Goal: Information Seeking & Learning: Learn about a topic

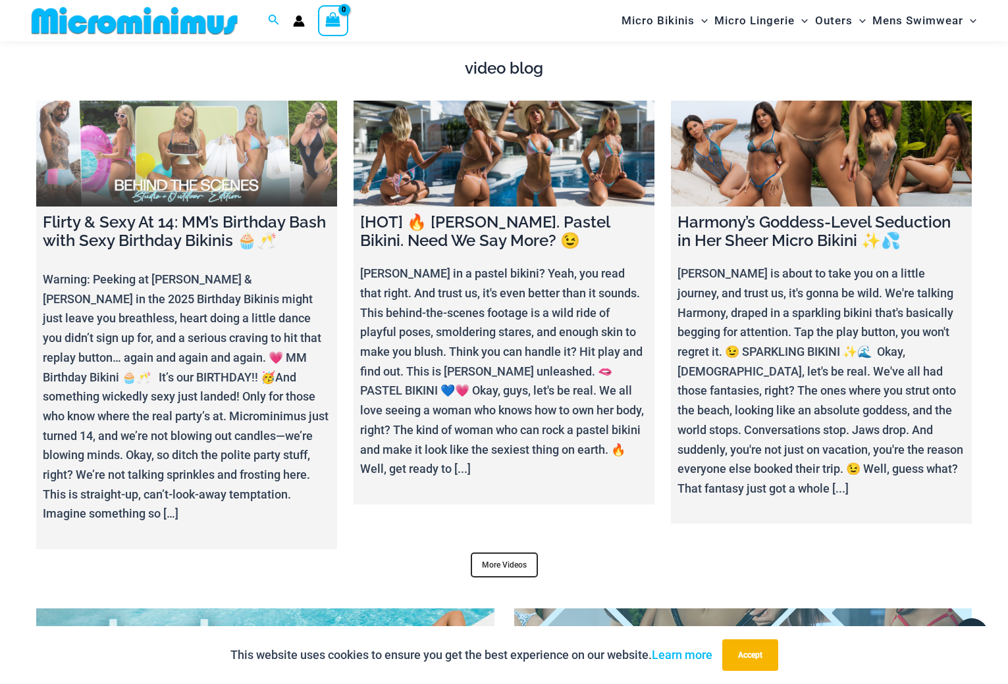
scroll to position [4664, 0]
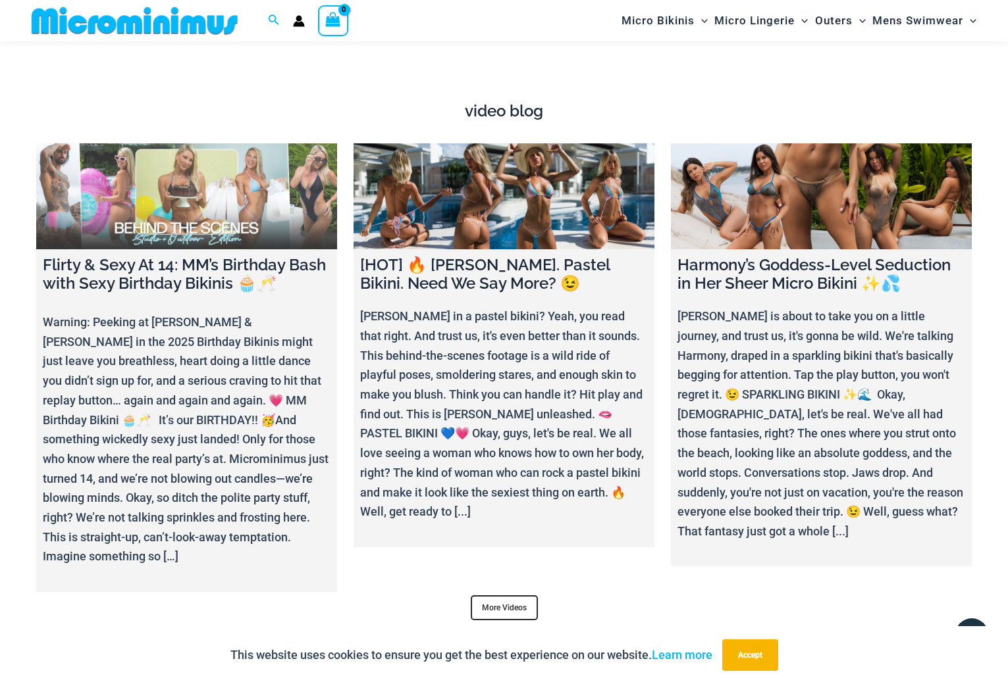
click at [191, 214] on link at bounding box center [186, 195] width 301 height 105
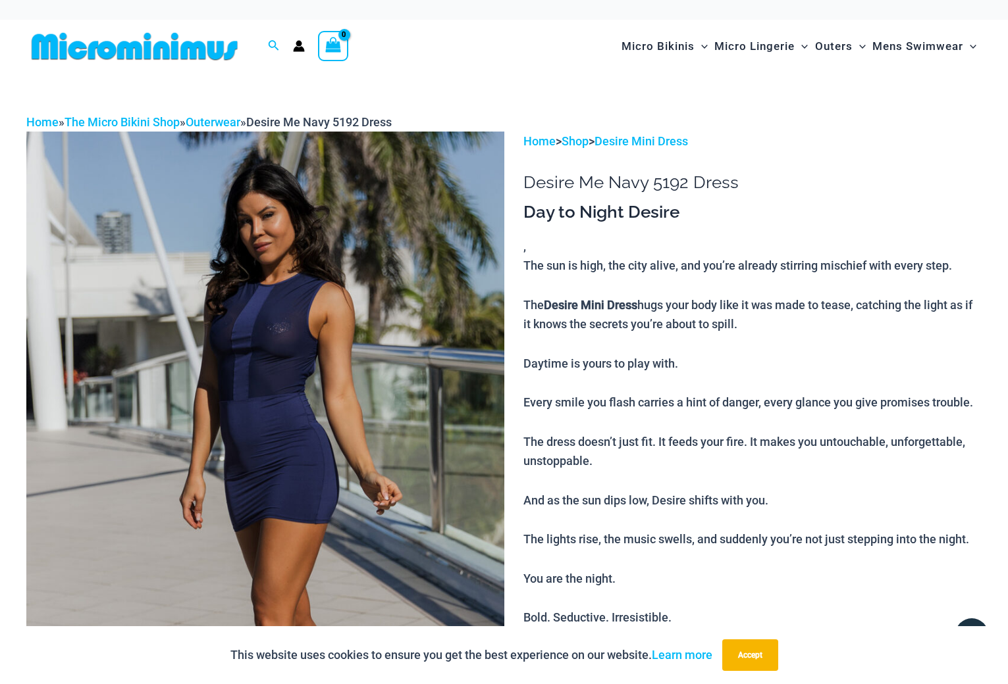
click at [286, 371] on img at bounding box center [265, 490] width 478 height 716
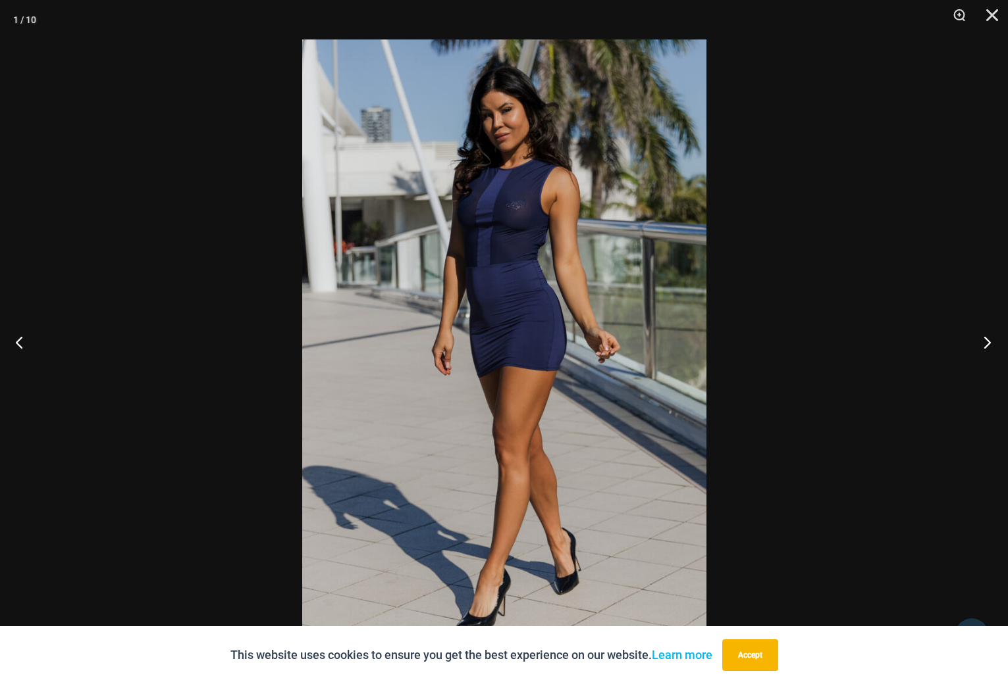
click at [985, 344] on button "Next" at bounding box center [982, 342] width 49 height 66
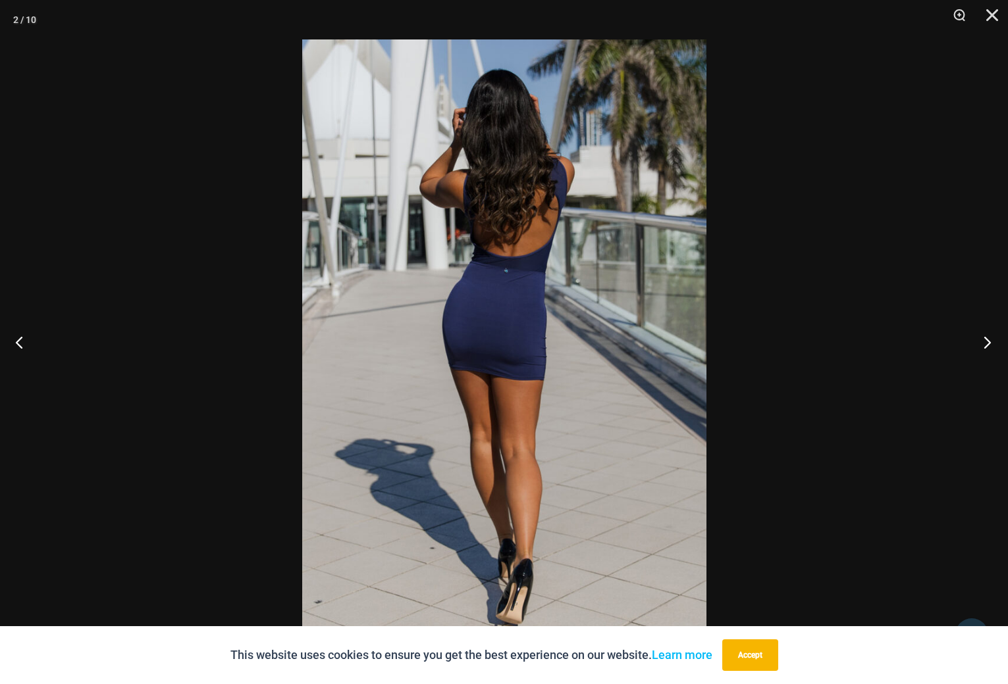
click at [985, 344] on button "Next" at bounding box center [982, 342] width 49 height 66
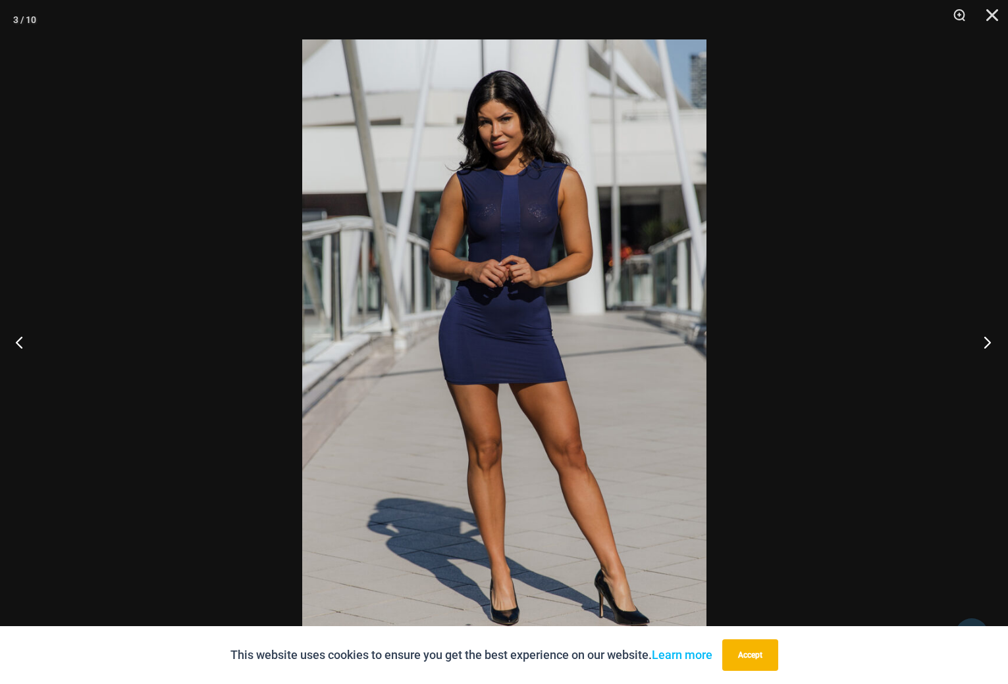
click at [985, 344] on button "Next" at bounding box center [982, 342] width 49 height 66
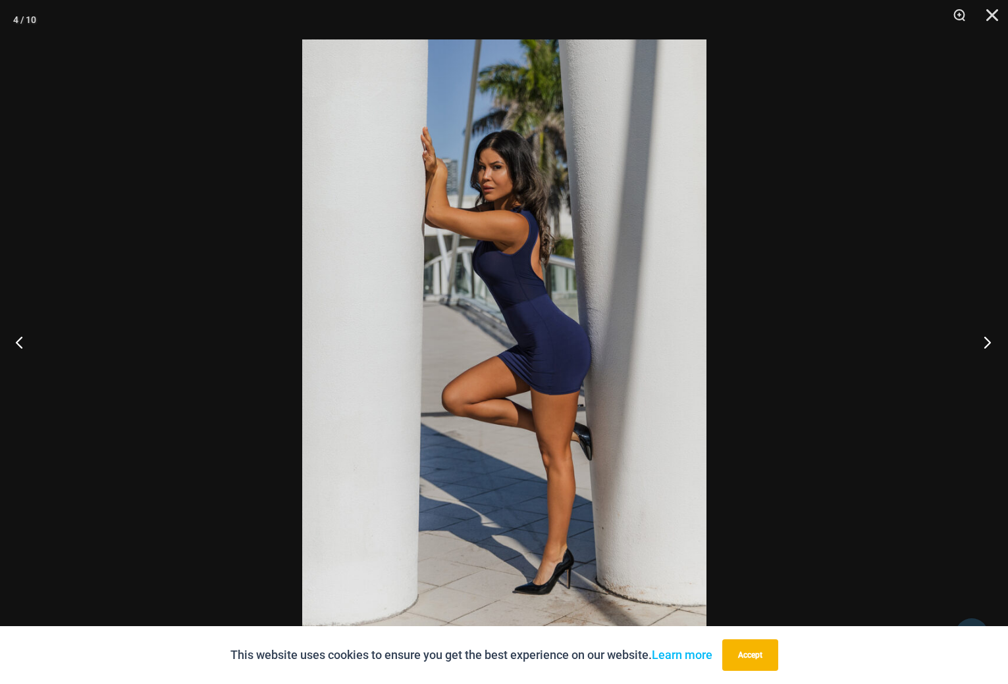
click at [985, 344] on button "Next" at bounding box center [982, 342] width 49 height 66
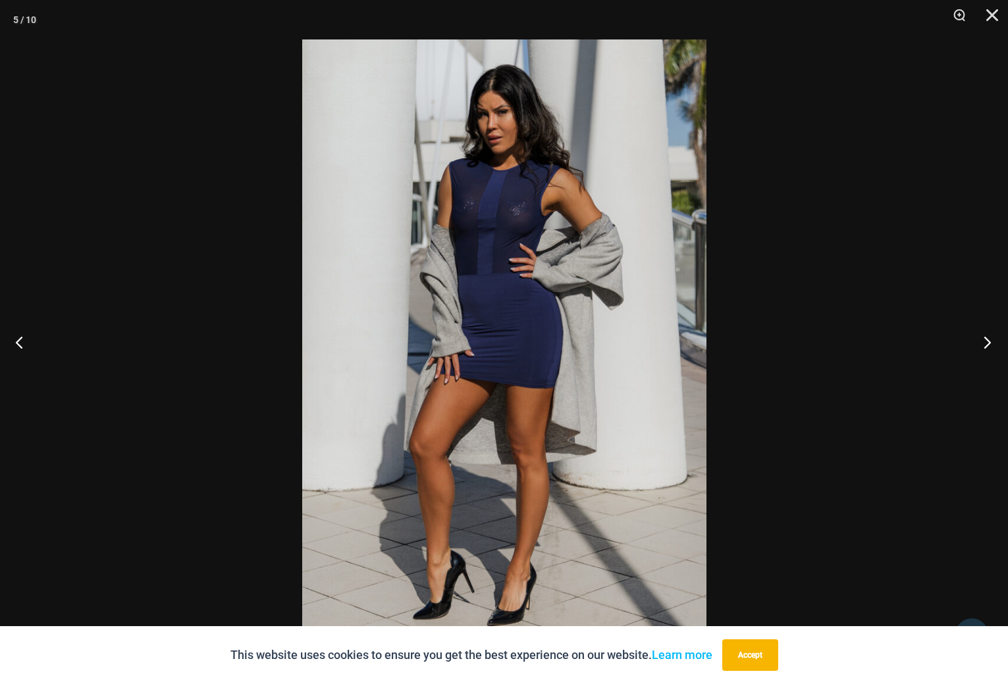
click at [985, 344] on button "Next" at bounding box center [982, 342] width 49 height 66
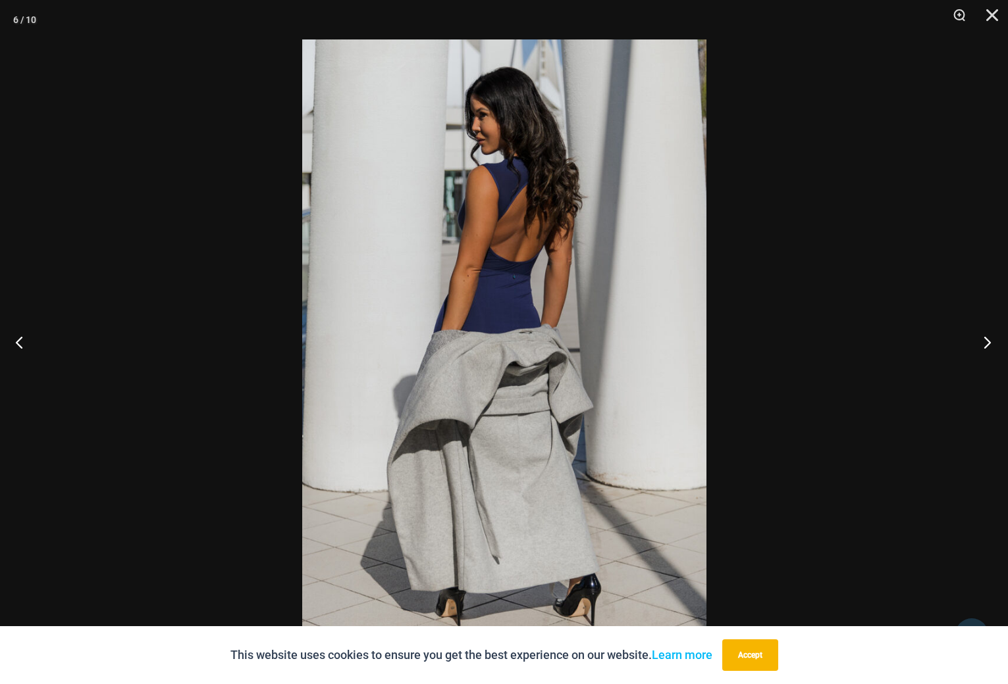
click at [985, 344] on button "Next" at bounding box center [982, 342] width 49 height 66
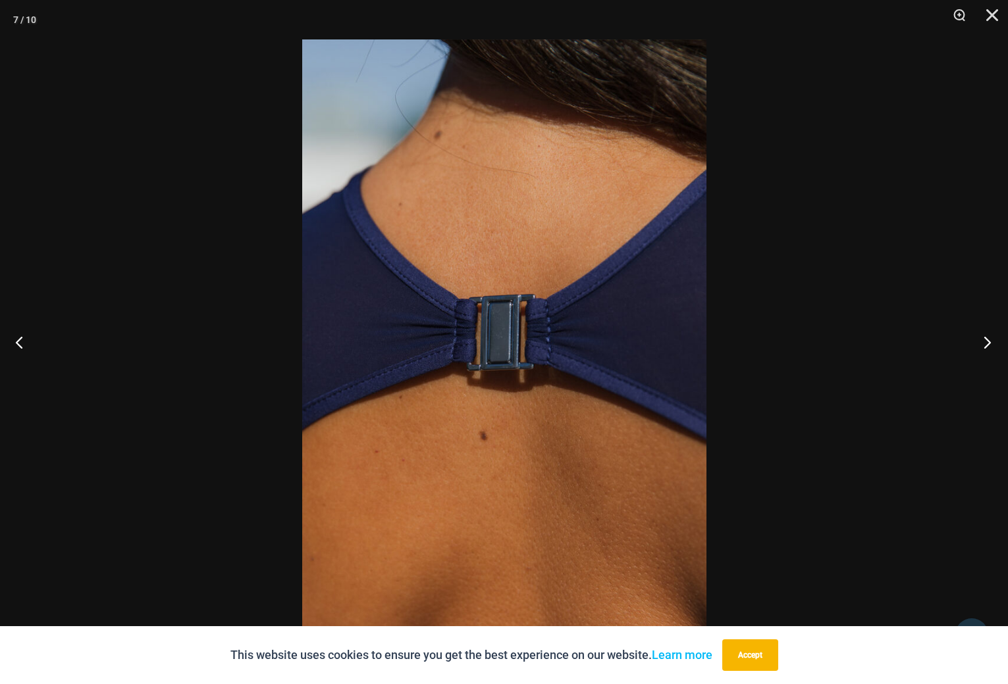
click at [985, 344] on button "Next" at bounding box center [982, 342] width 49 height 66
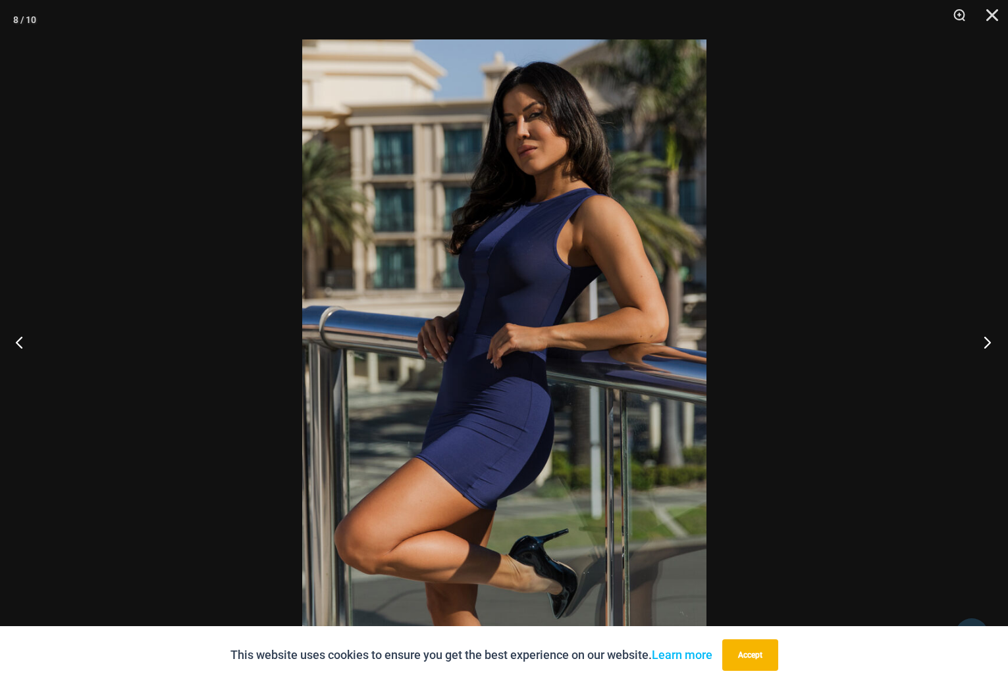
click at [985, 344] on button "Next" at bounding box center [982, 342] width 49 height 66
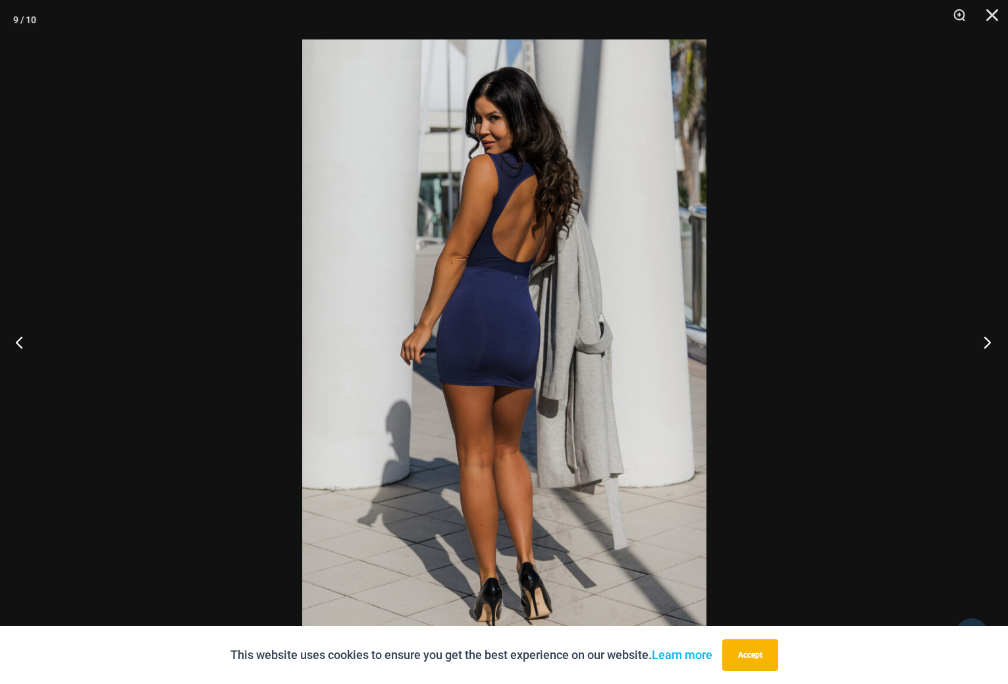
click at [987, 345] on button "Next" at bounding box center [982, 342] width 49 height 66
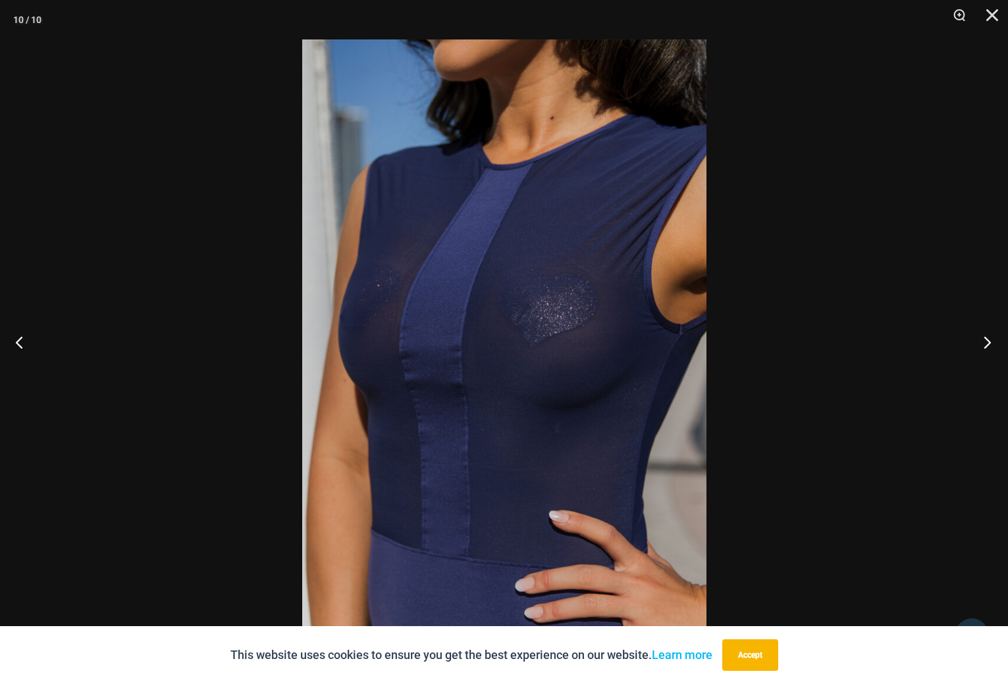
click at [987, 345] on button "Next" at bounding box center [982, 342] width 49 height 66
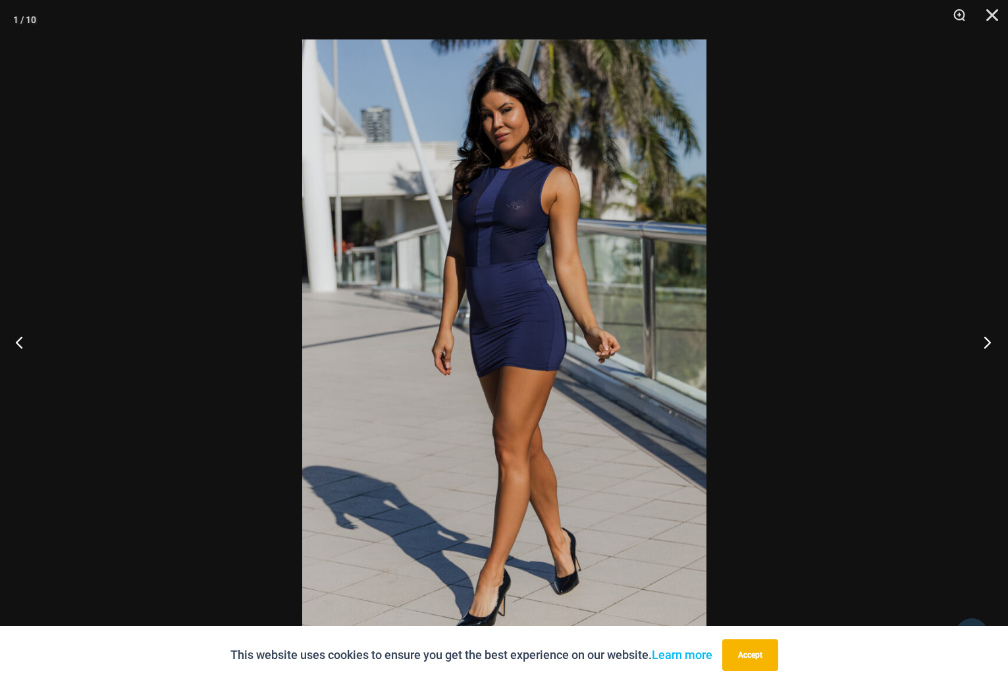
click at [987, 345] on button "Next" at bounding box center [982, 342] width 49 height 66
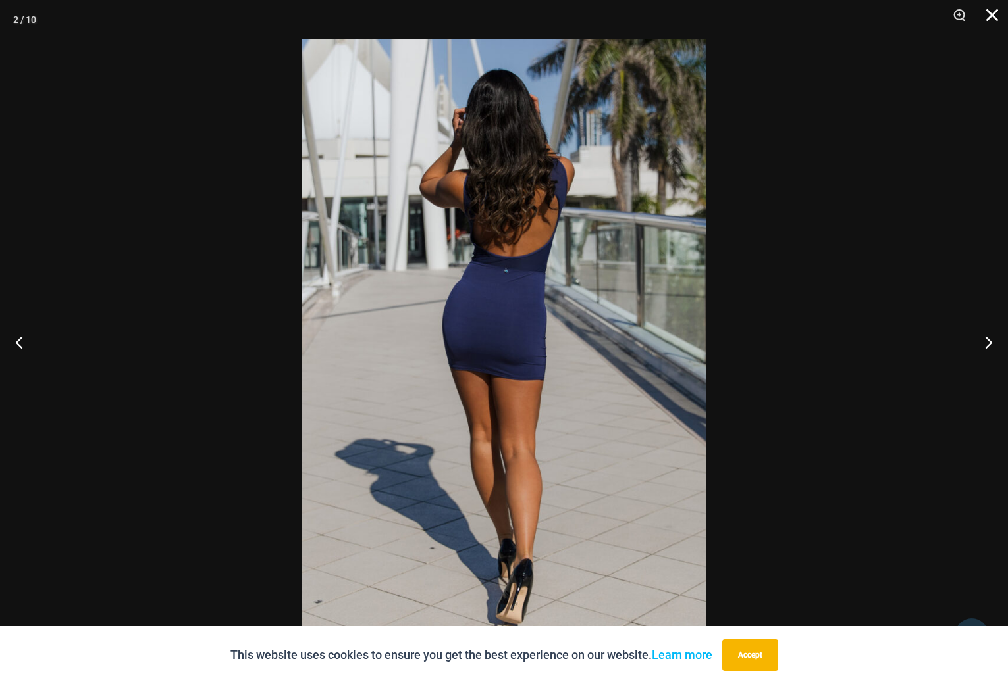
click at [989, 16] on button "Close" at bounding box center [987, 19] width 33 height 39
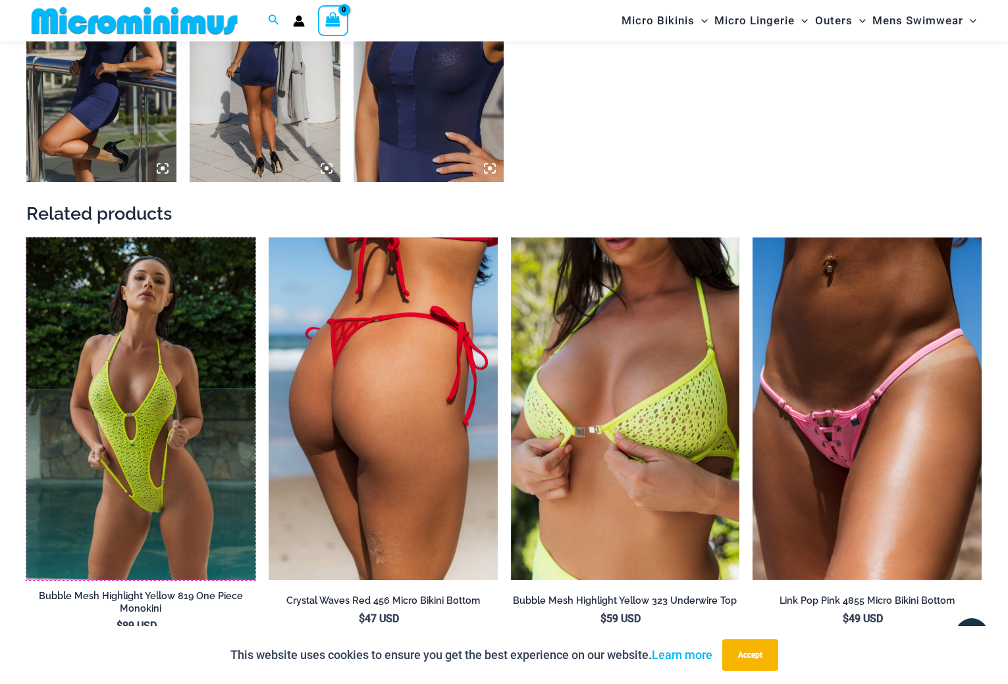
scroll to position [1239, 0]
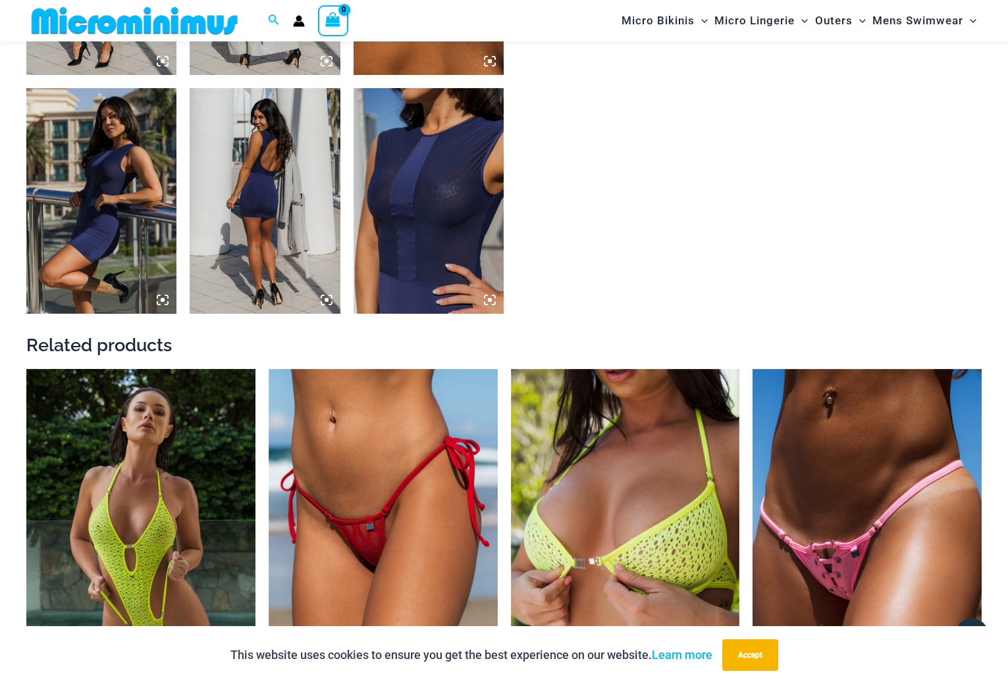
click at [411, 233] on img at bounding box center [428, 201] width 150 height 226
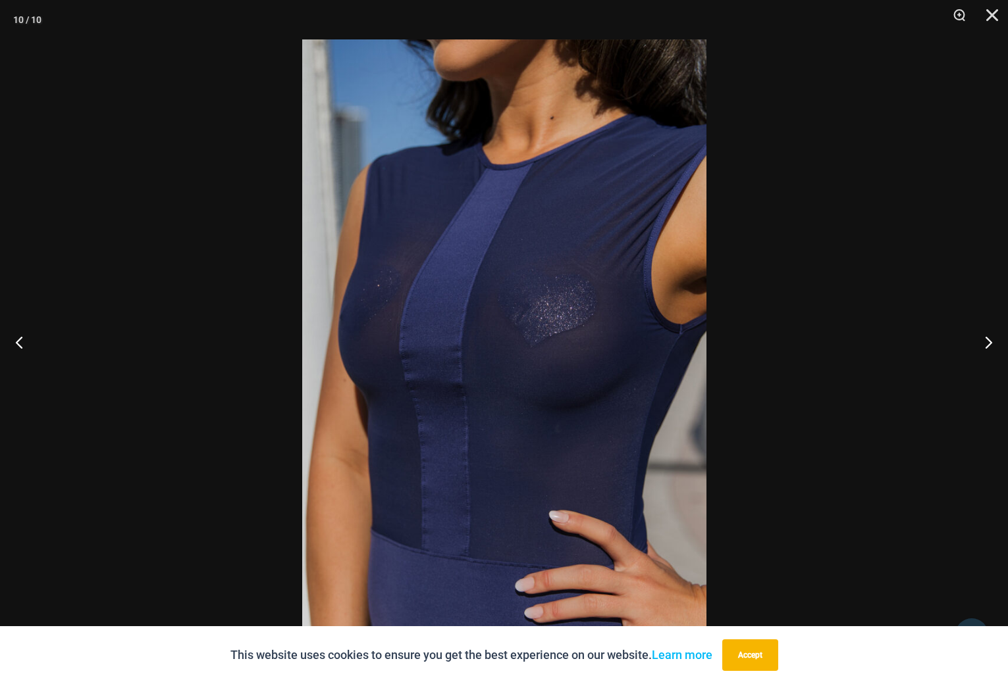
click at [574, 369] on img at bounding box center [504, 341] width 404 height 605
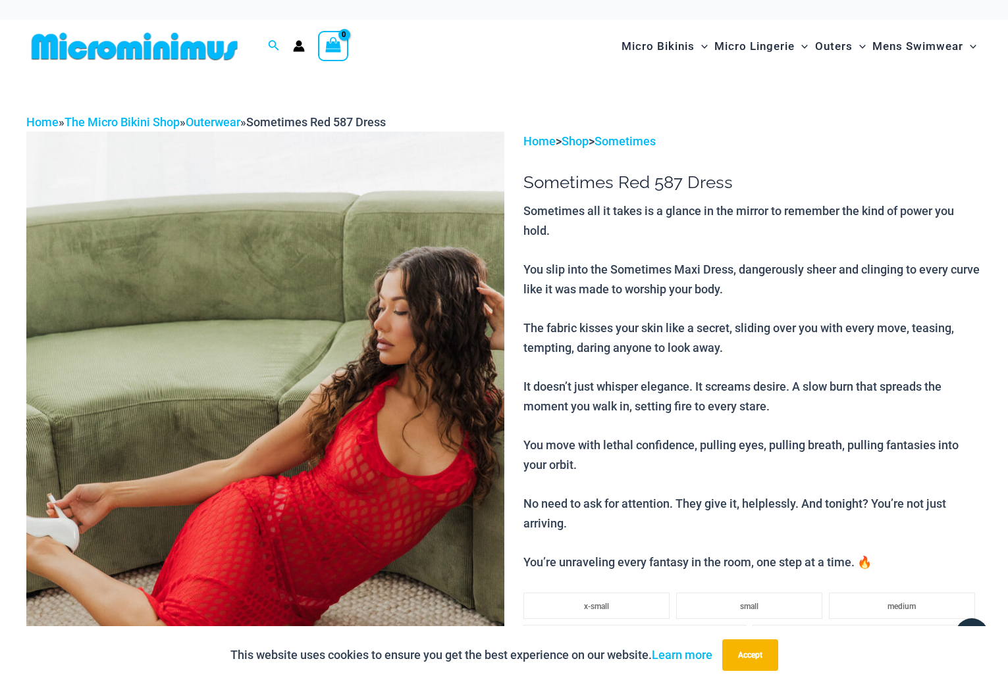
click at [351, 403] on img at bounding box center [265, 490] width 478 height 716
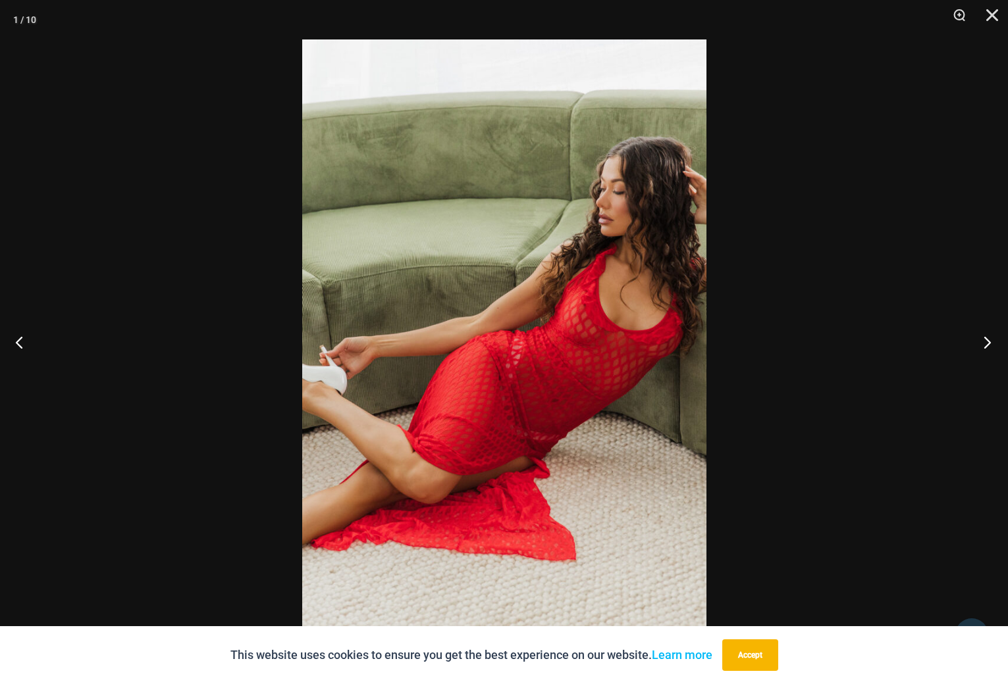
click at [982, 343] on button "Next" at bounding box center [982, 342] width 49 height 66
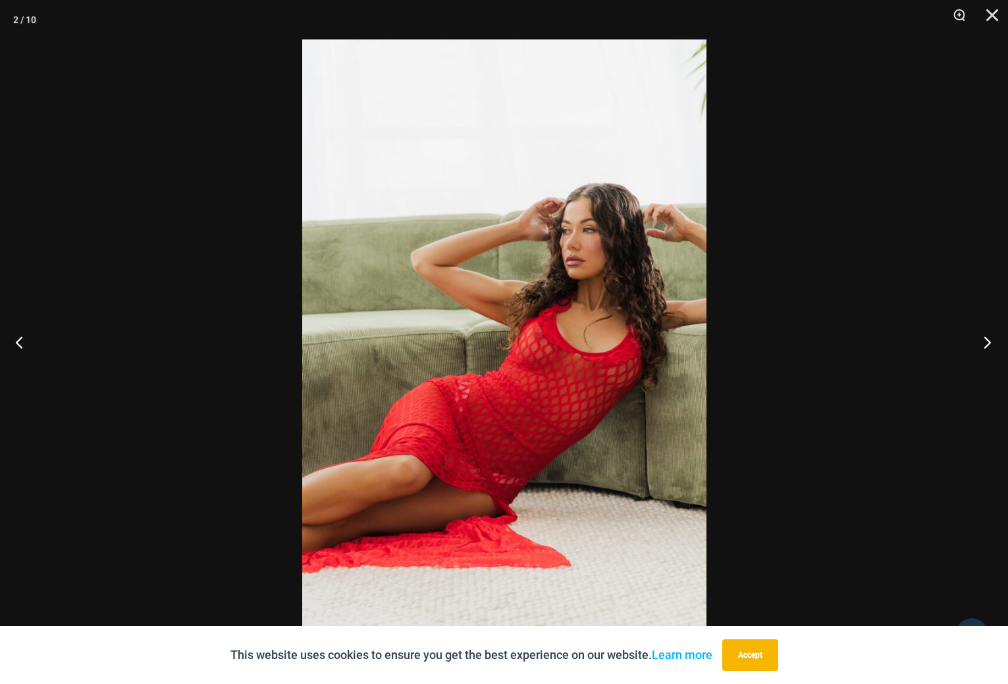
click at [985, 343] on button "Next" at bounding box center [982, 342] width 49 height 66
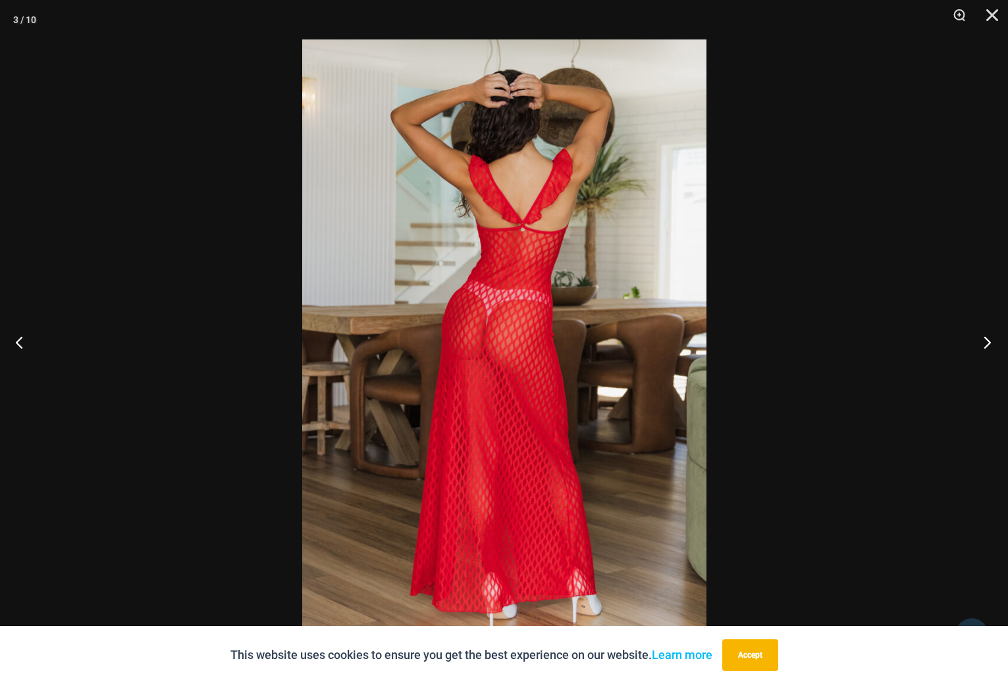
click at [985, 343] on button "Next" at bounding box center [982, 342] width 49 height 66
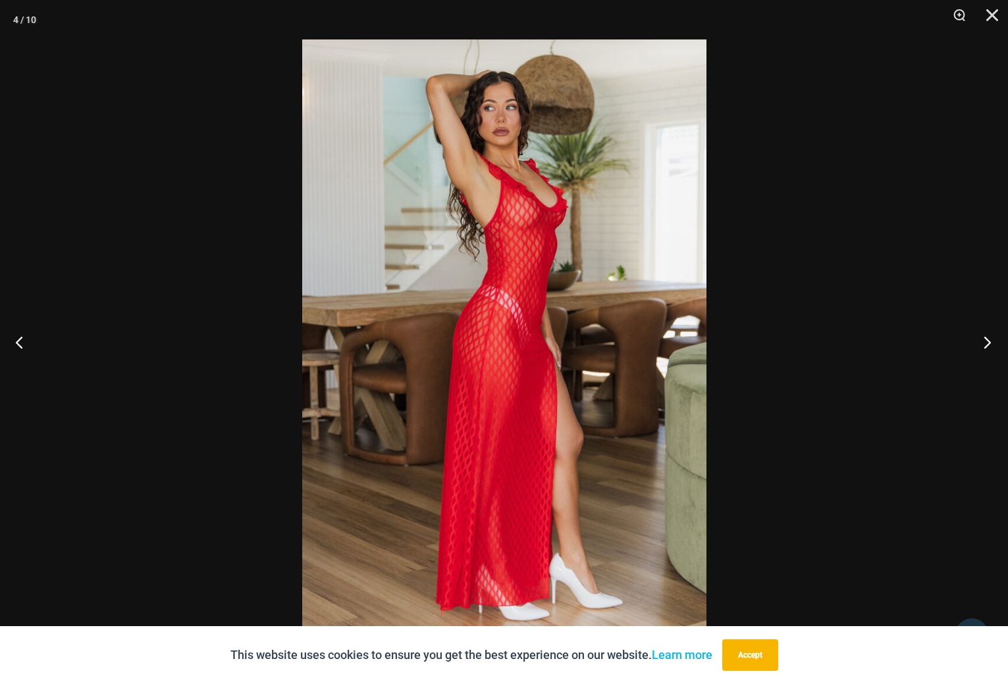
click at [985, 343] on button "Next" at bounding box center [982, 342] width 49 height 66
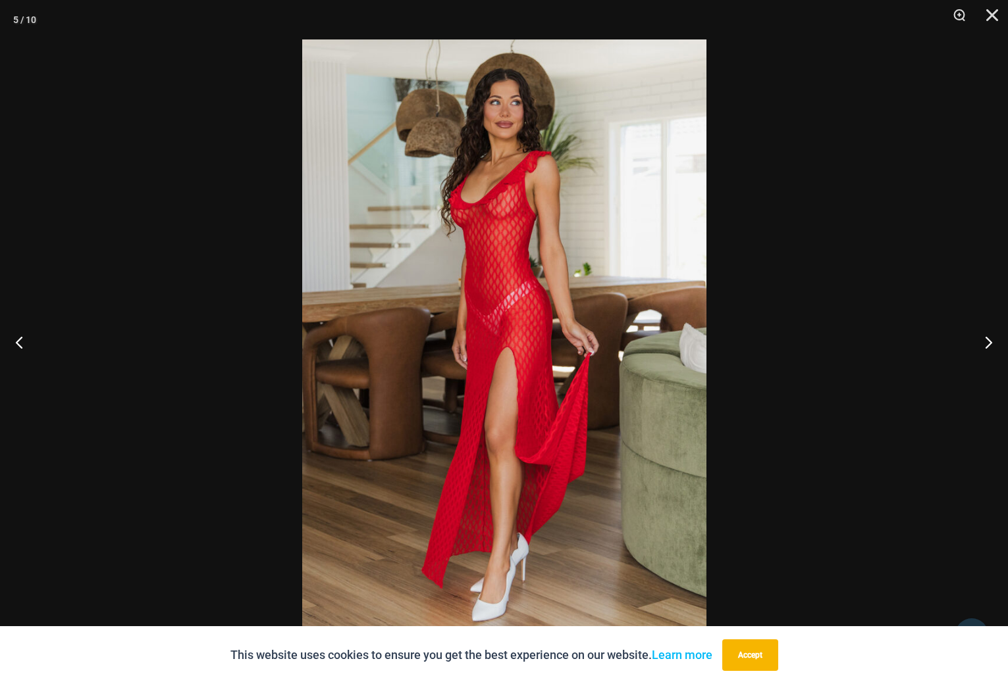
click at [514, 221] on img at bounding box center [504, 341] width 404 height 605
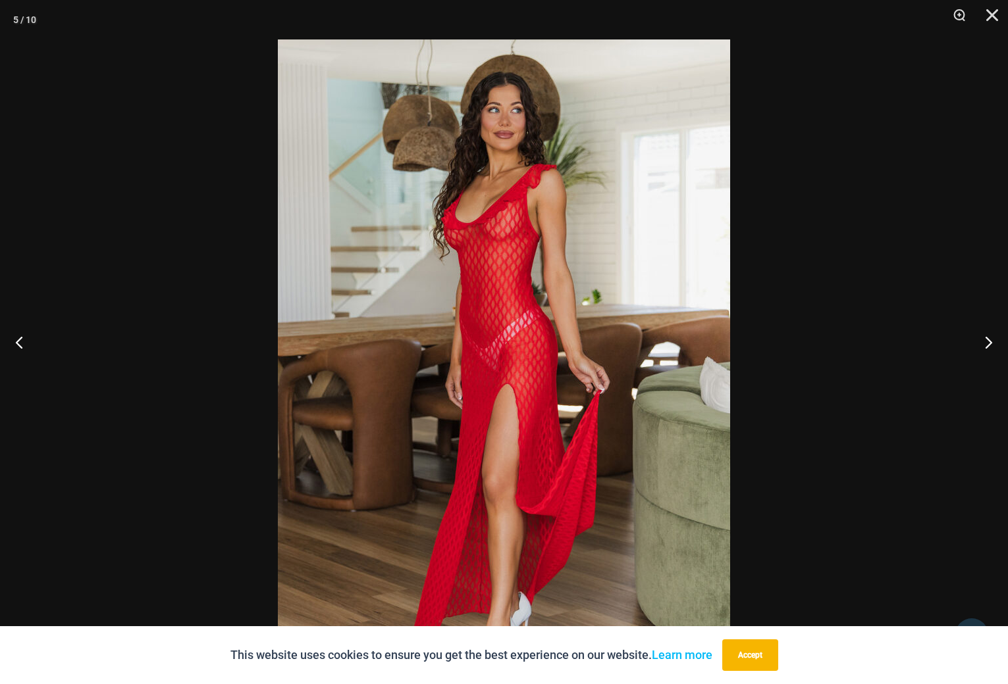
scroll to position [3912, 0]
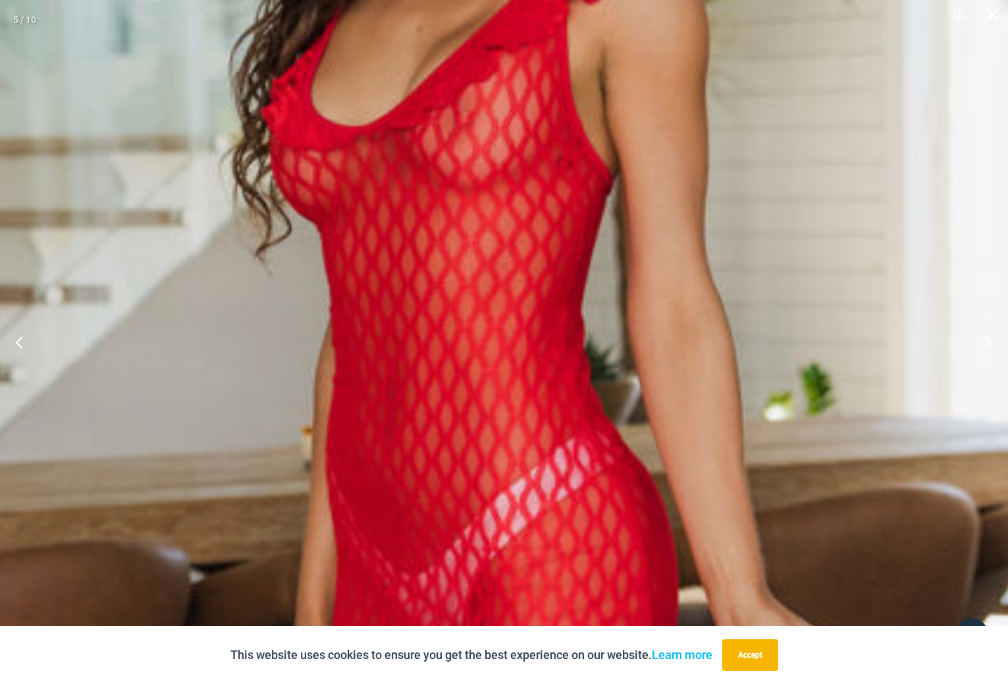
click at [968, 362] on button "Next" at bounding box center [982, 342] width 49 height 66
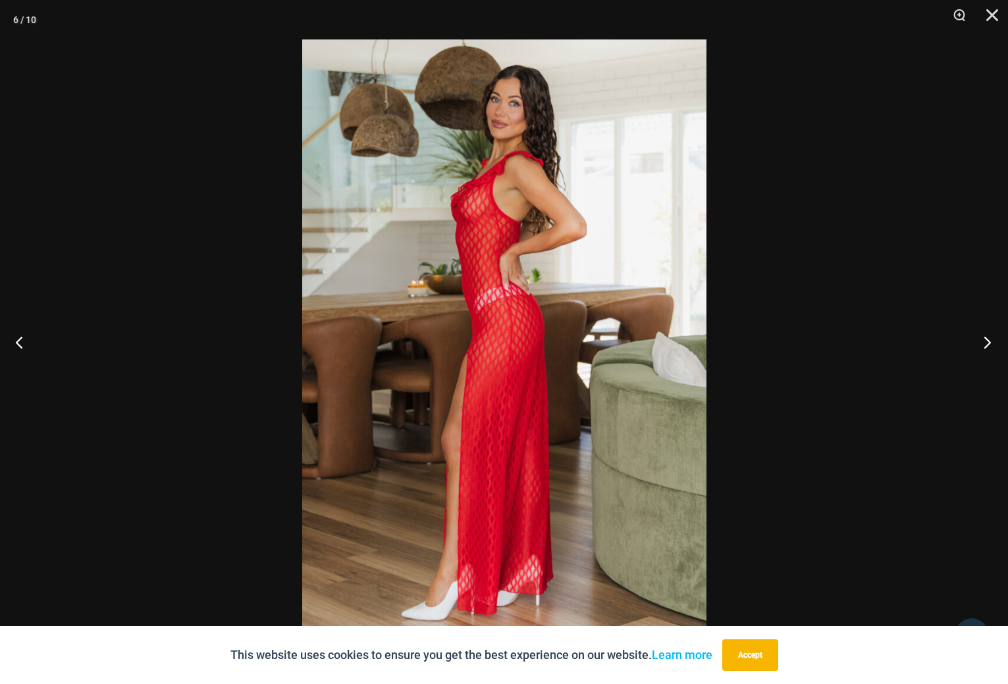
click at [987, 345] on button "Next" at bounding box center [982, 342] width 49 height 66
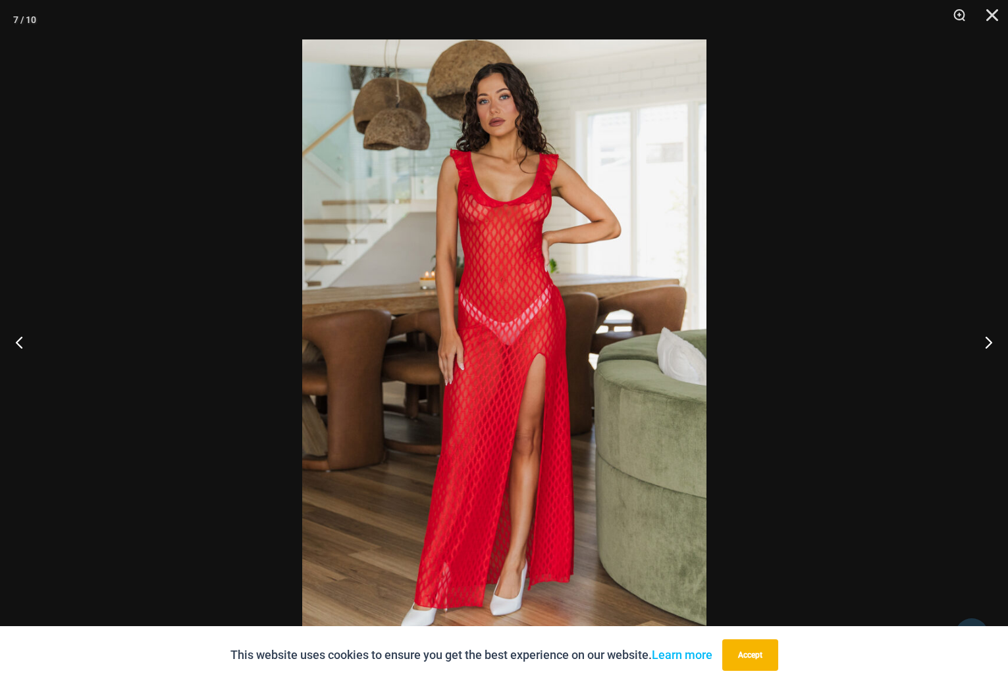
click at [498, 212] on img at bounding box center [504, 341] width 404 height 605
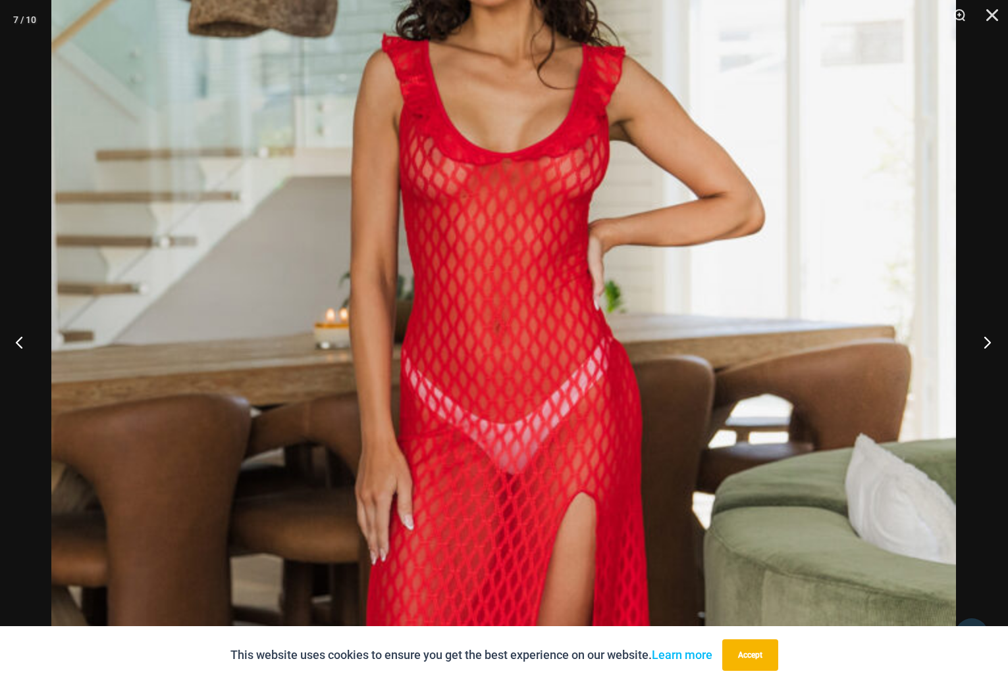
click at [986, 344] on button "Next" at bounding box center [982, 342] width 49 height 66
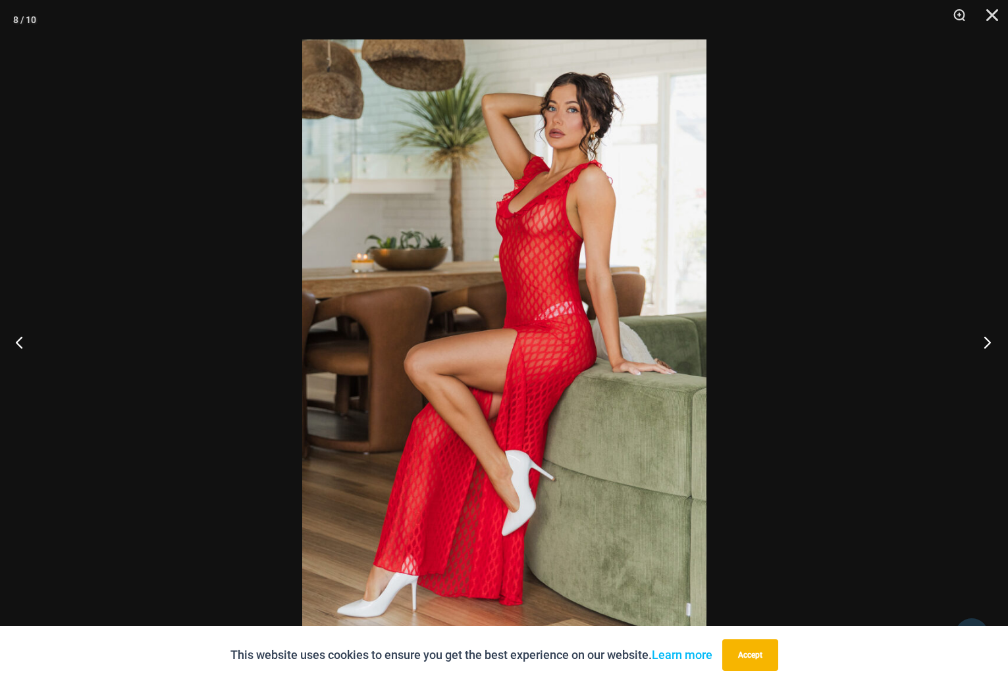
click at [986, 344] on button "Next" at bounding box center [982, 342] width 49 height 66
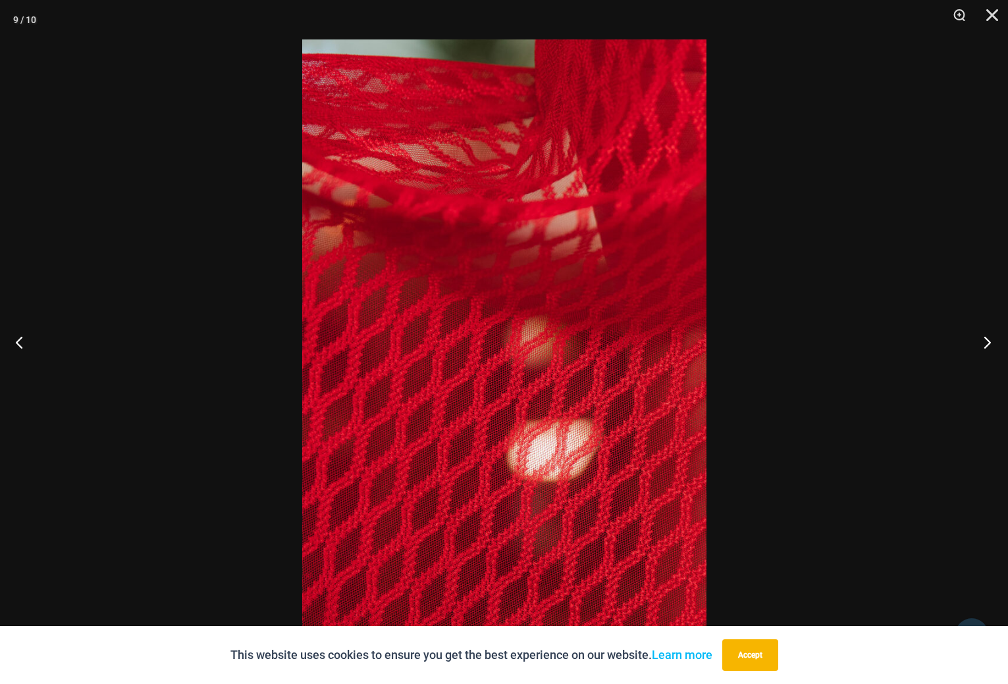
click at [986, 344] on button "Next" at bounding box center [982, 342] width 49 height 66
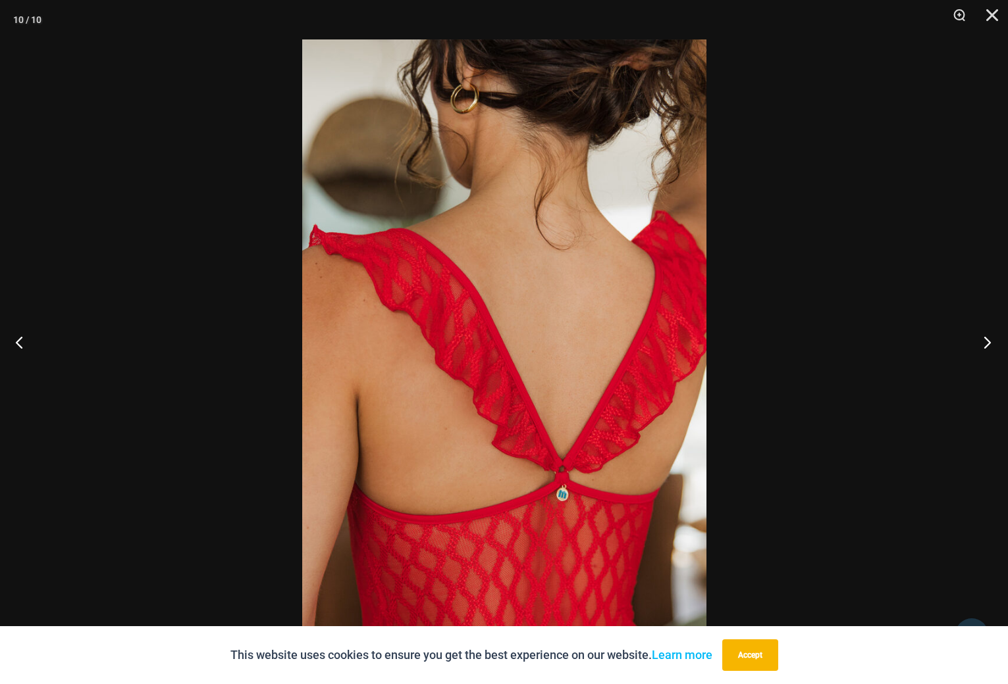
click at [986, 344] on button "Next" at bounding box center [982, 342] width 49 height 66
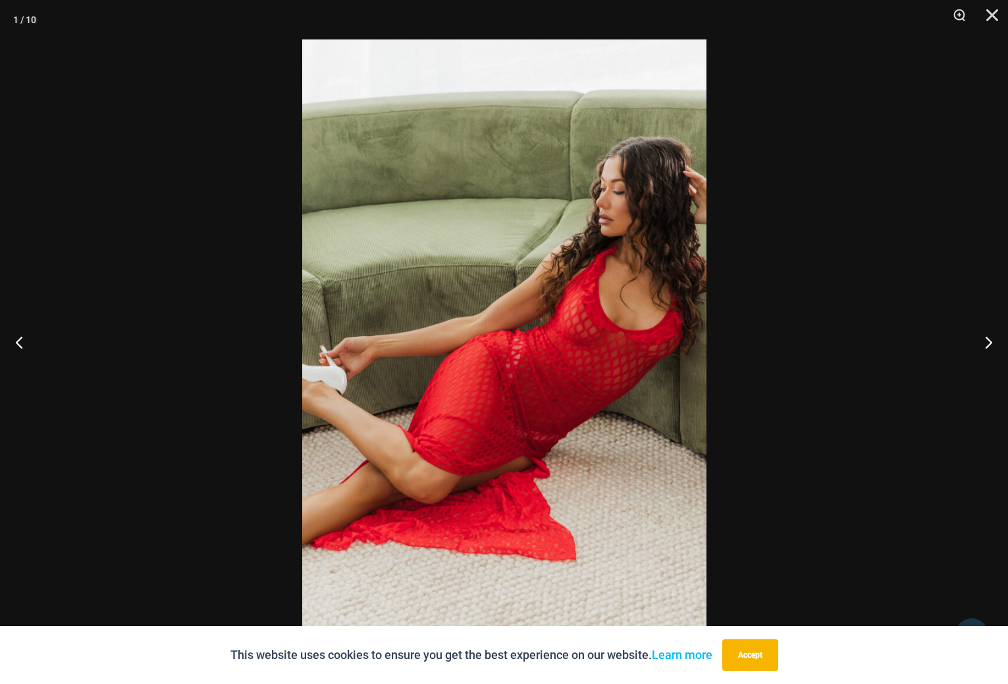
click at [594, 343] on img at bounding box center [504, 341] width 404 height 605
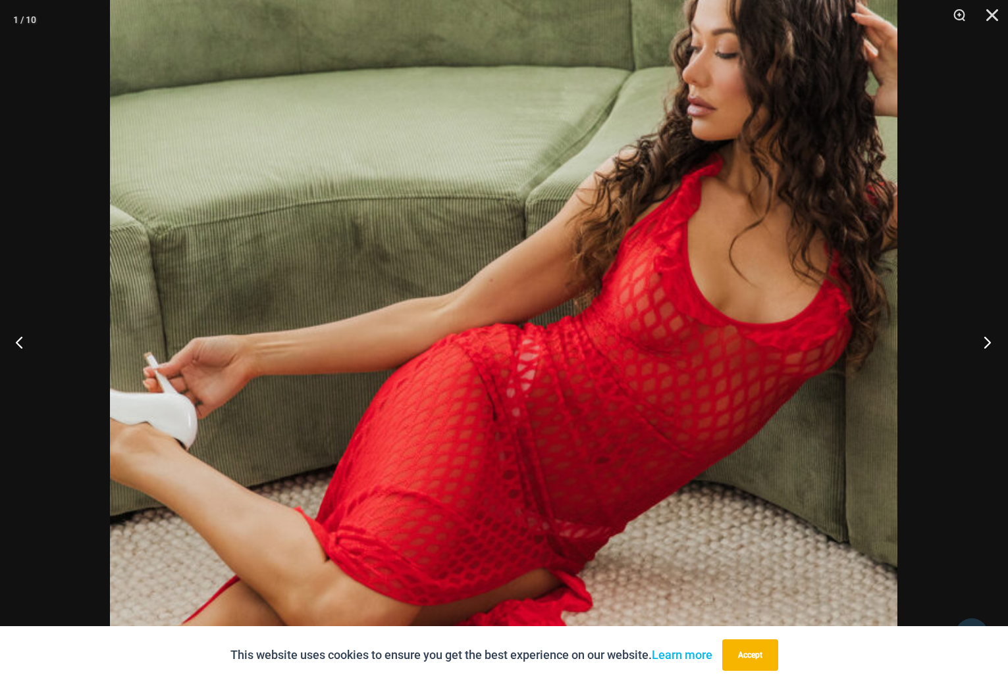
click at [988, 347] on button "Next" at bounding box center [982, 342] width 49 height 66
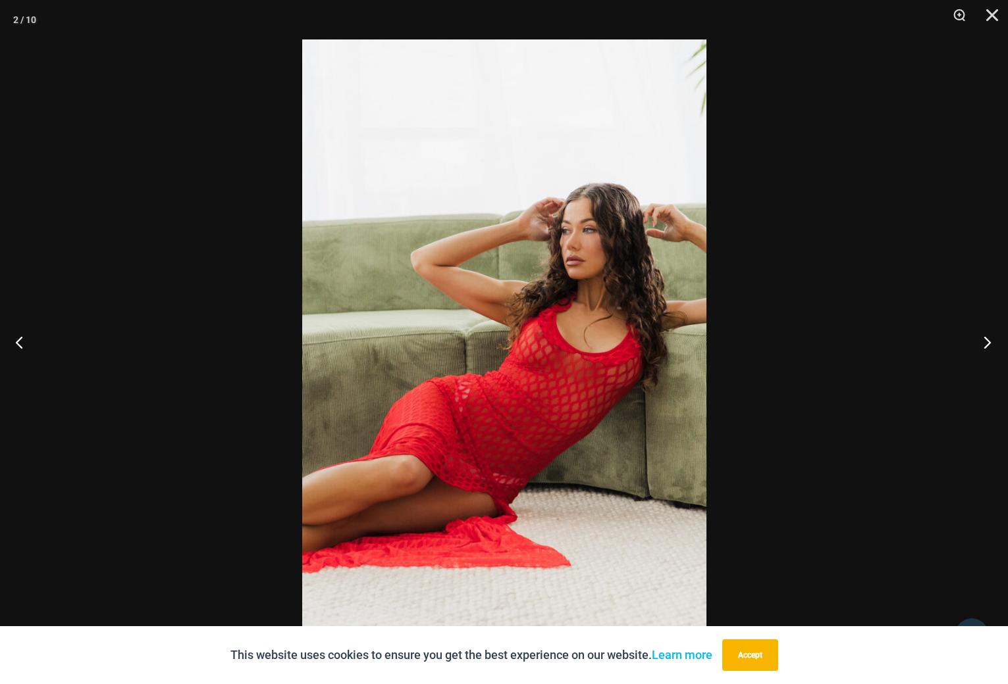
click at [988, 346] on button "Next" at bounding box center [982, 342] width 49 height 66
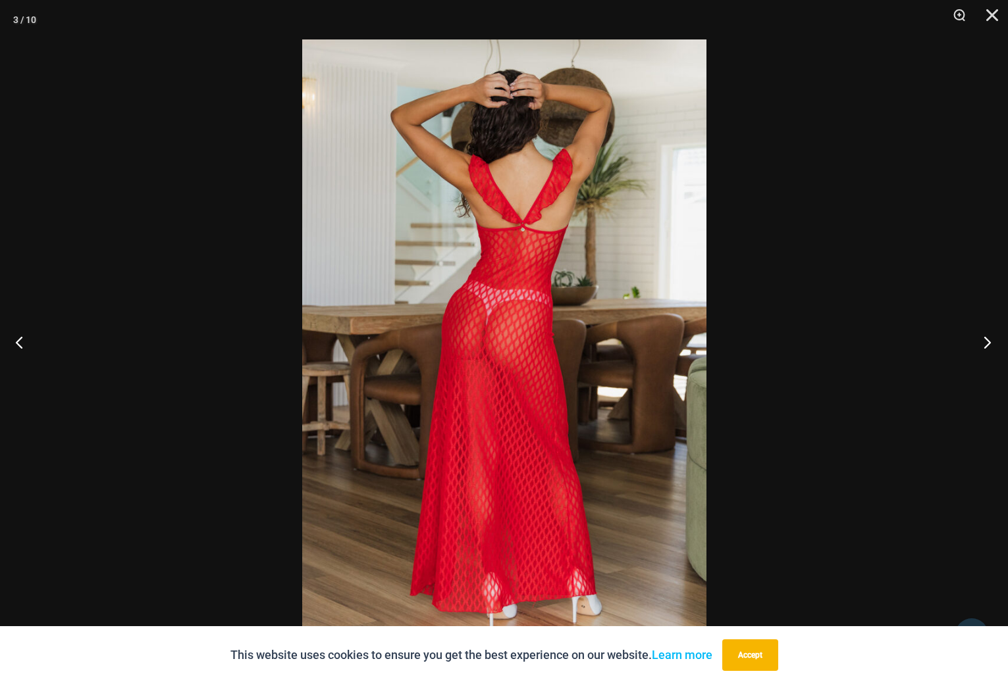
click at [988, 346] on button "Next" at bounding box center [982, 342] width 49 height 66
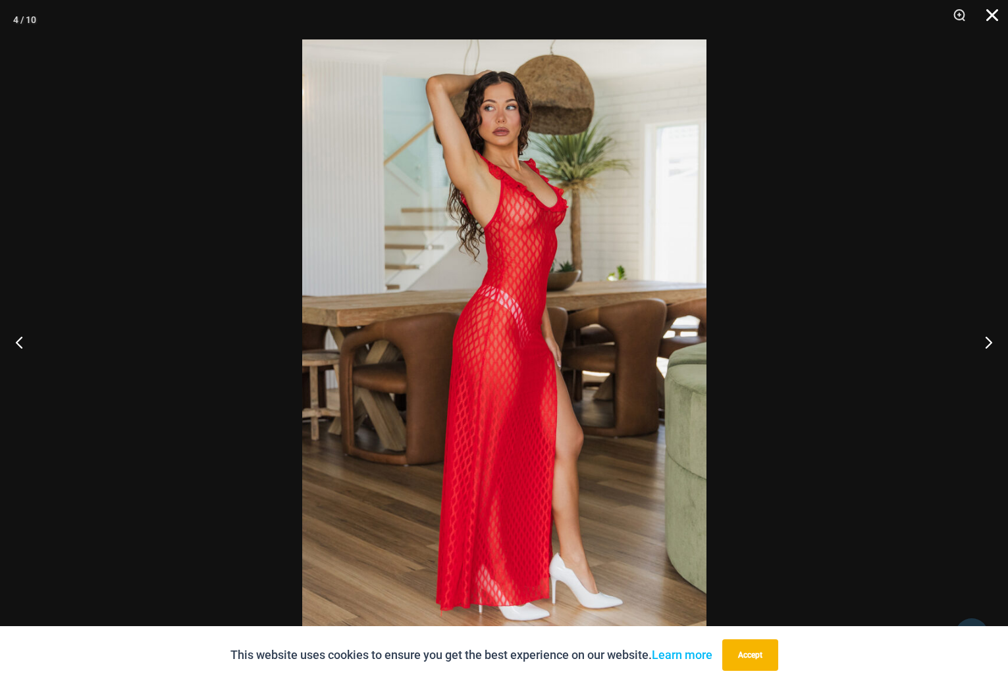
click at [993, 18] on button "Close" at bounding box center [987, 19] width 33 height 39
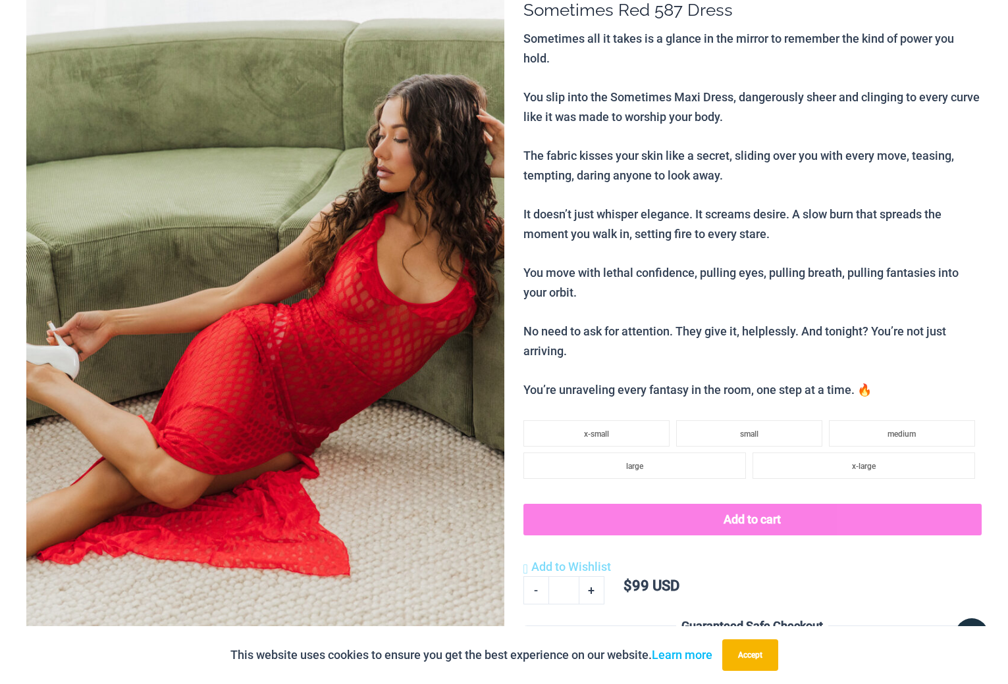
scroll to position [0, 0]
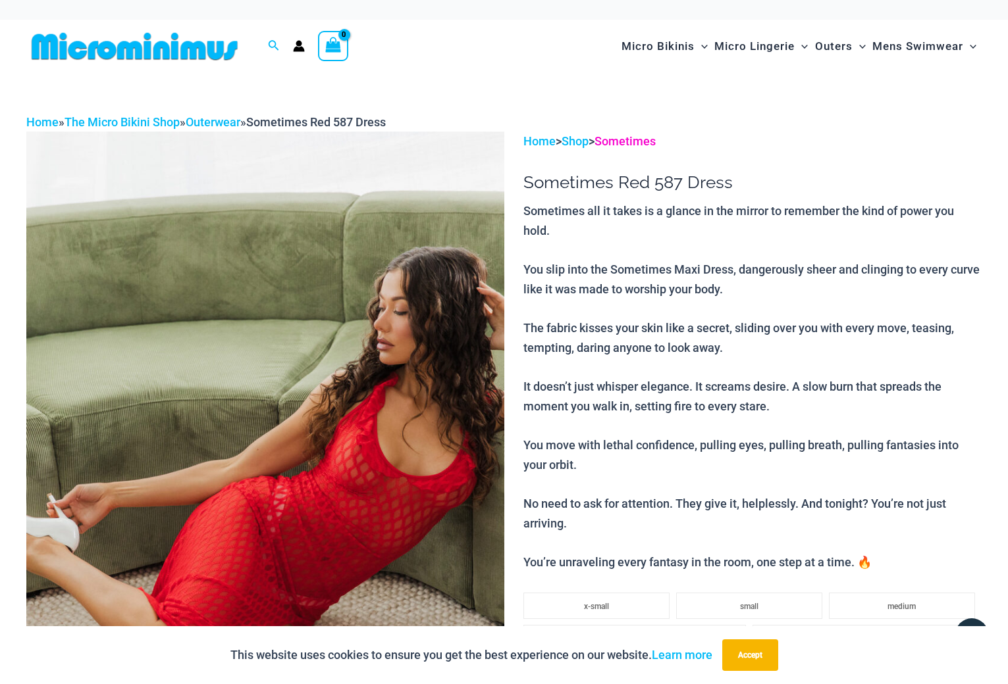
click at [639, 140] on link "Sometimes" at bounding box center [624, 141] width 61 height 14
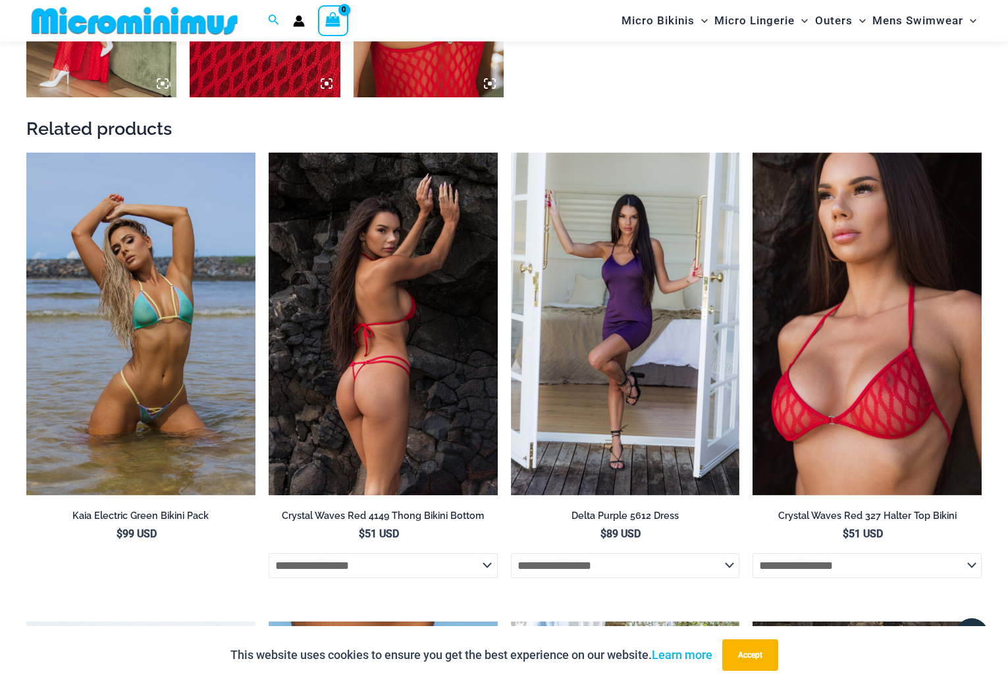
scroll to position [1567, 0]
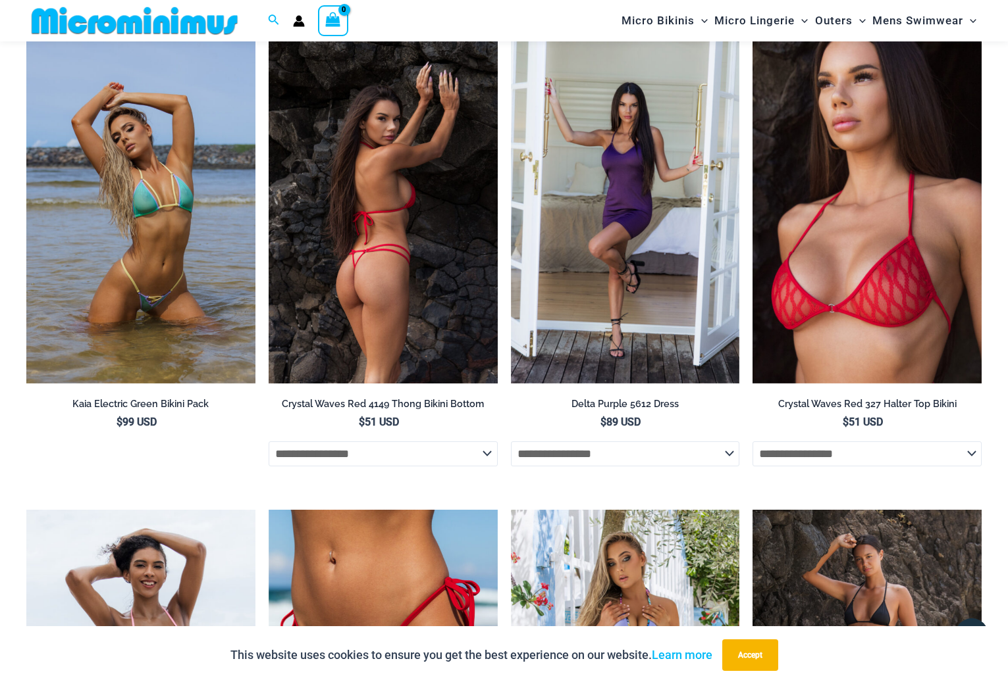
click at [396, 219] on img at bounding box center [383, 213] width 229 height 344
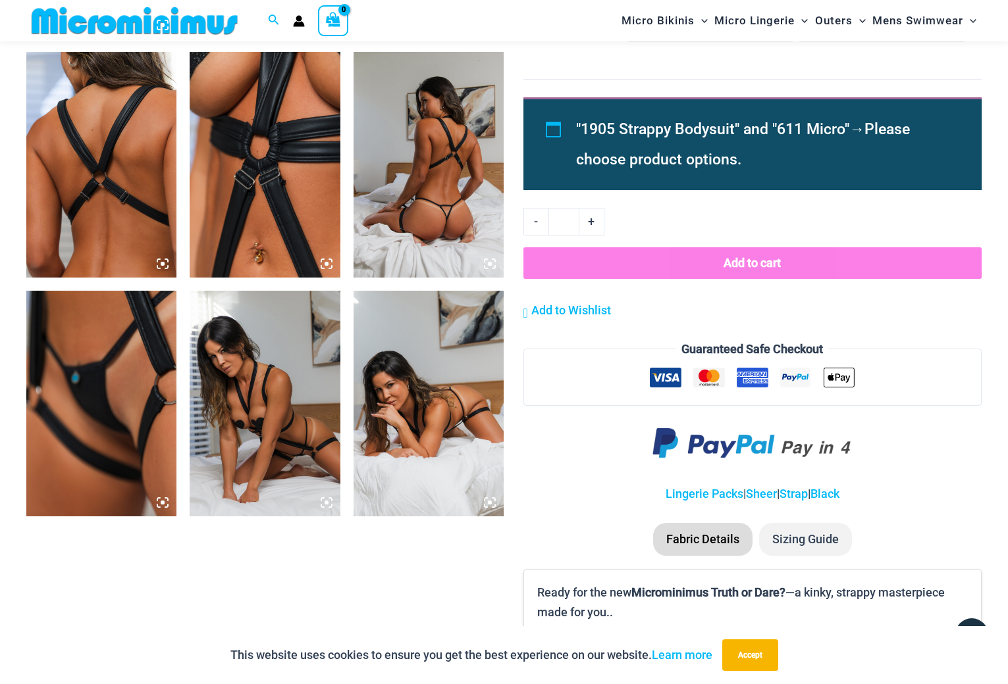
scroll to position [1041, 0]
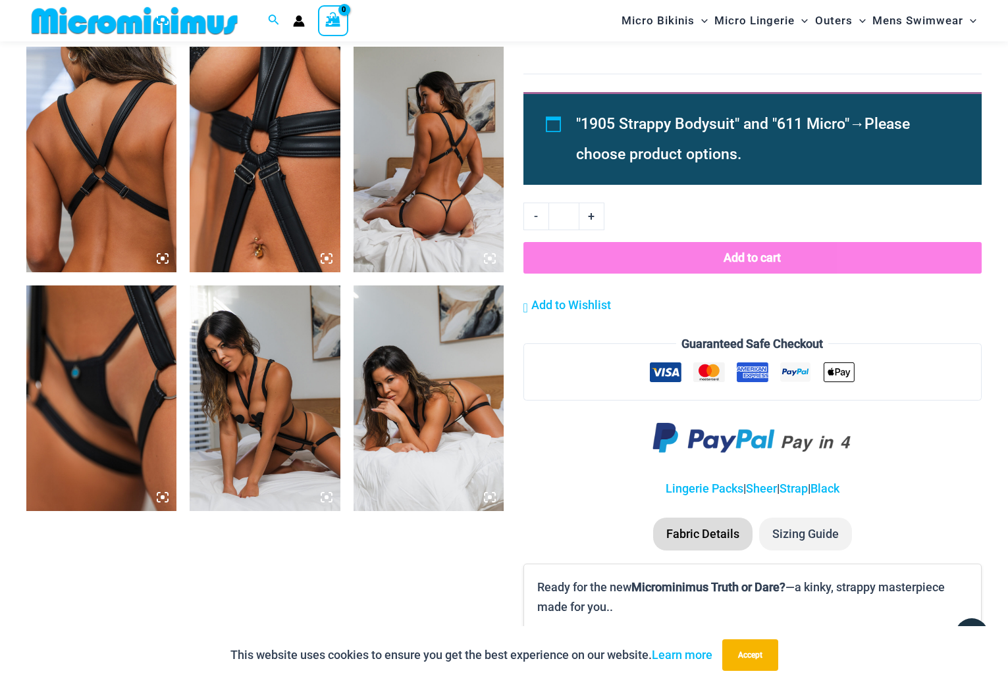
click at [153, 365] on img at bounding box center [101, 399] width 150 height 226
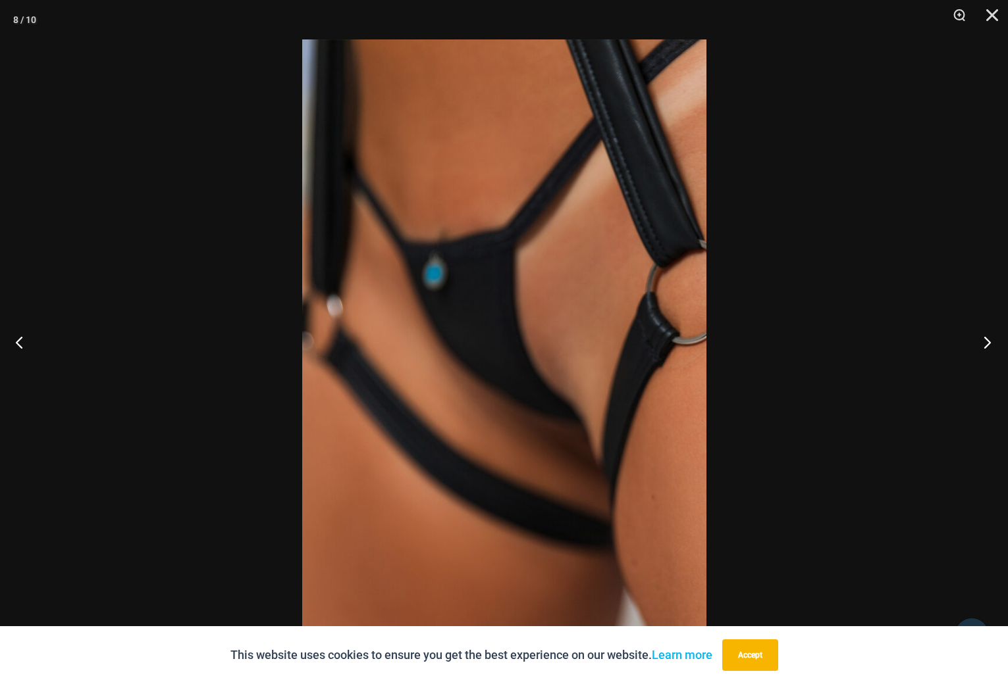
click at [986, 340] on button "Next" at bounding box center [982, 342] width 49 height 66
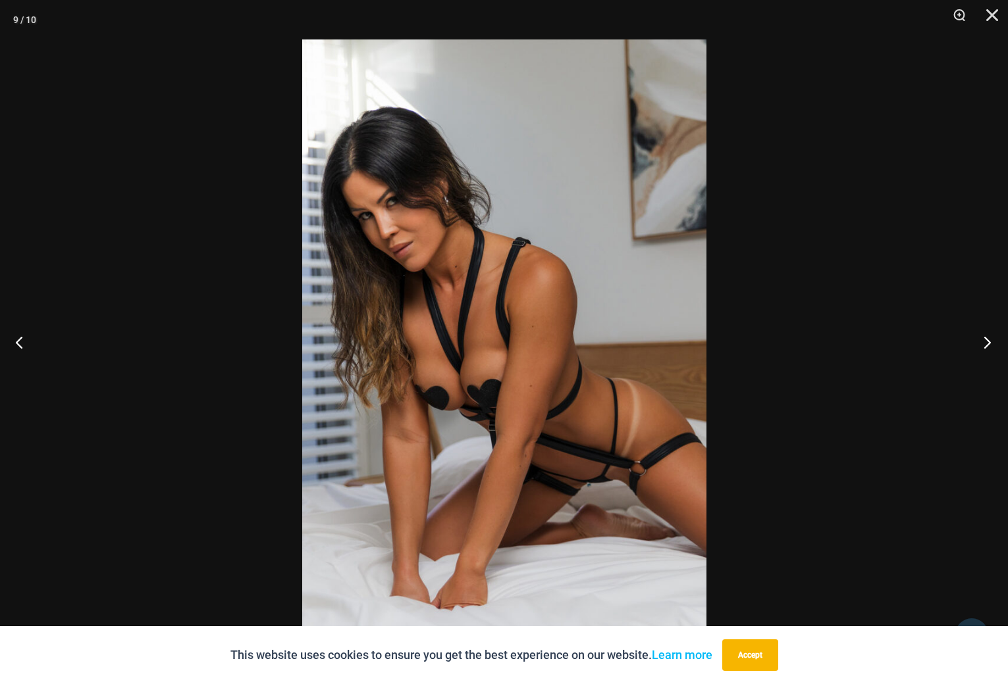
click at [986, 340] on button "Next" at bounding box center [982, 342] width 49 height 66
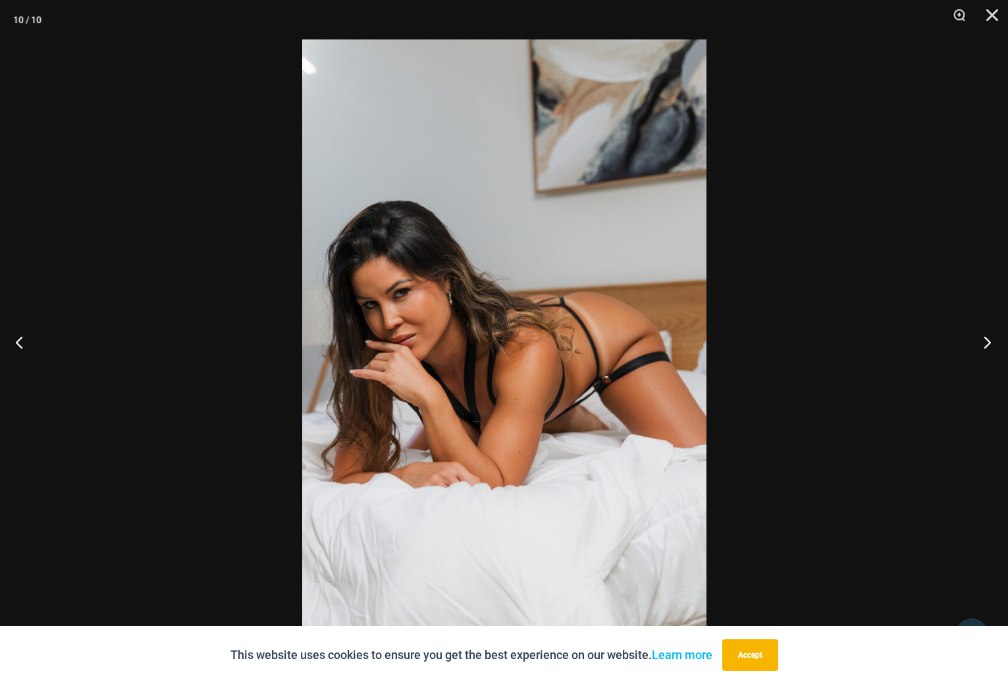
click at [986, 340] on button "Next" at bounding box center [982, 342] width 49 height 66
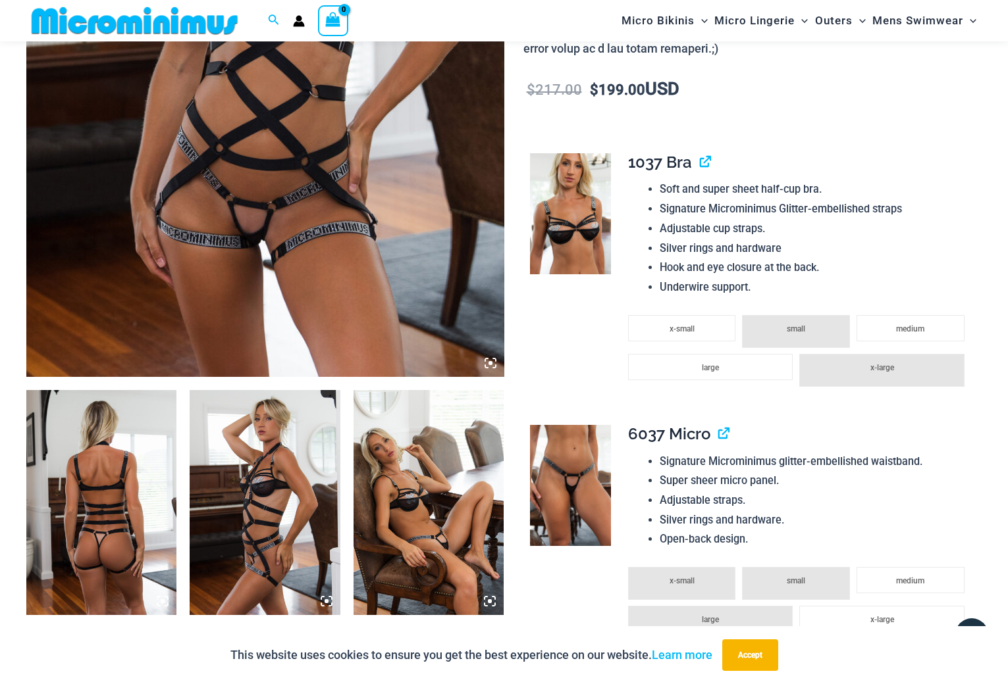
scroll to position [449, 0]
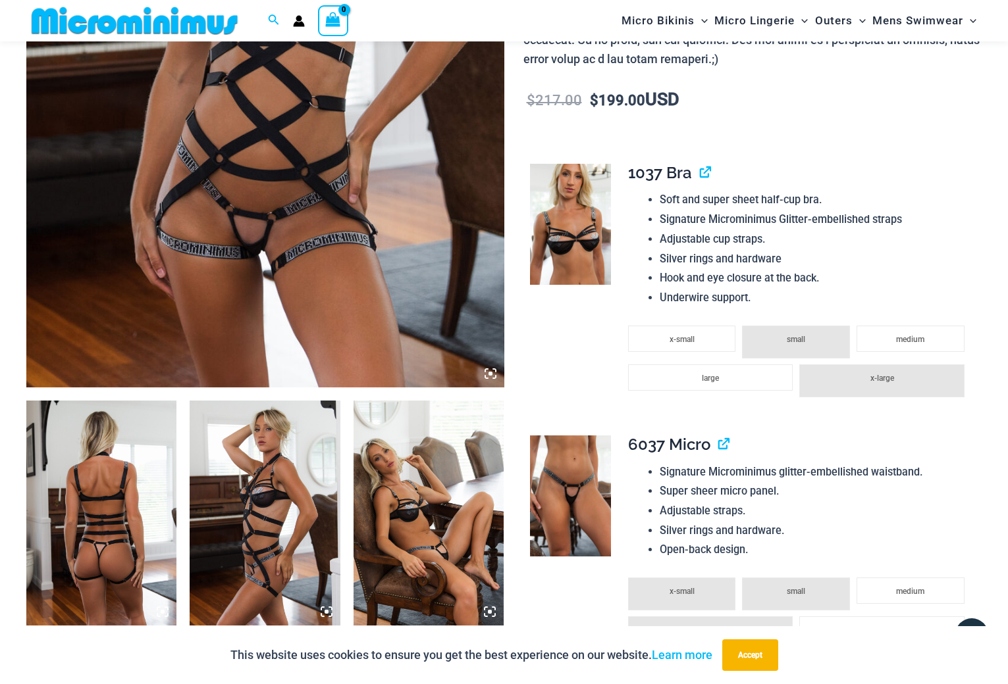
click at [325, 166] on img at bounding box center [265, 29] width 478 height 716
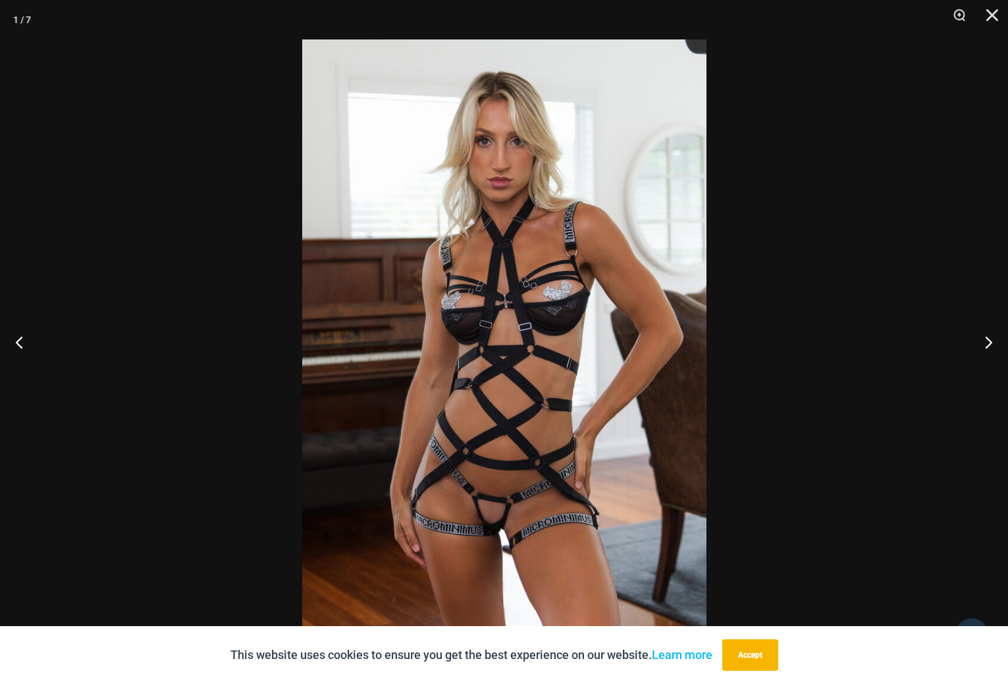
click at [507, 529] on img at bounding box center [504, 341] width 404 height 605
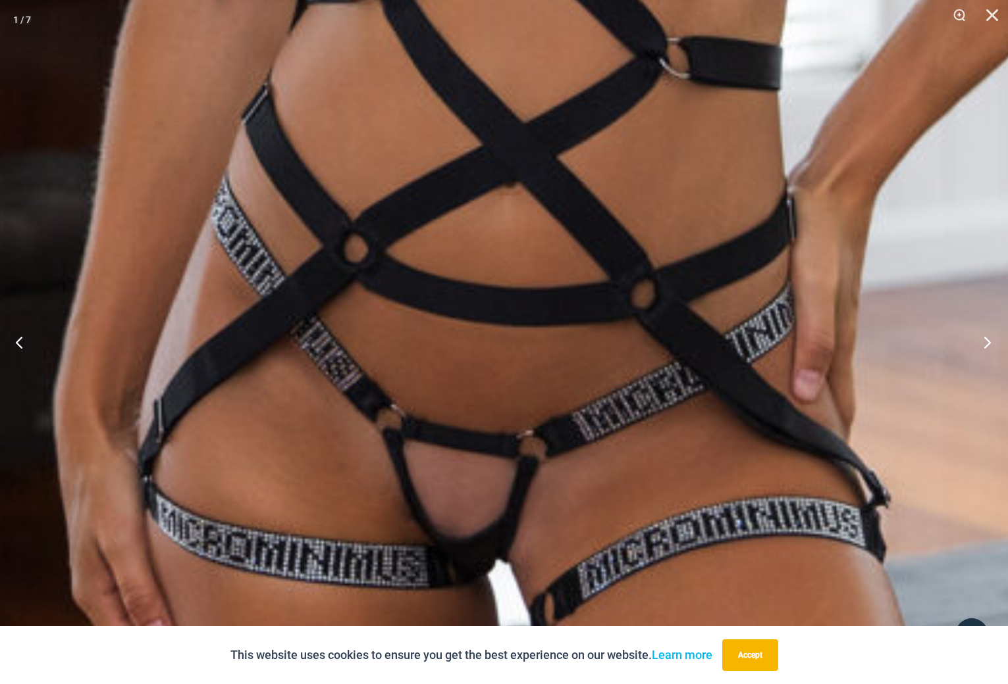
click at [989, 347] on button "Next" at bounding box center [982, 342] width 49 height 66
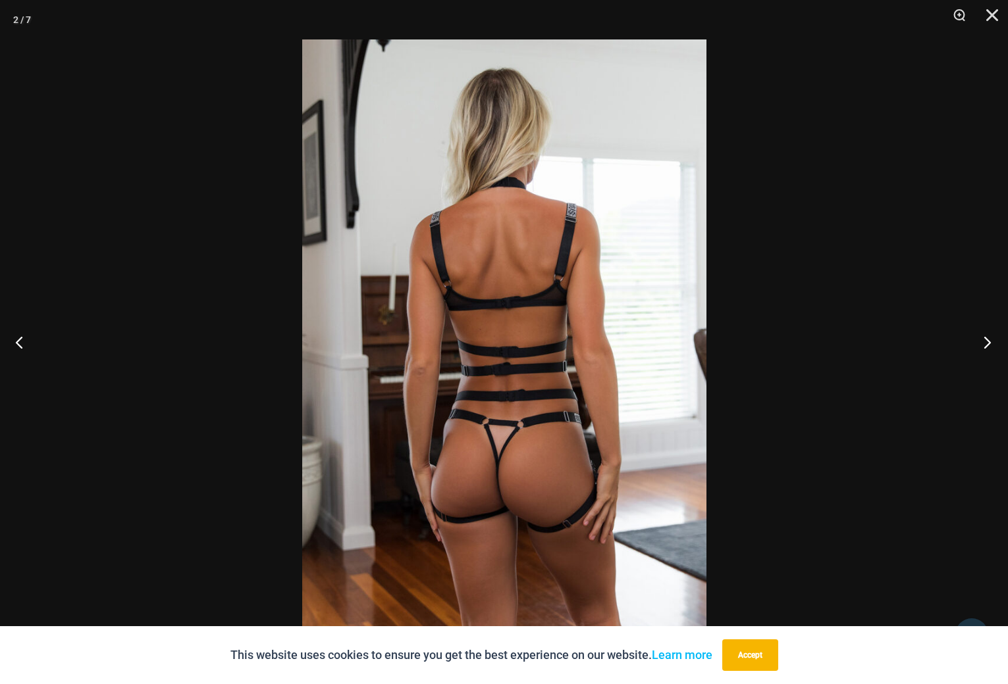
click at [989, 347] on button "Next" at bounding box center [982, 342] width 49 height 66
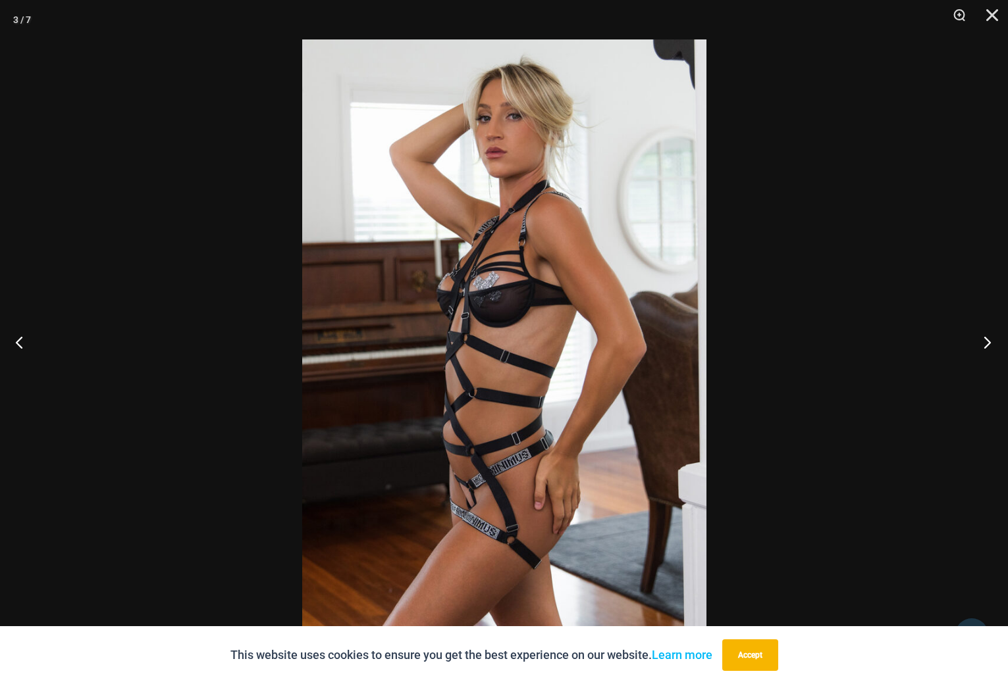
click at [989, 347] on button "Next" at bounding box center [982, 342] width 49 height 66
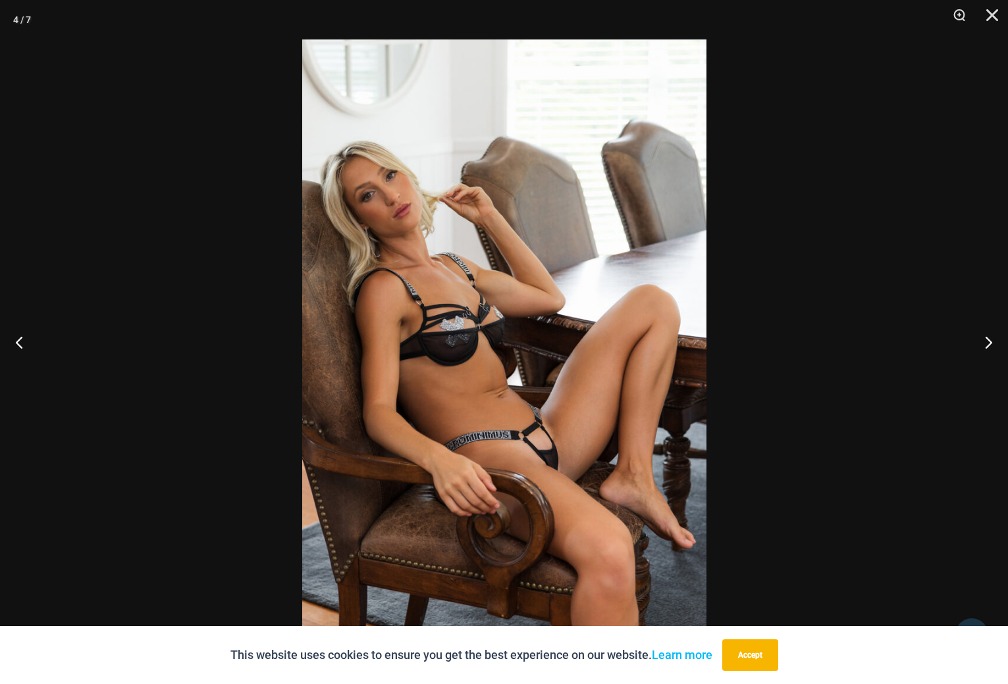
click at [548, 466] on img at bounding box center [504, 341] width 404 height 605
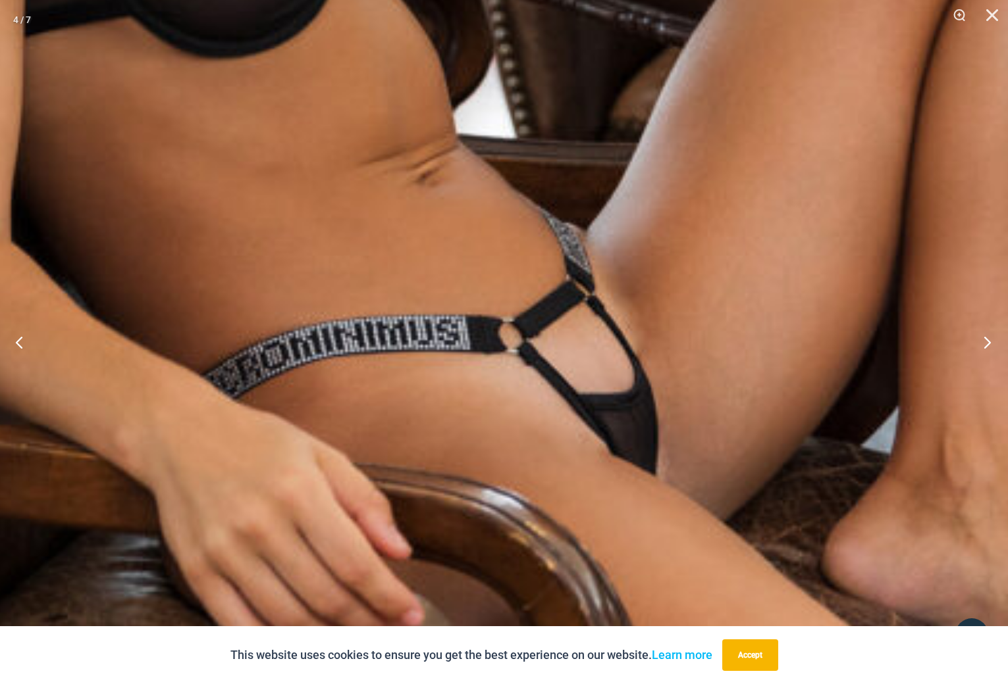
click at [985, 342] on button "Next" at bounding box center [982, 342] width 49 height 66
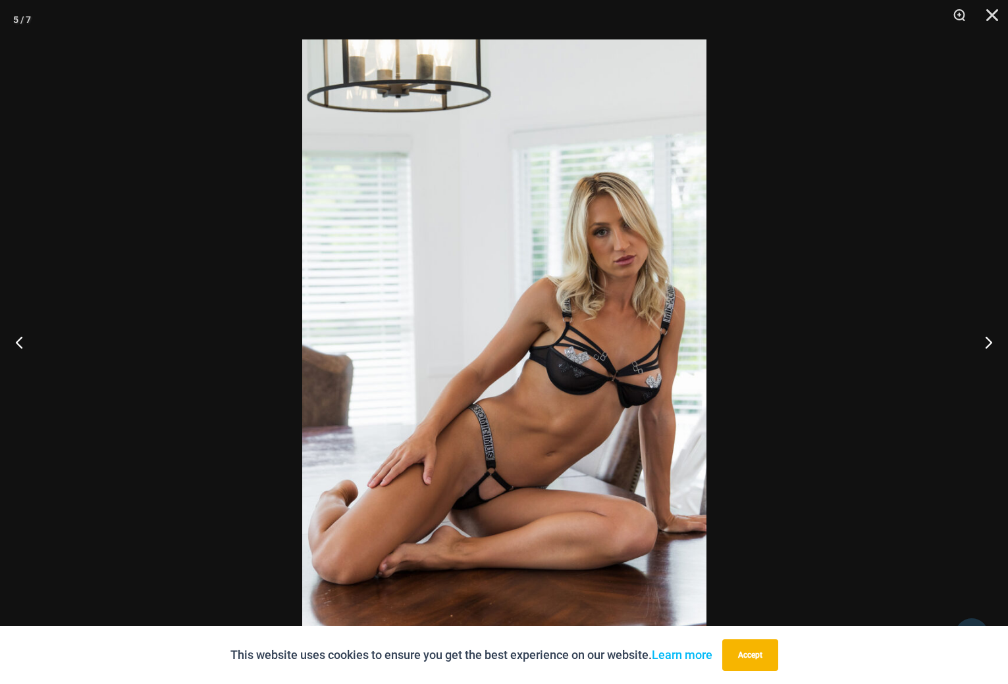
click at [461, 530] on img at bounding box center [504, 341] width 404 height 605
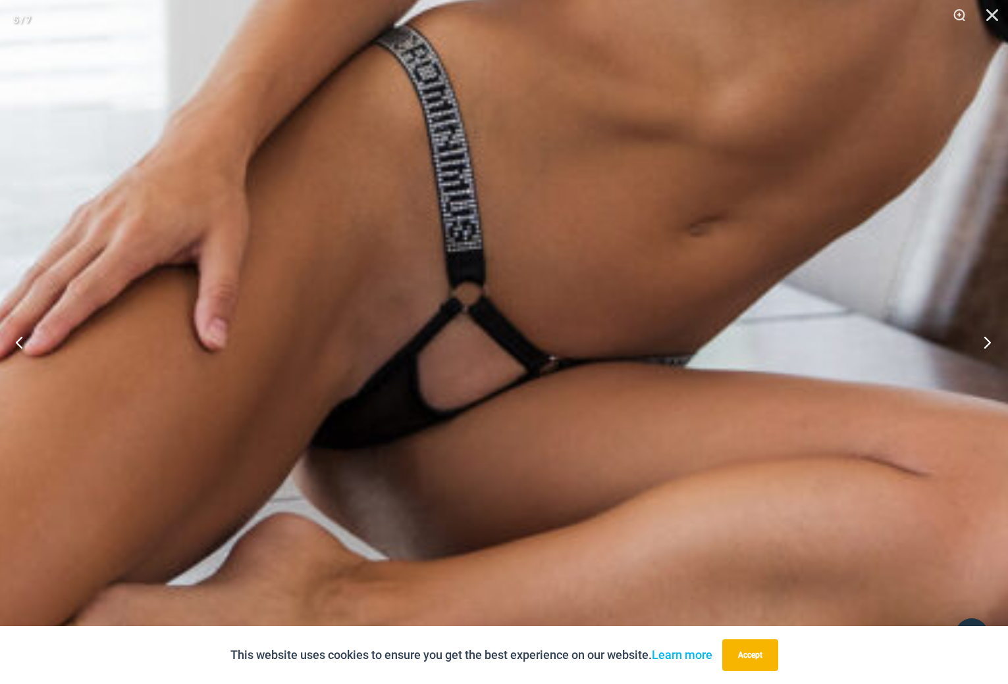
click at [987, 343] on button "Next" at bounding box center [982, 342] width 49 height 66
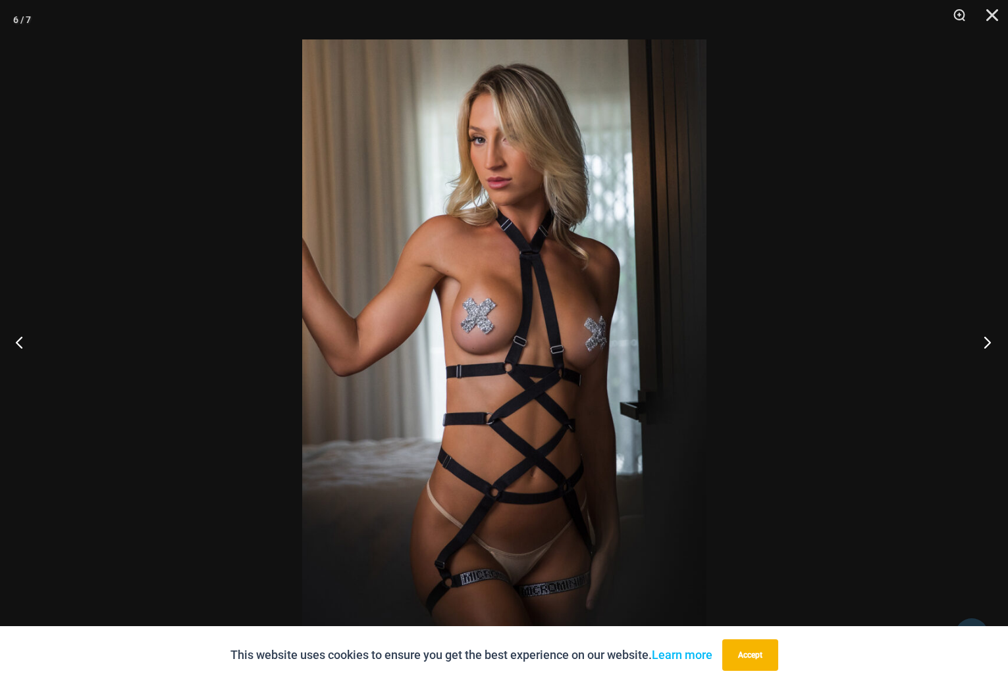
click at [987, 343] on button "Next" at bounding box center [982, 342] width 49 height 66
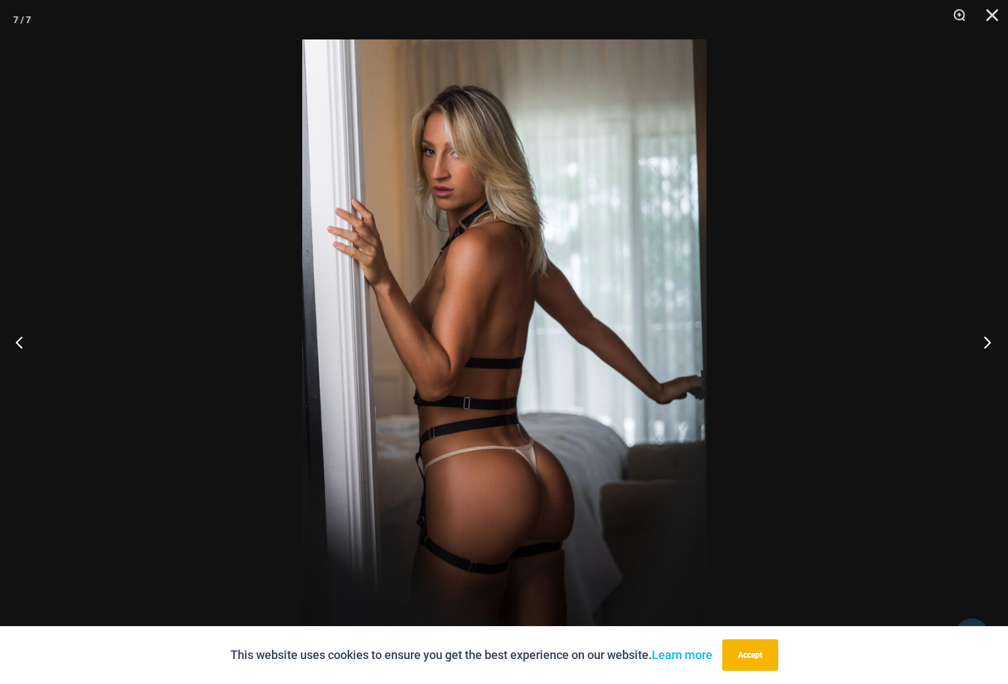
click at [987, 343] on button "Next" at bounding box center [982, 342] width 49 height 66
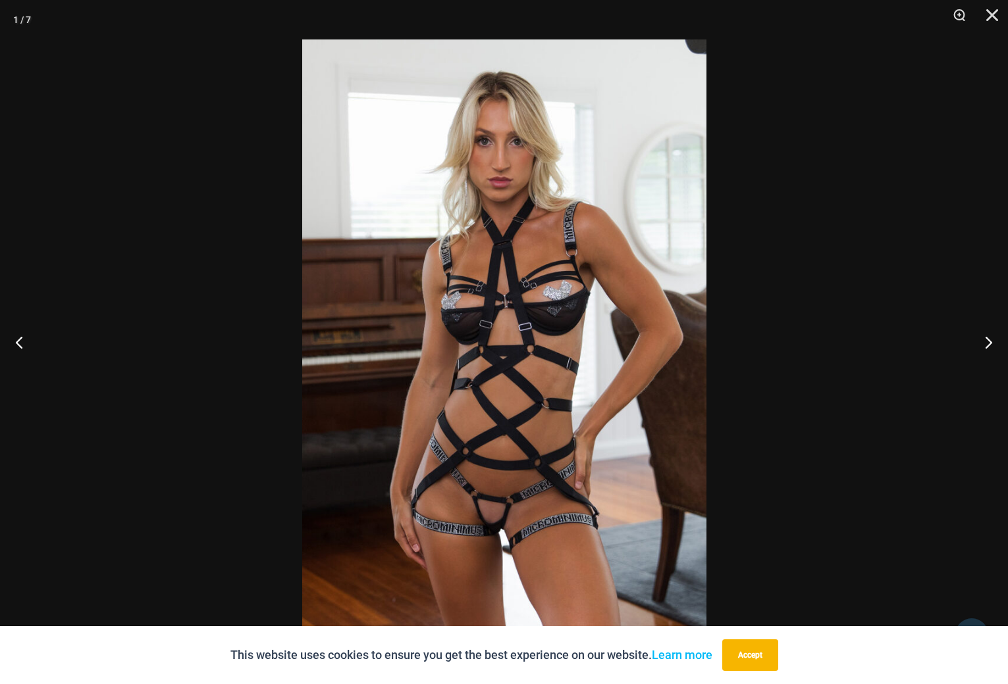
click at [490, 534] on img at bounding box center [504, 341] width 404 height 605
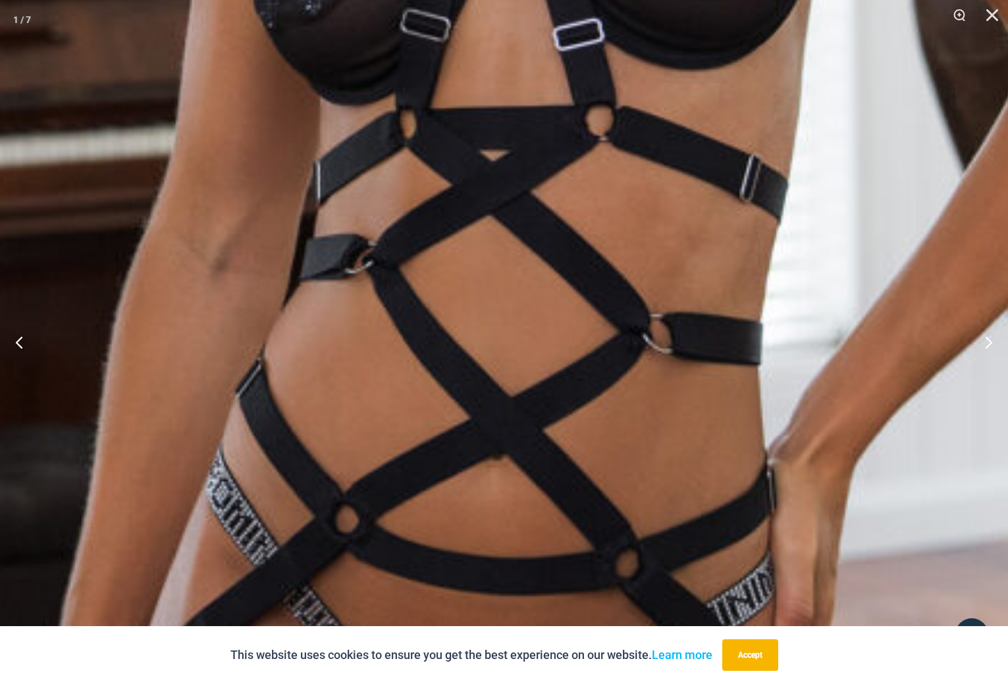
click at [511, 561] on img at bounding box center [497, 94] width 1574 height 2361
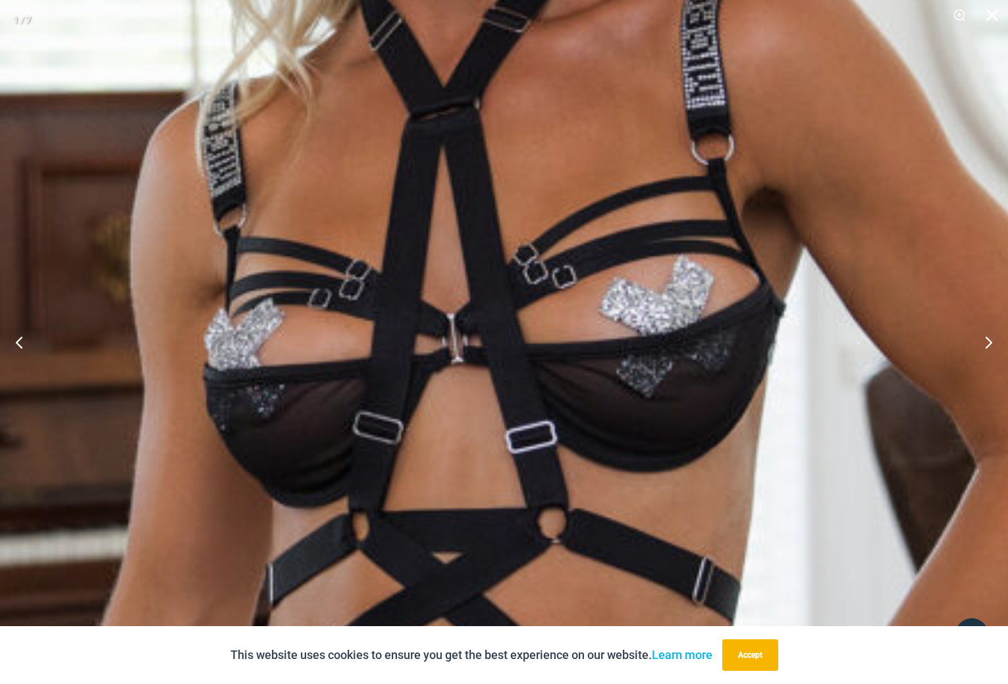
click at [989, 22] on button "Close" at bounding box center [987, 19] width 33 height 39
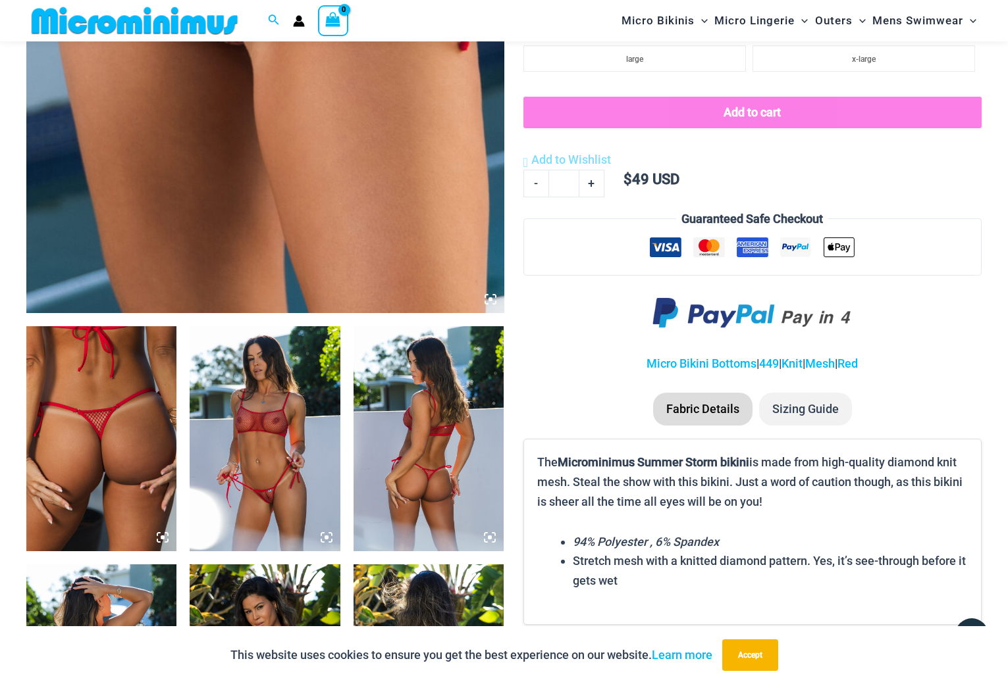
scroll to position [448, 0]
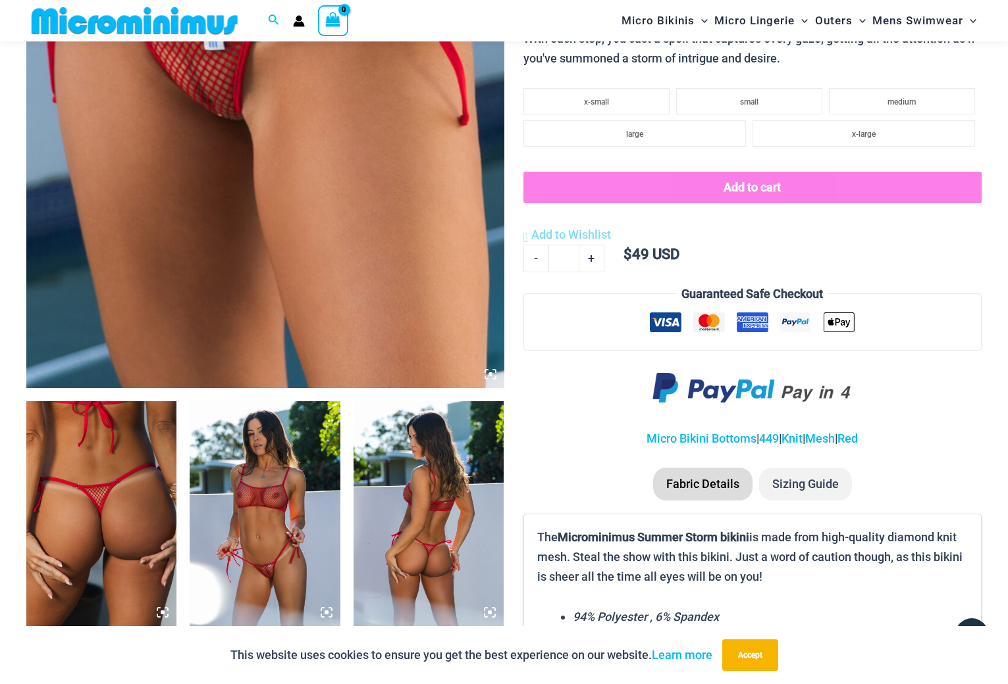
click at [305, 180] on img at bounding box center [265, 30] width 478 height 716
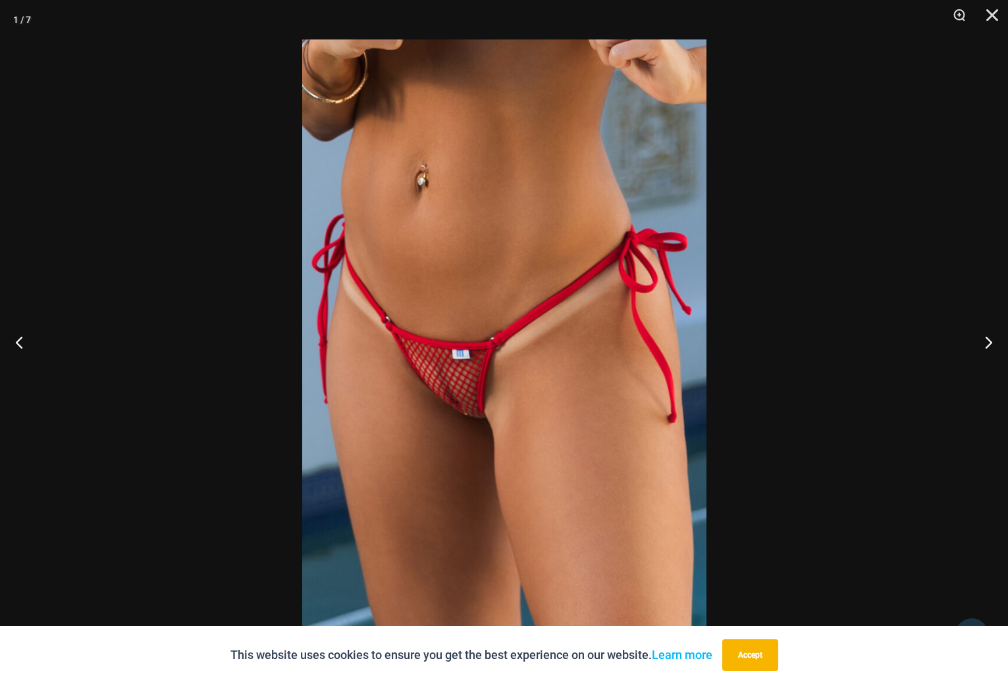
click at [459, 417] on img at bounding box center [504, 341] width 404 height 605
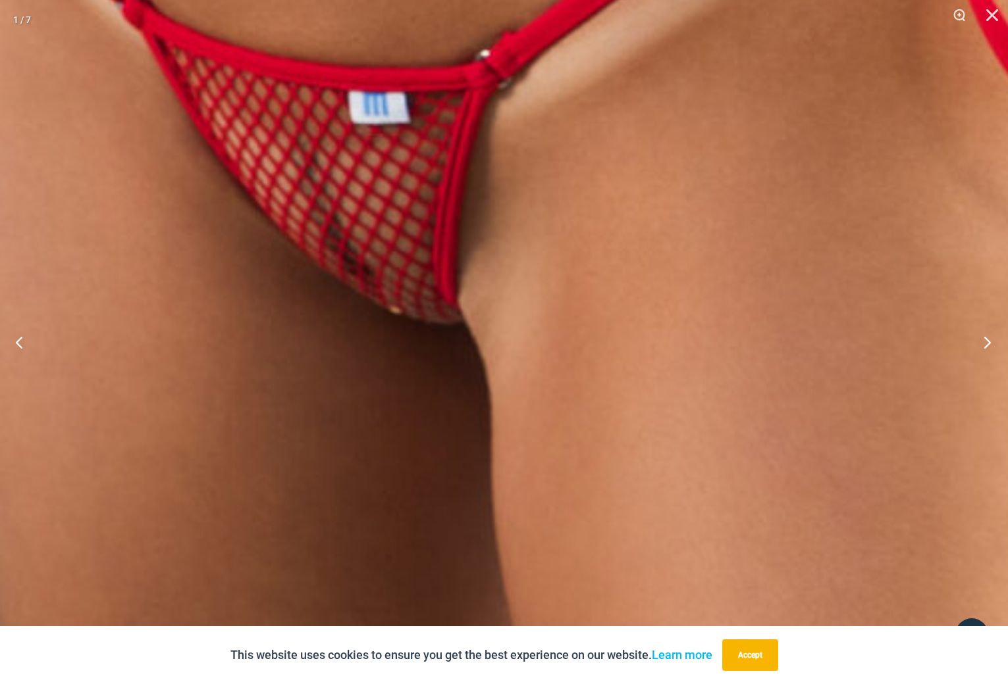
click at [983, 348] on button "Next" at bounding box center [982, 342] width 49 height 66
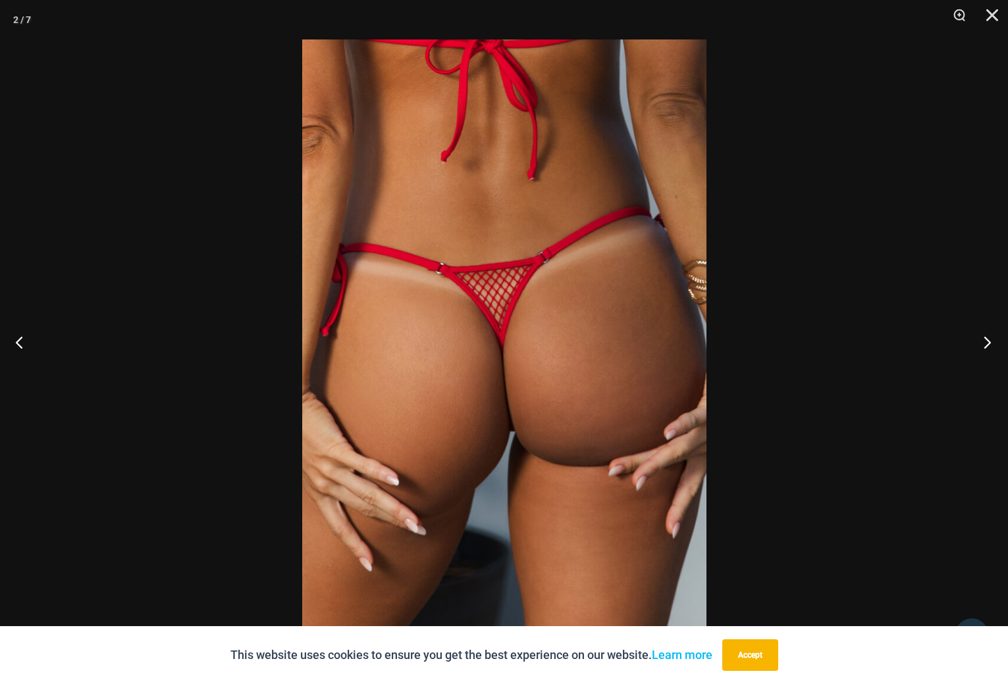
click at [985, 347] on button "Next" at bounding box center [982, 342] width 49 height 66
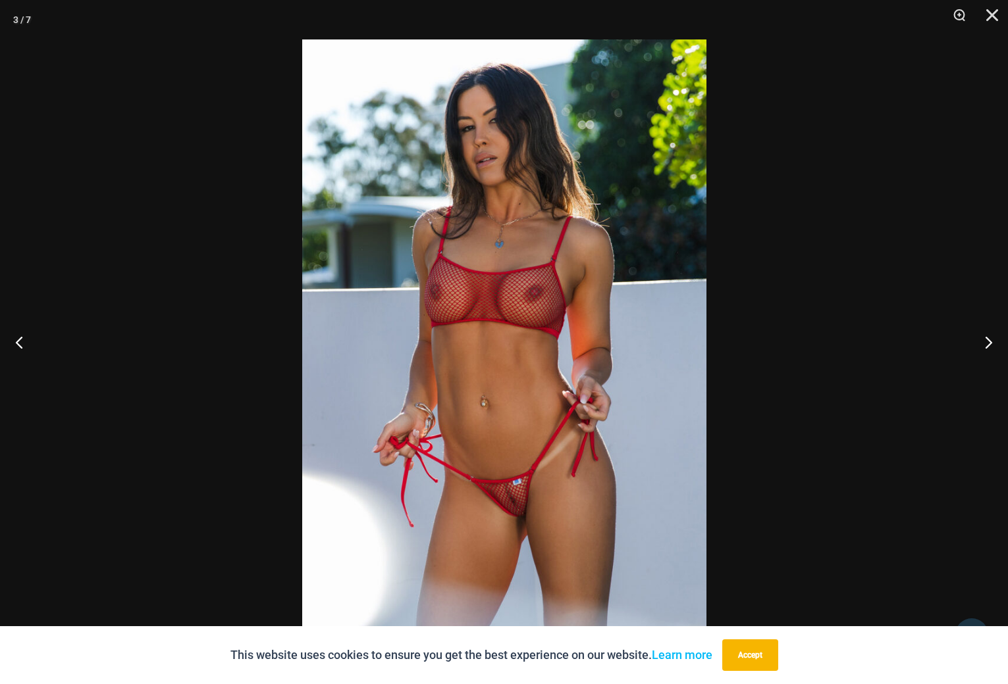
click at [531, 522] on img at bounding box center [504, 341] width 404 height 605
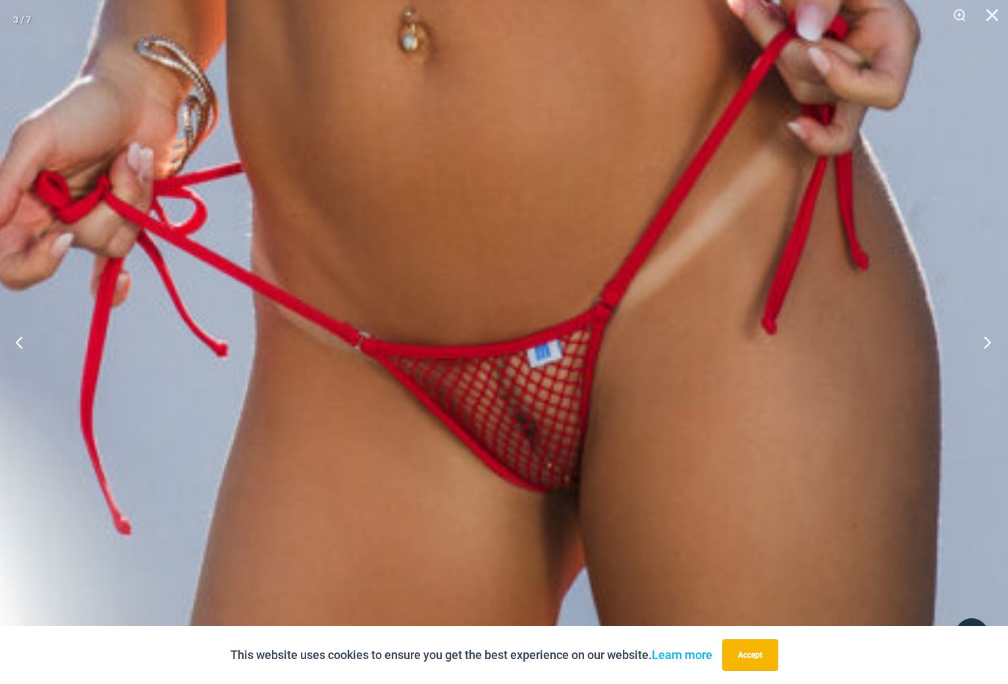
click at [987, 344] on button "Next" at bounding box center [982, 342] width 49 height 66
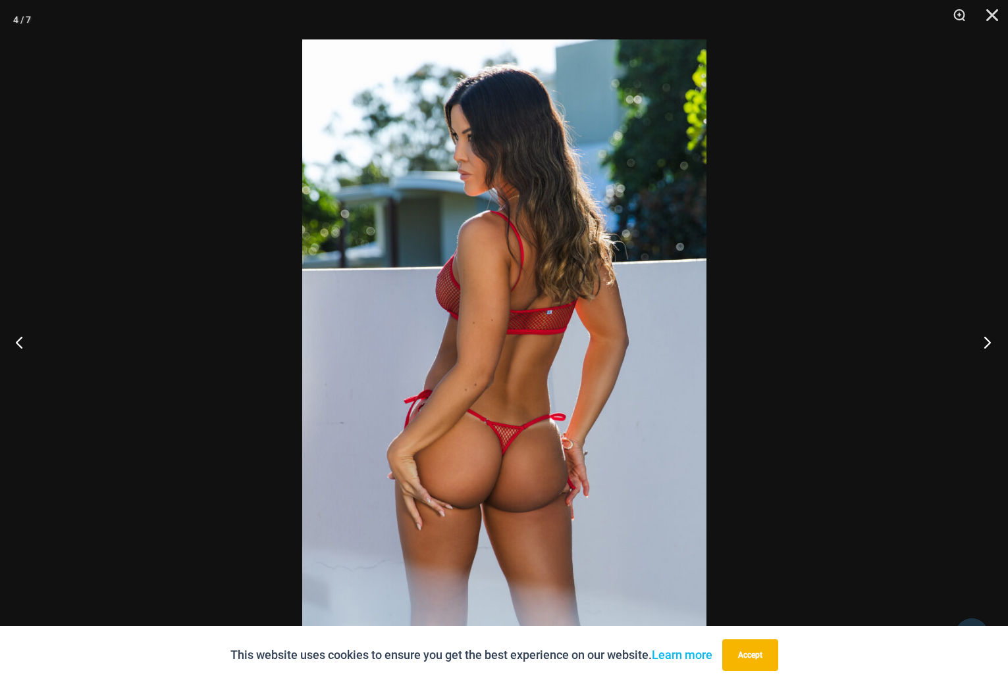
click at [986, 344] on button "Next" at bounding box center [982, 342] width 49 height 66
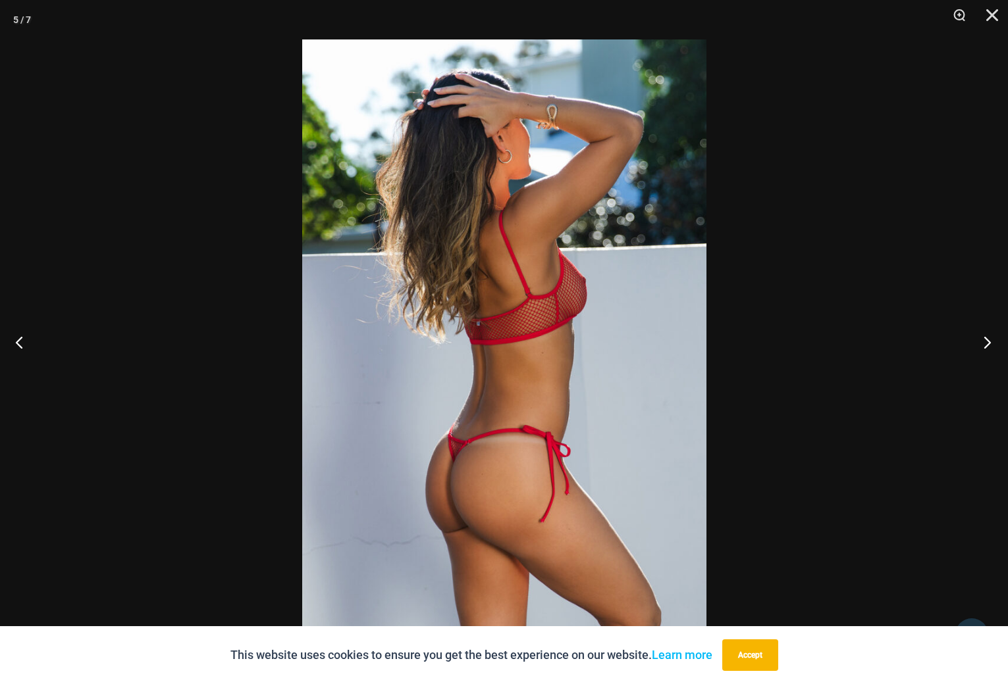
click at [986, 344] on button "Next" at bounding box center [982, 342] width 49 height 66
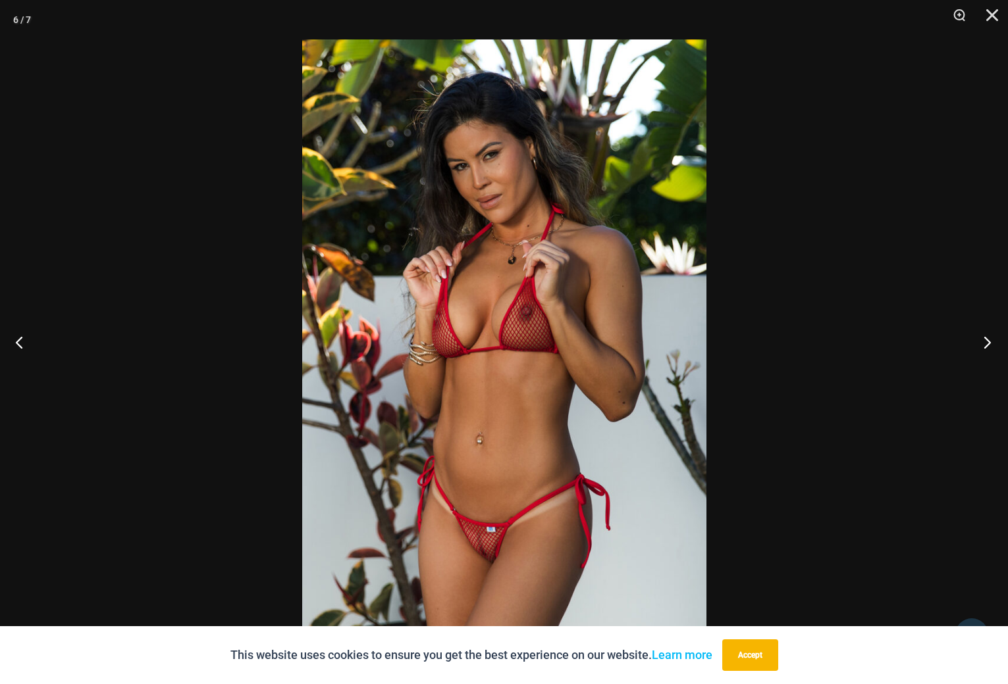
click at [986, 344] on button "Next" at bounding box center [982, 342] width 49 height 66
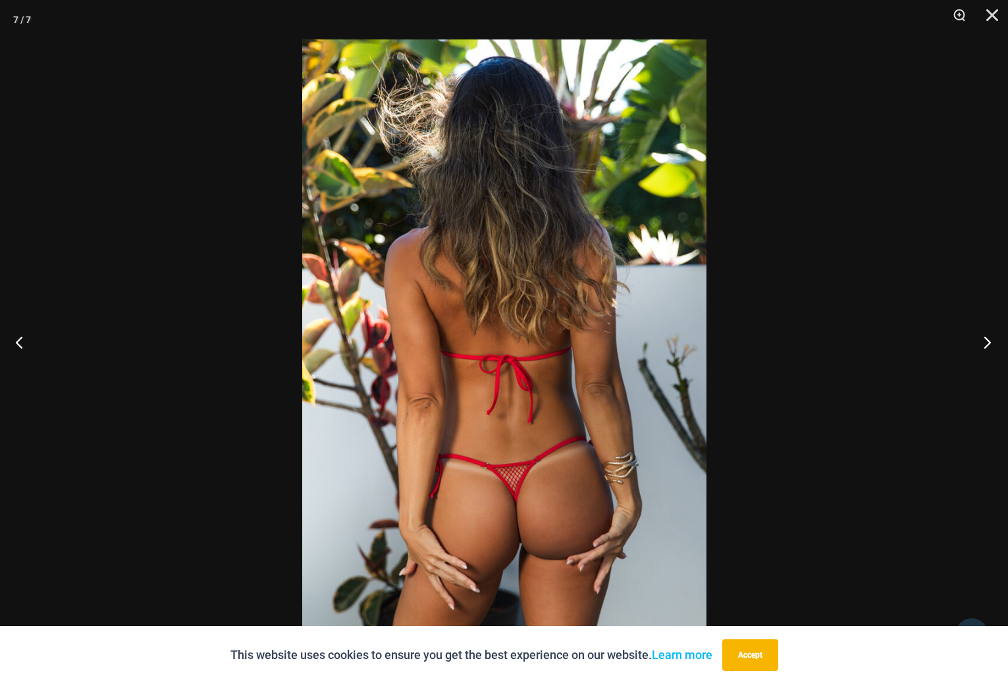
click at [986, 344] on button "Next" at bounding box center [982, 342] width 49 height 66
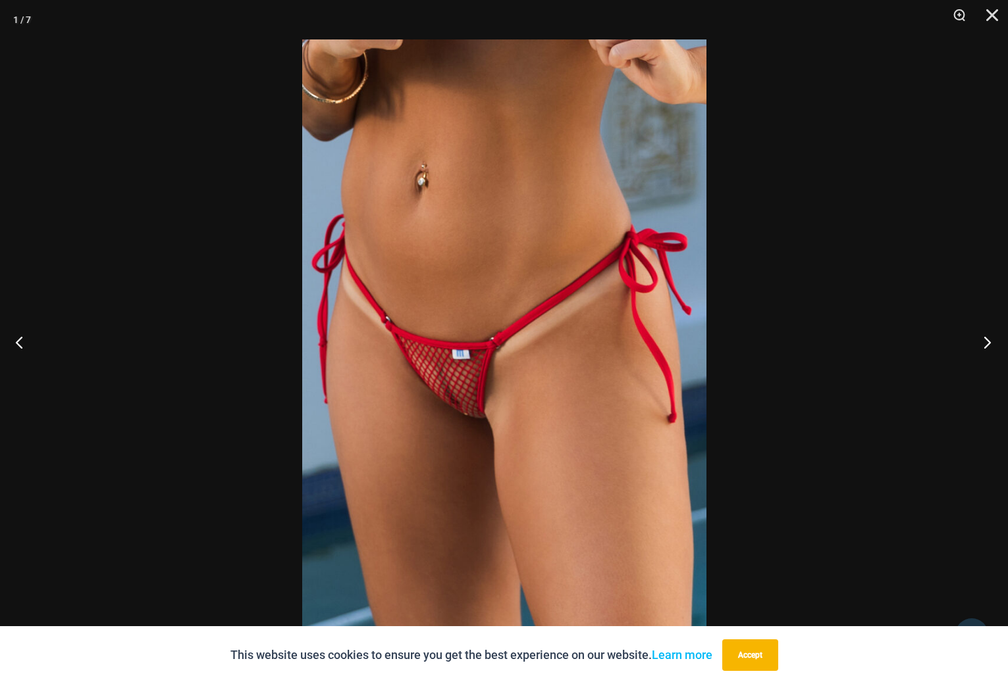
click at [986, 344] on button "Next" at bounding box center [982, 342] width 49 height 66
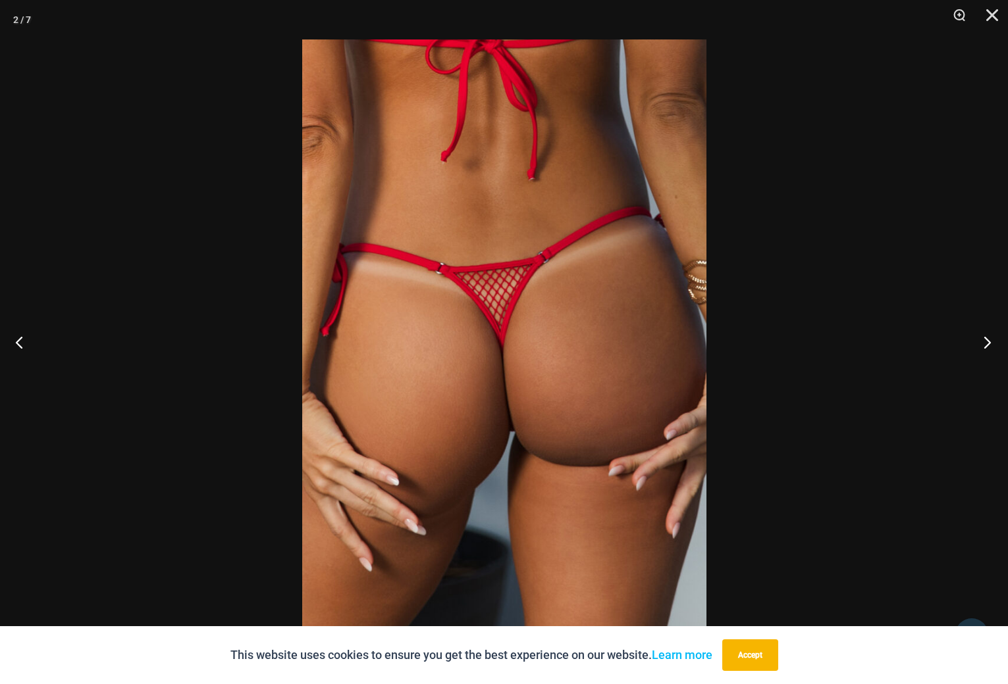
click at [986, 344] on button "Next" at bounding box center [982, 342] width 49 height 66
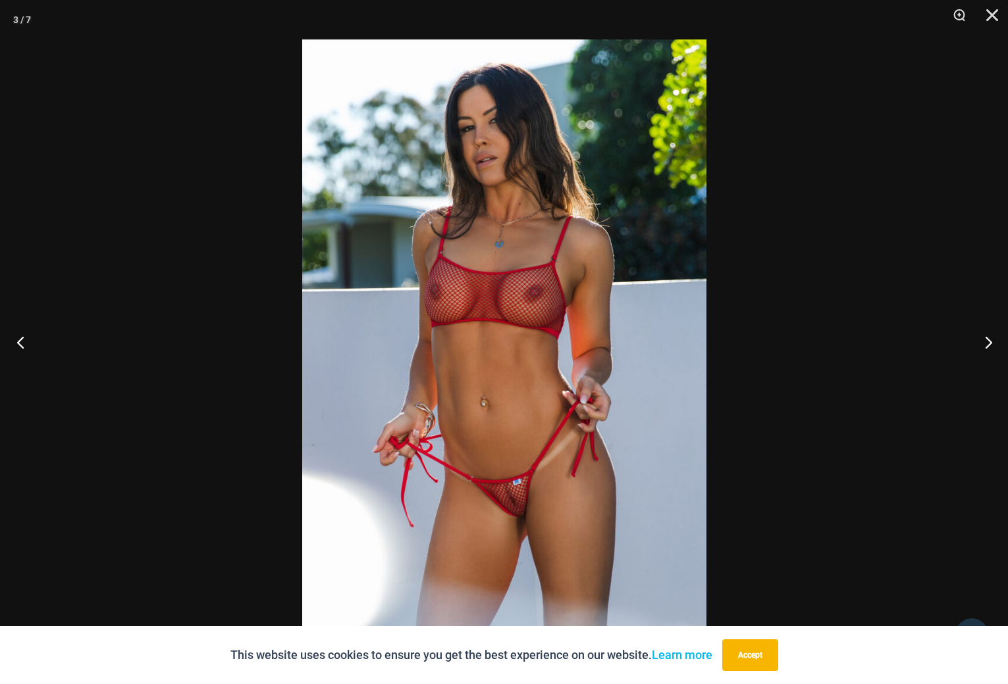
click at [29, 340] on button "Previous" at bounding box center [24, 342] width 49 height 66
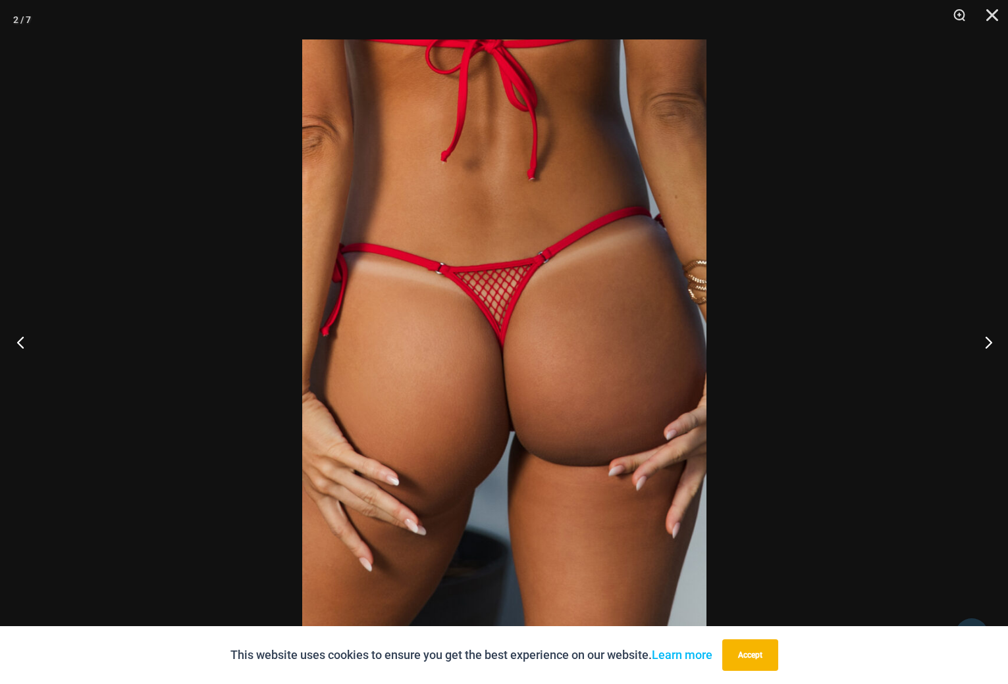
click at [29, 340] on button "Previous" at bounding box center [24, 342] width 49 height 66
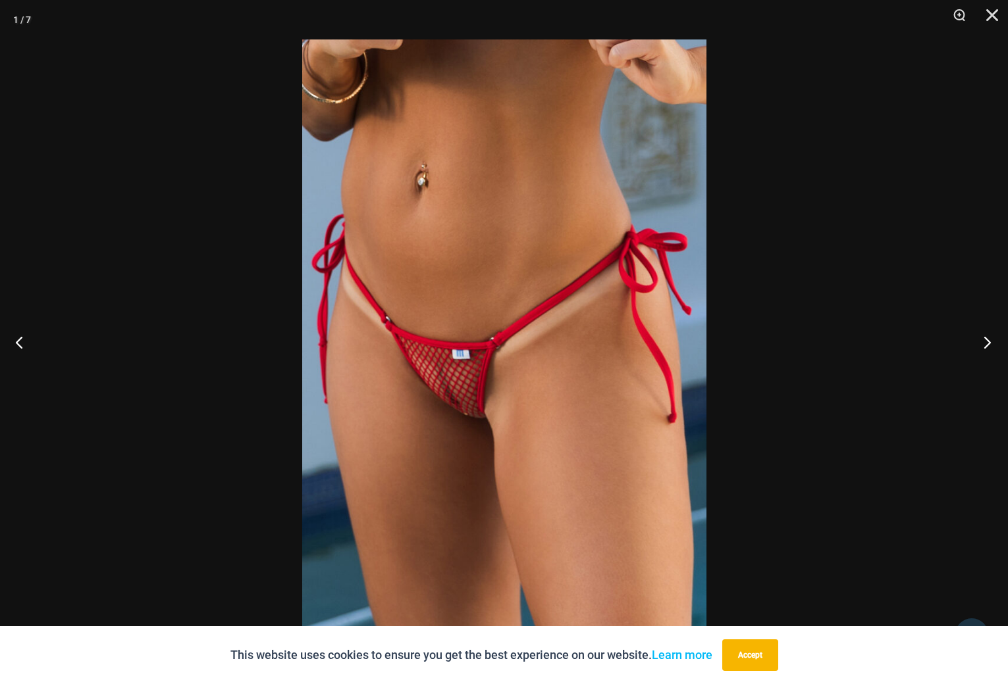
click at [983, 342] on button "Next" at bounding box center [982, 342] width 49 height 66
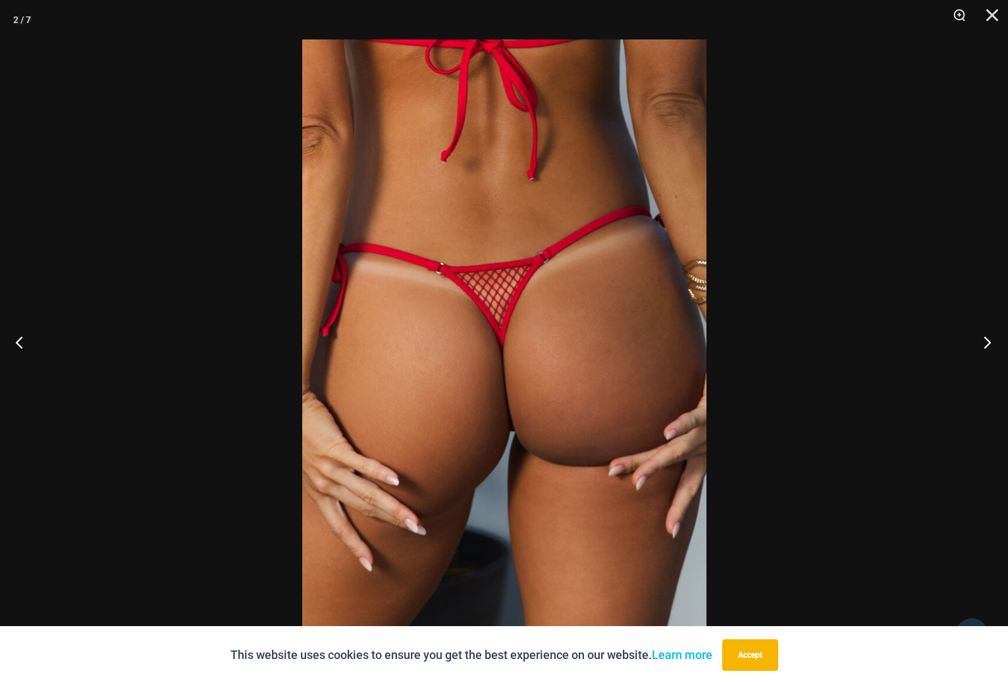
click at [983, 342] on button "Next" at bounding box center [982, 342] width 49 height 66
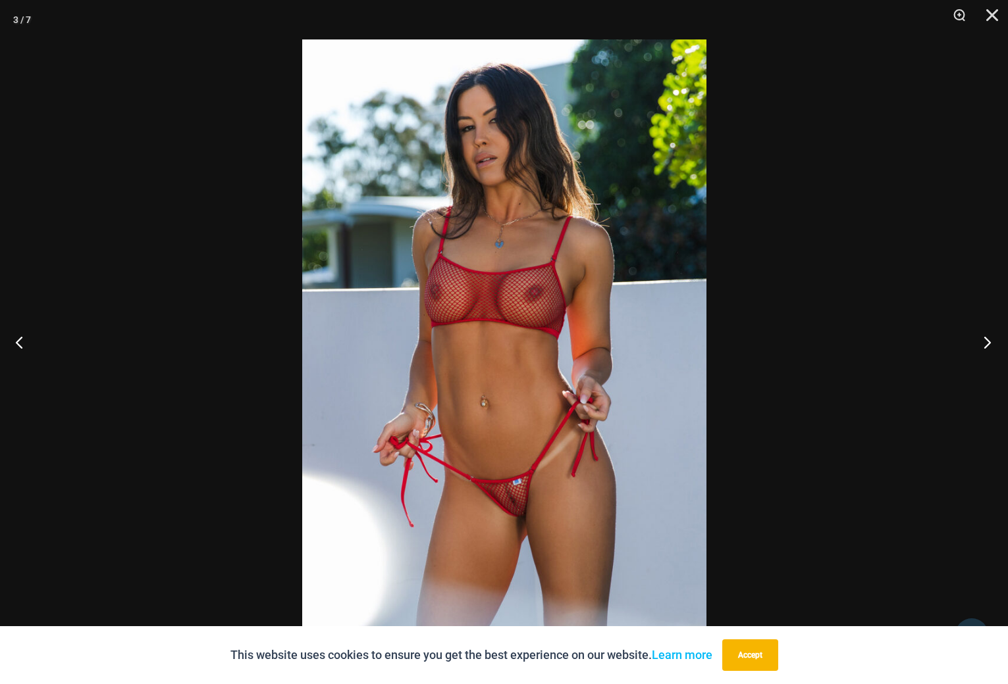
click at [983, 342] on button "Next" at bounding box center [982, 342] width 49 height 66
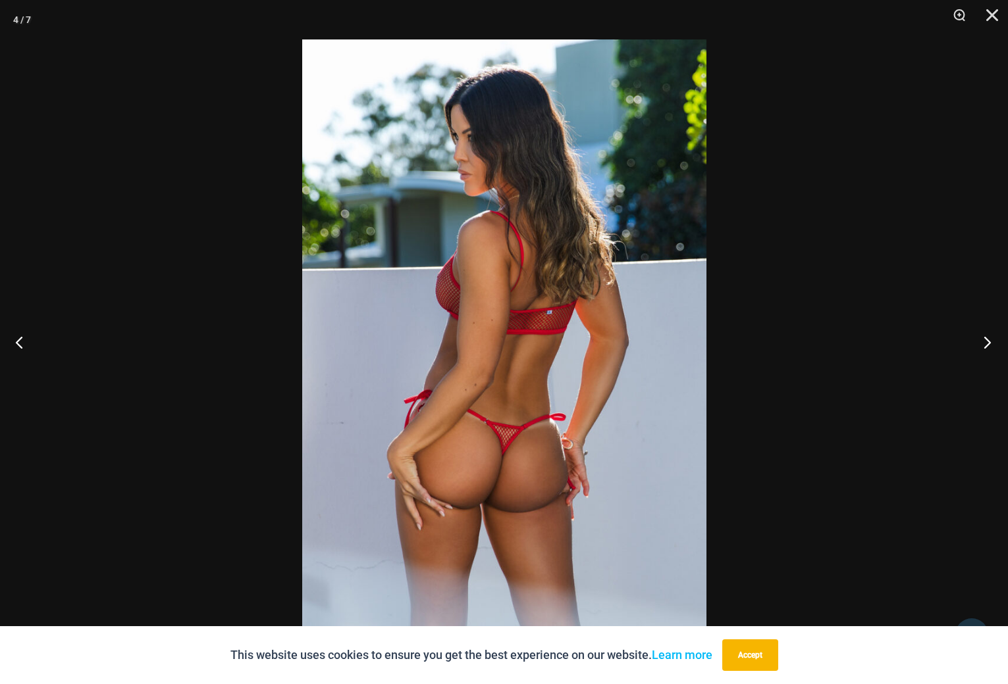
click at [984, 342] on button "Next" at bounding box center [982, 342] width 49 height 66
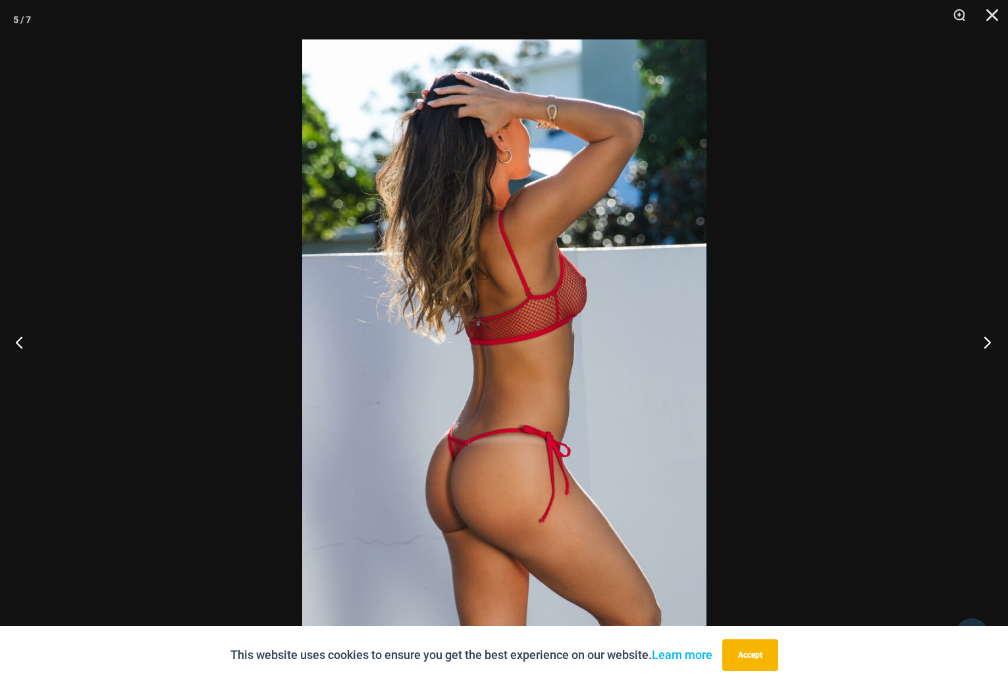
click at [984, 342] on button "Next" at bounding box center [982, 342] width 49 height 66
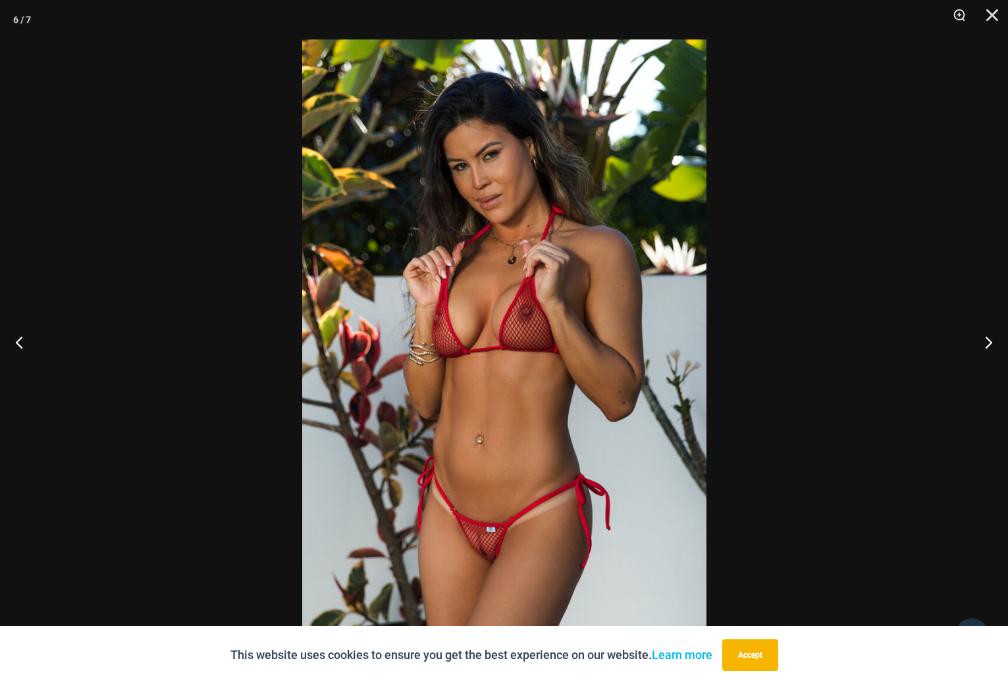
click at [517, 523] on img at bounding box center [504, 341] width 404 height 605
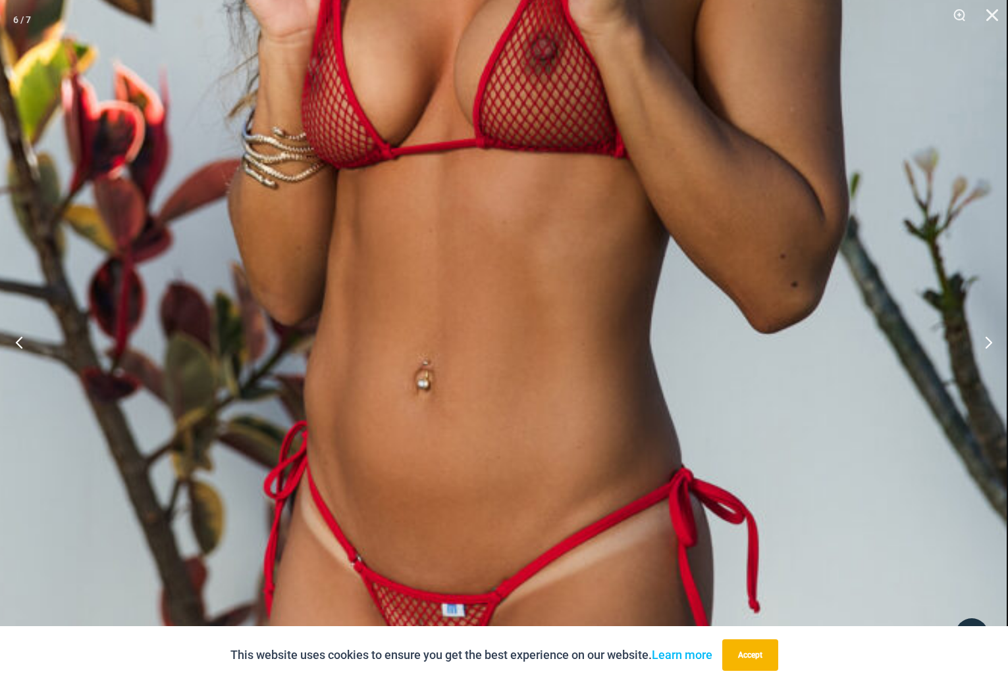
click at [629, 365] on img at bounding box center [487, 128] width 1039 height 1557
click at [983, 342] on button "Next" at bounding box center [982, 342] width 49 height 66
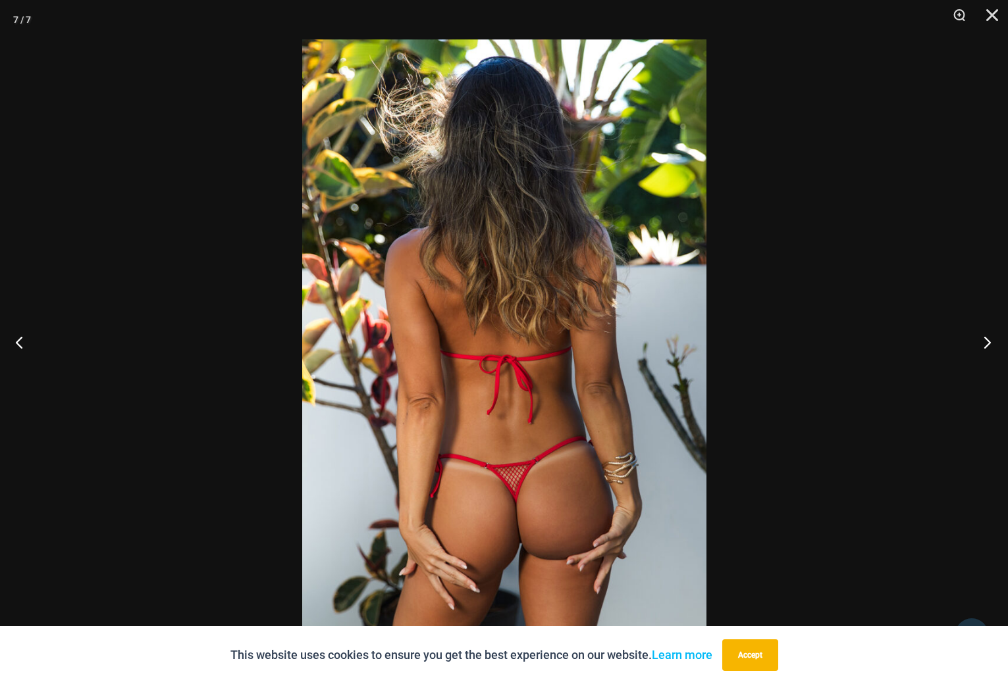
click at [983, 342] on button "Next" at bounding box center [982, 342] width 49 height 66
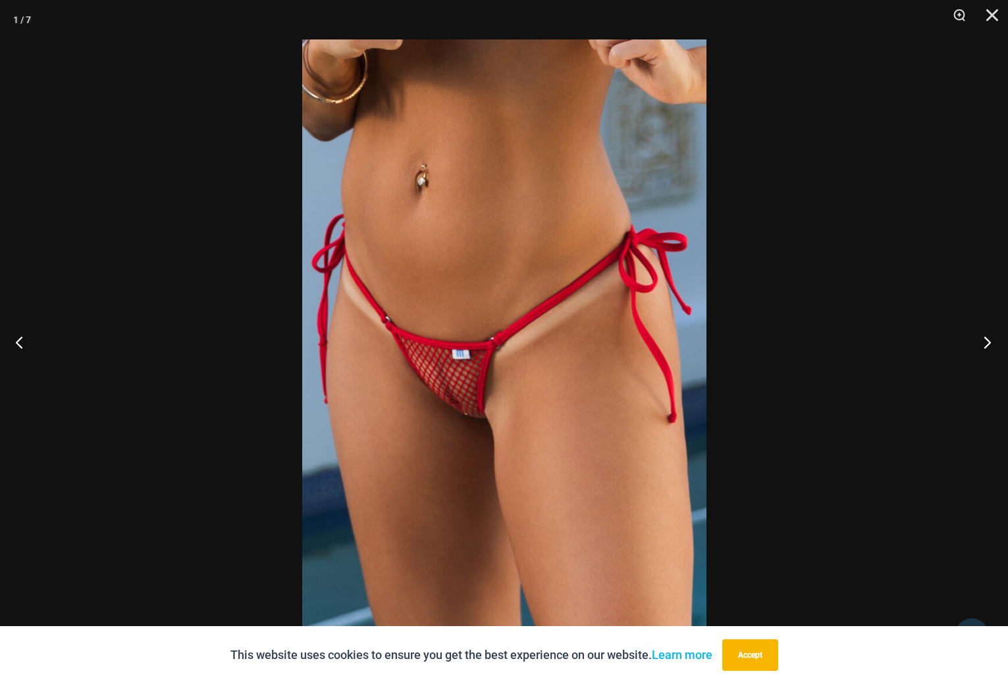
click at [983, 342] on button "Next" at bounding box center [982, 342] width 49 height 66
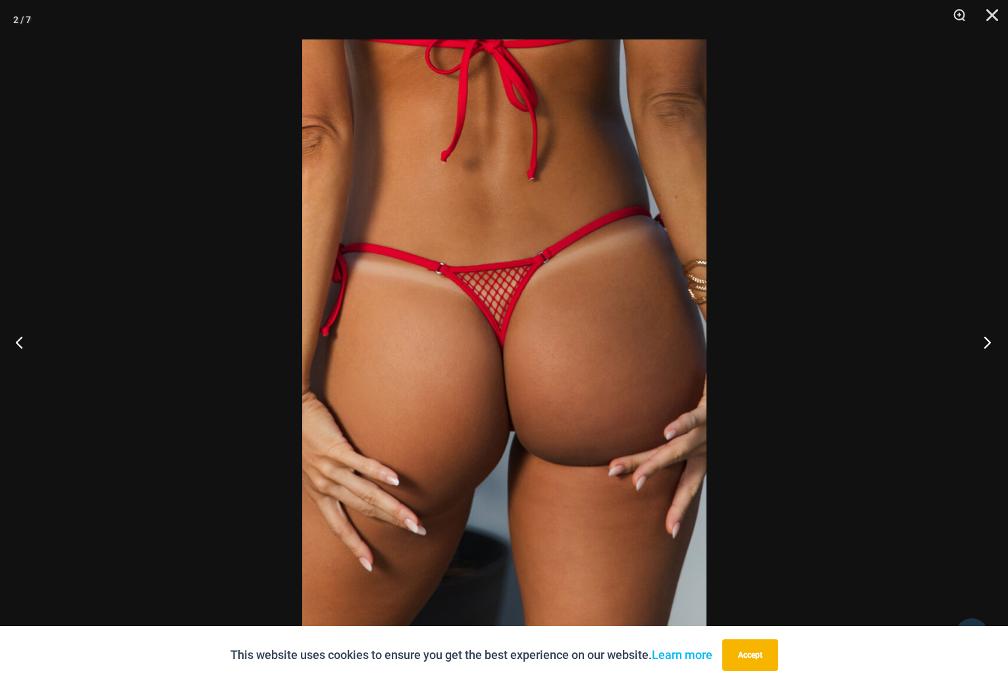
click at [983, 342] on button "Next" at bounding box center [982, 342] width 49 height 66
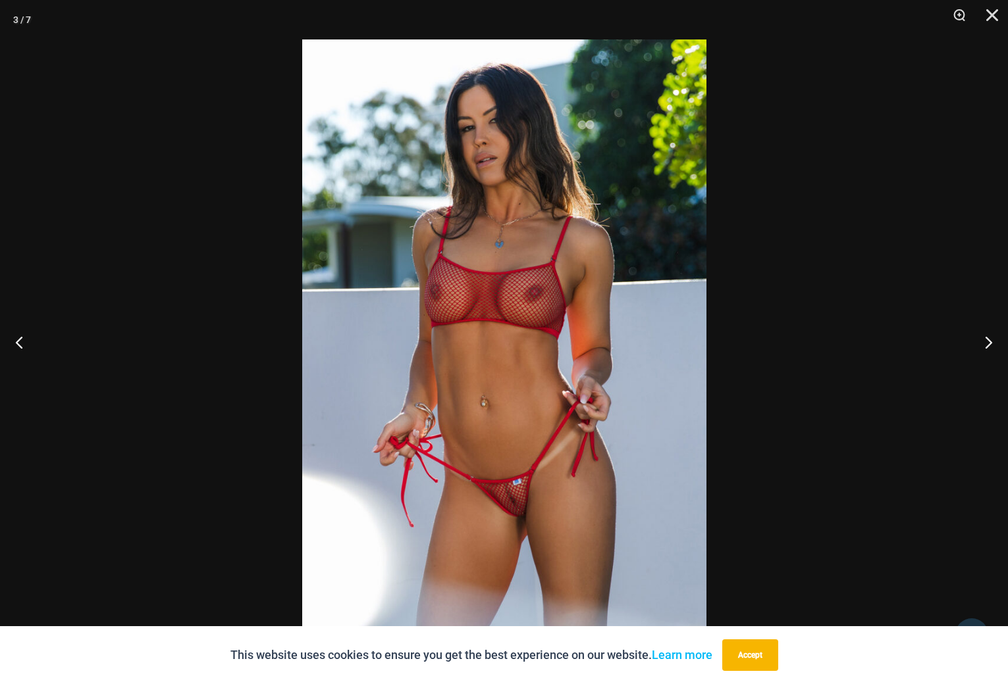
click at [512, 506] on img at bounding box center [504, 341] width 404 height 605
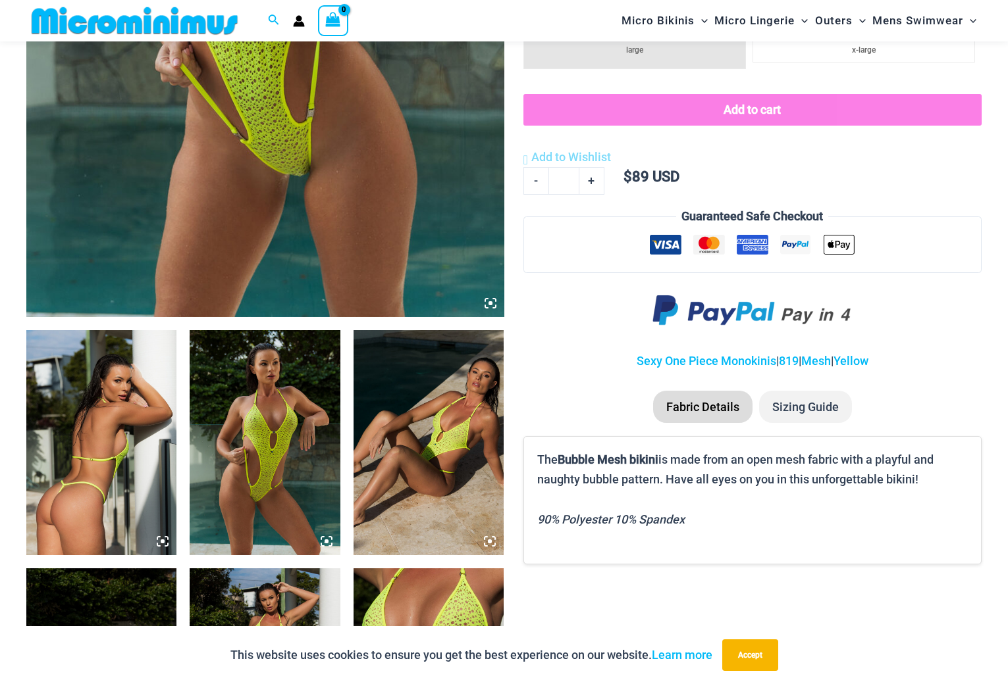
scroll to position [462, 0]
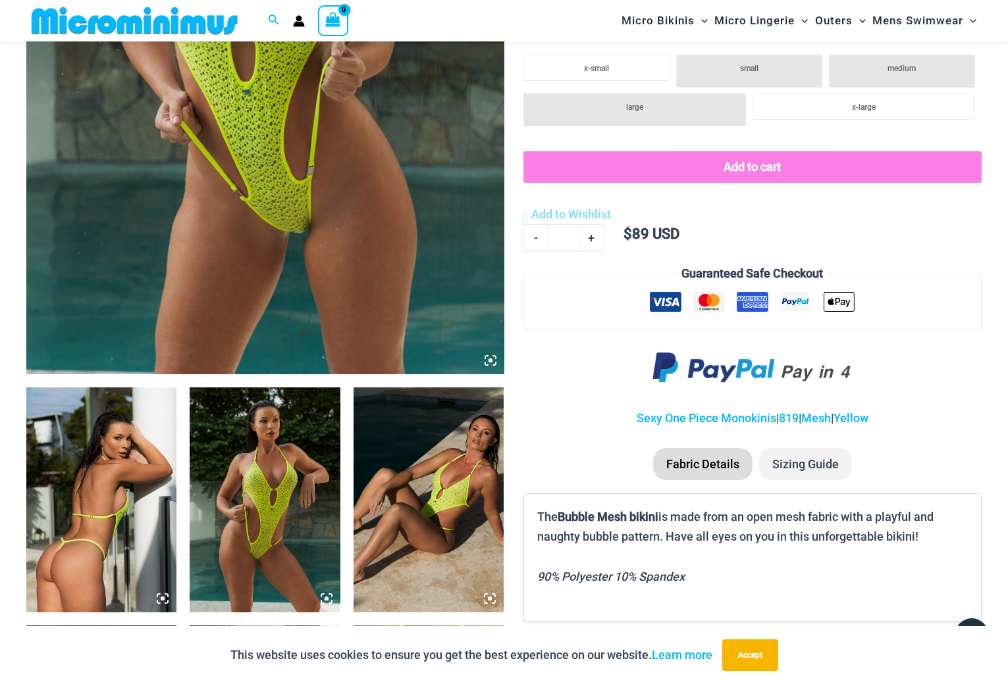
click at [350, 253] on img at bounding box center [265, 16] width 478 height 716
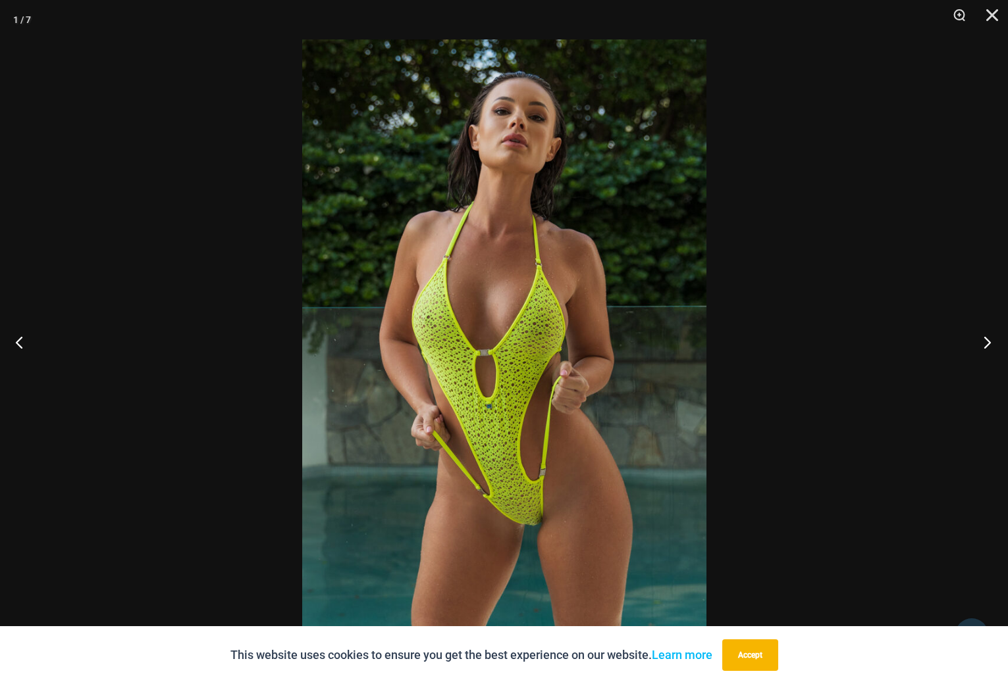
click at [987, 340] on button "Next" at bounding box center [982, 342] width 49 height 66
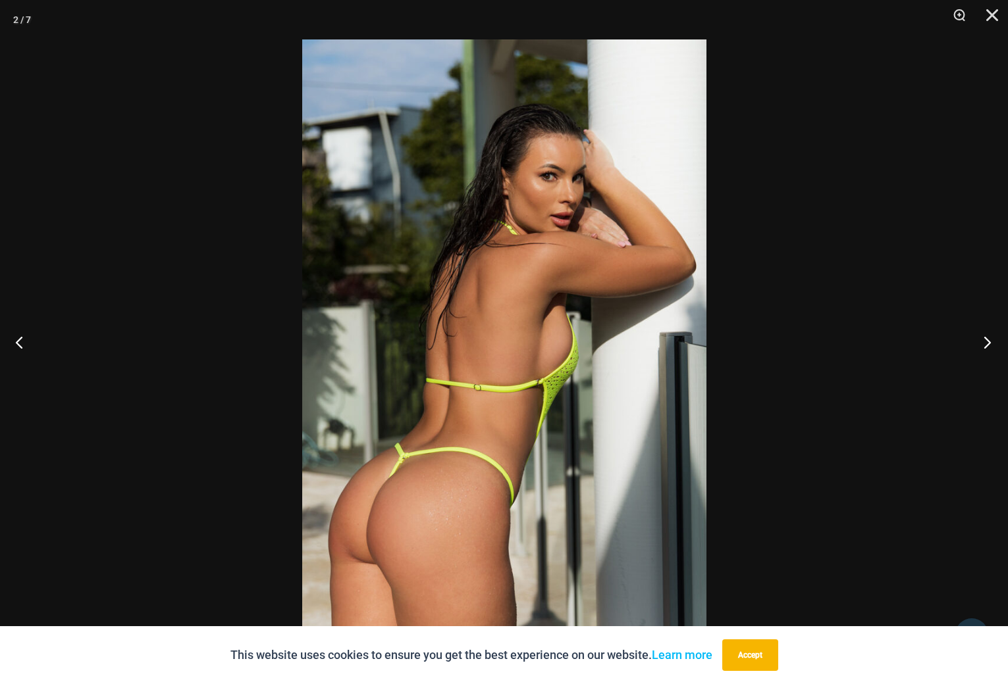
click at [984, 342] on button "Next" at bounding box center [982, 342] width 49 height 66
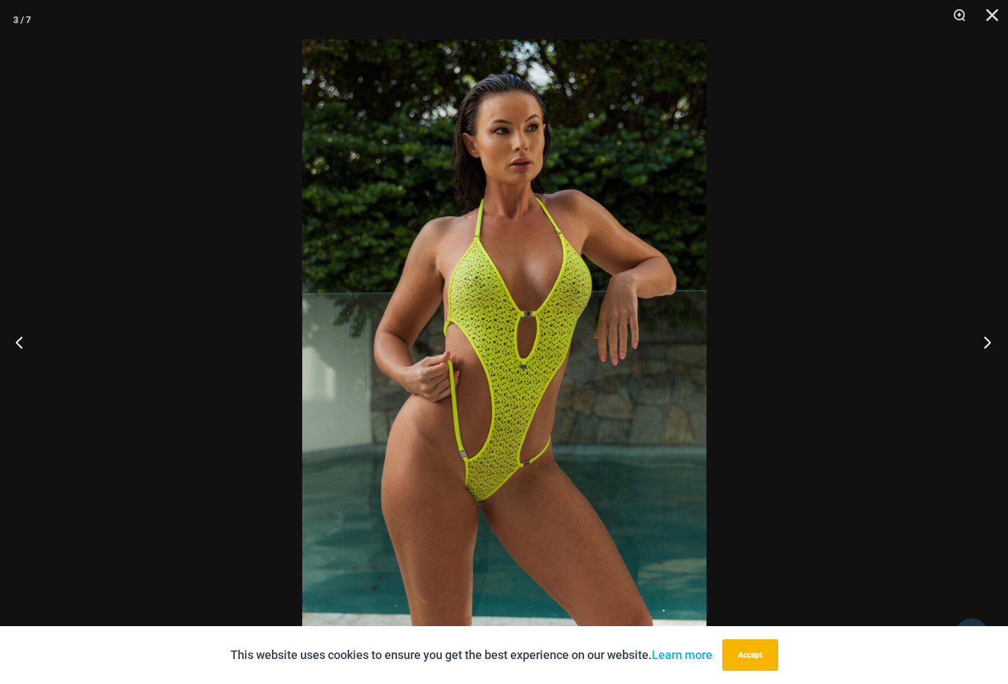
click at [984, 342] on button "Next" at bounding box center [982, 342] width 49 height 66
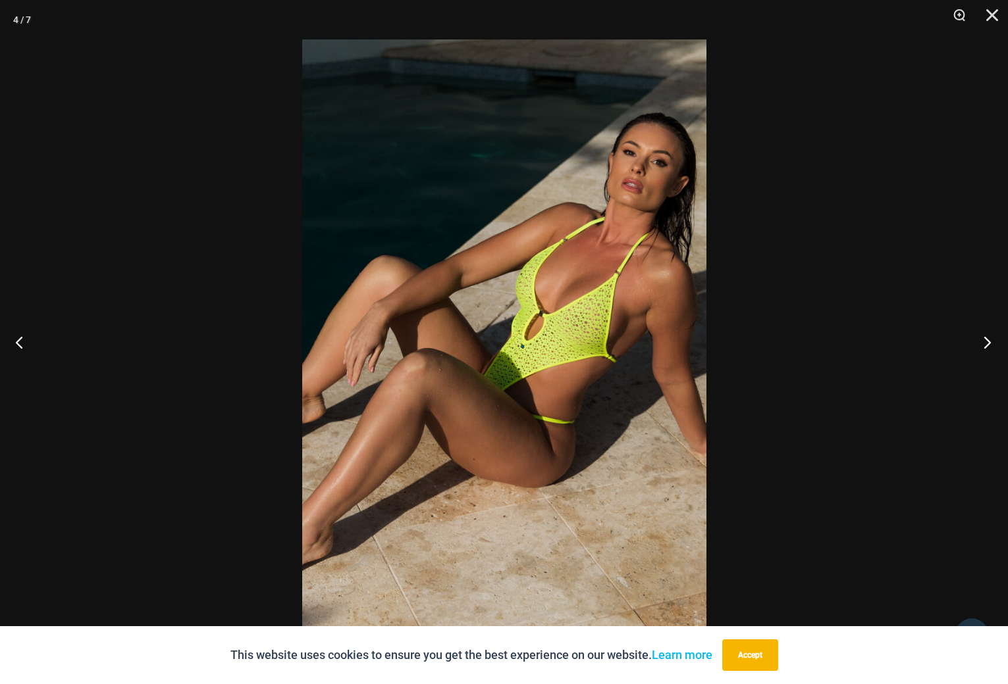
click at [984, 342] on button "Next" at bounding box center [982, 342] width 49 height 66
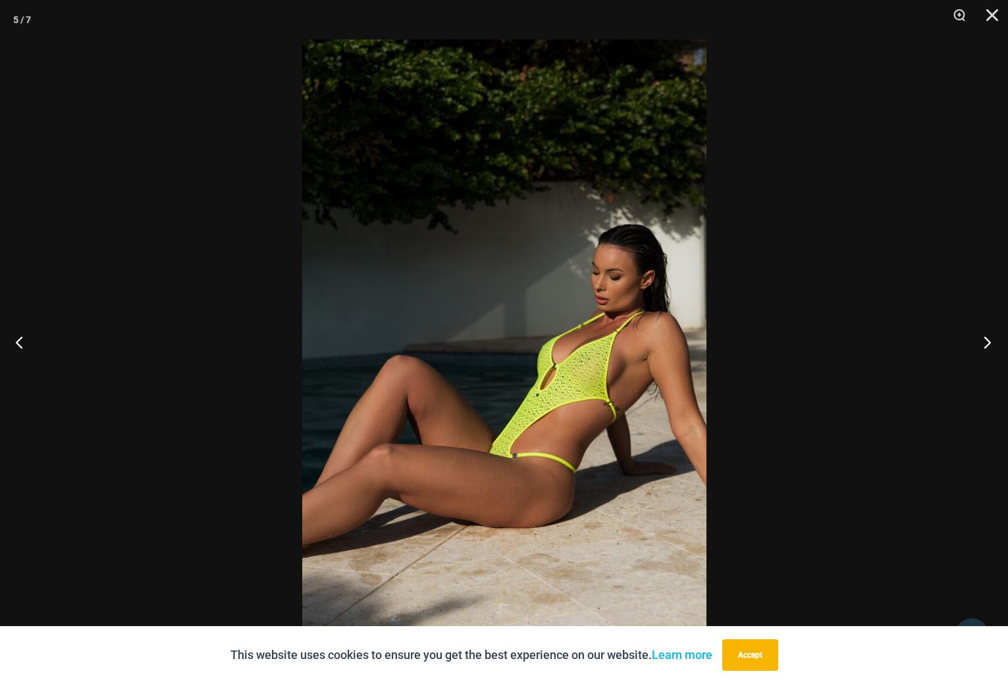
click at [984, 342] on button "Next" at bounding box center [982, 342] width 49 height 66
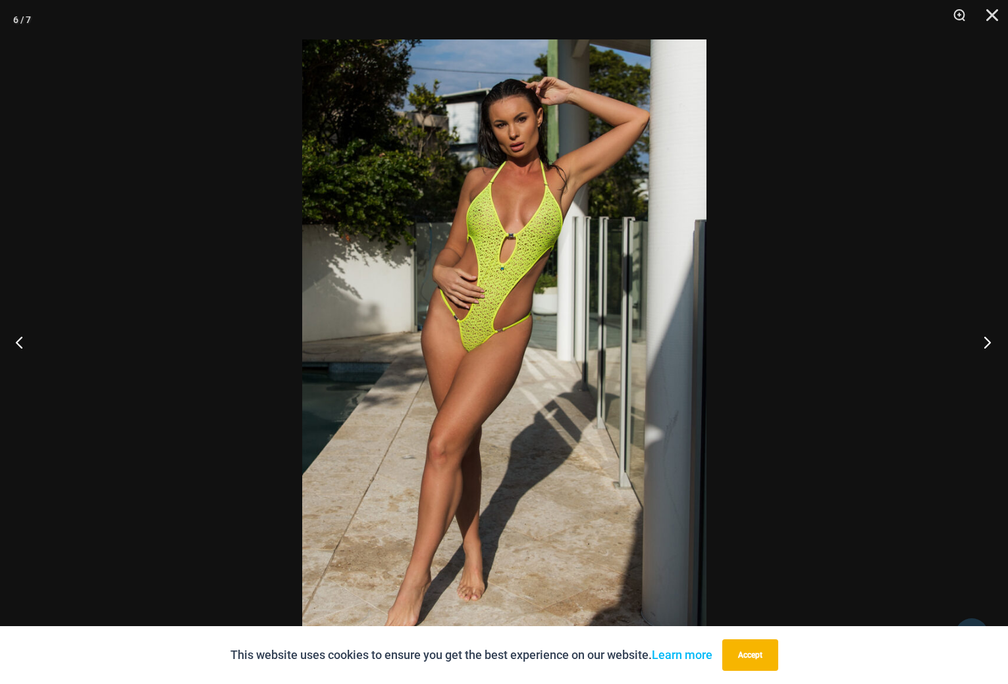
click at [984, 342] on button "Next" at bounding box center [982, 342] width 49 height 66
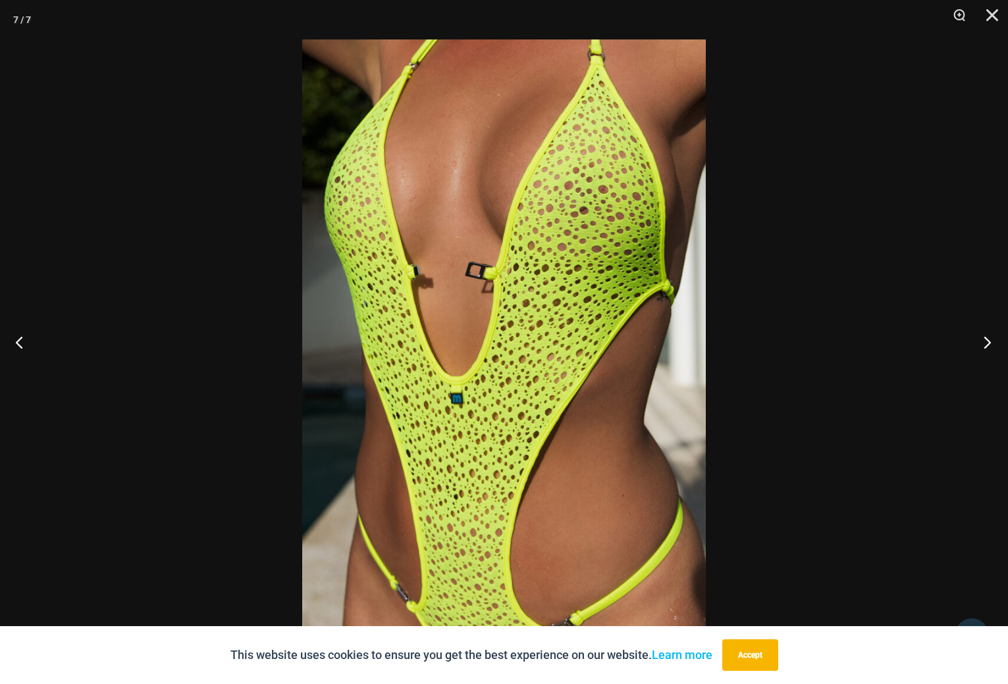
click at [984, 342] on button "Next" at bounding box center [982, 342] width 49 height 66
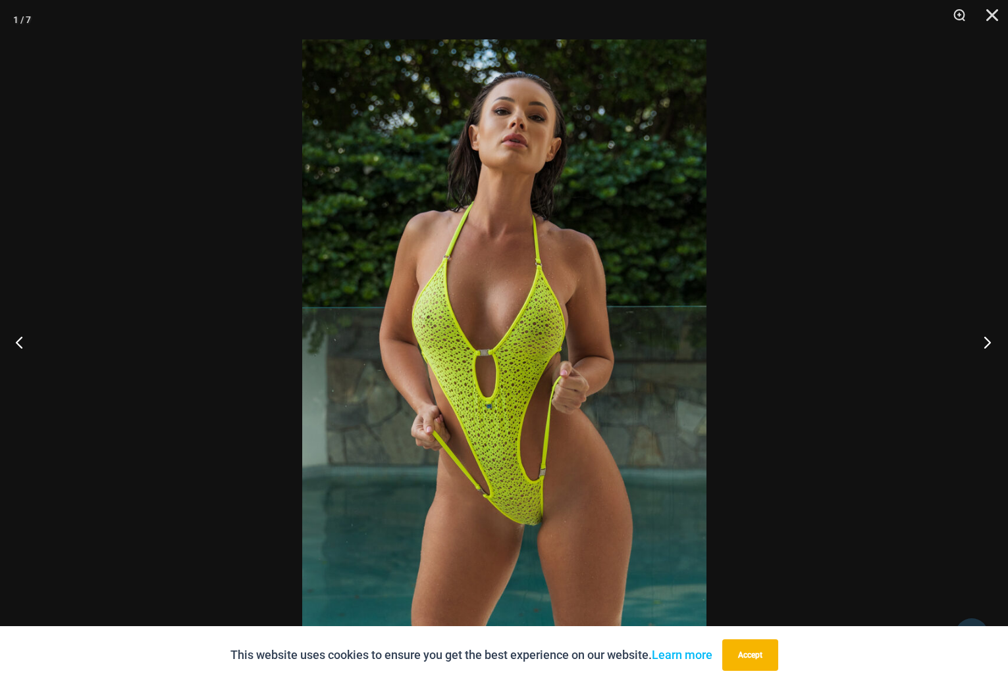
click at [984, 342] on button "Next" at bounding box center [982, 342] width 49 height 66
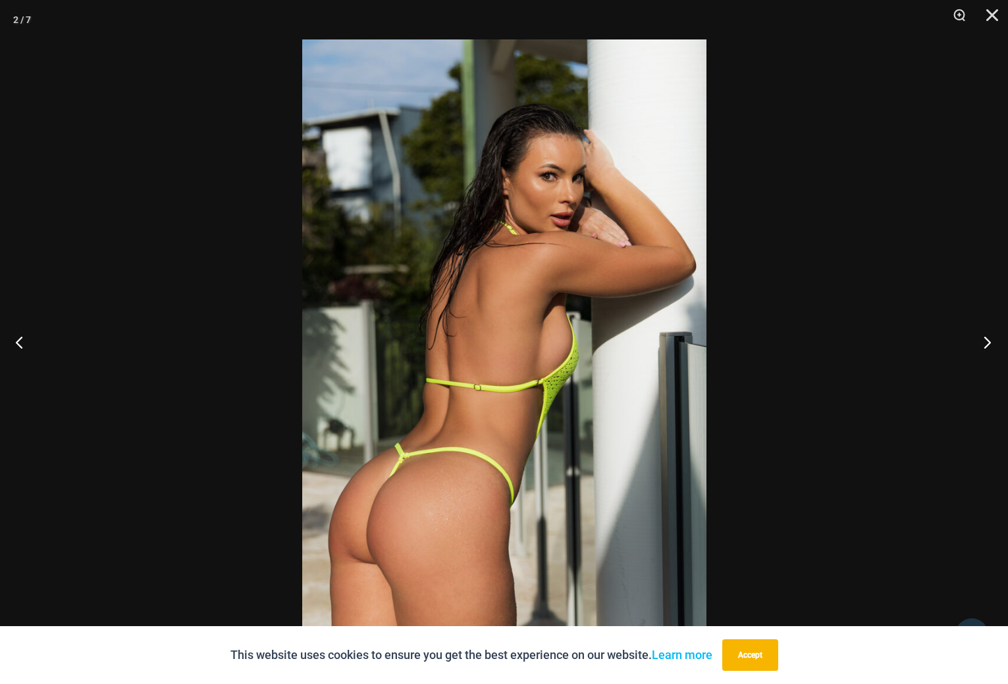
click at [984, 342] on button "Next" at bounding box center [982, 342] width 49 height 66
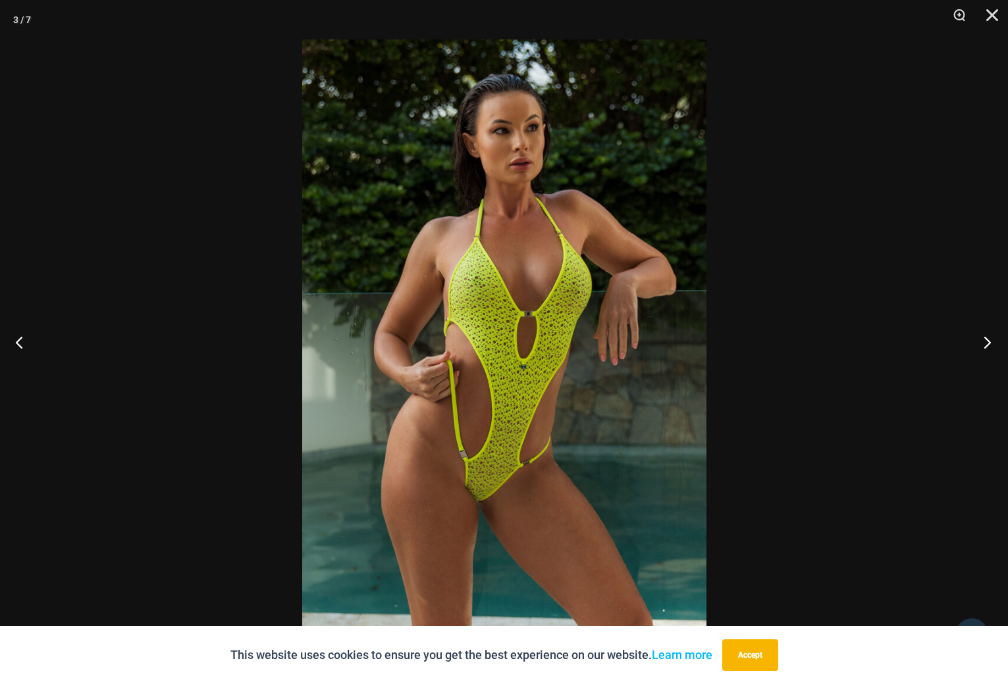
click at [984, 342] on button "Next" at bounding box center [982, 342] width 49 height 66
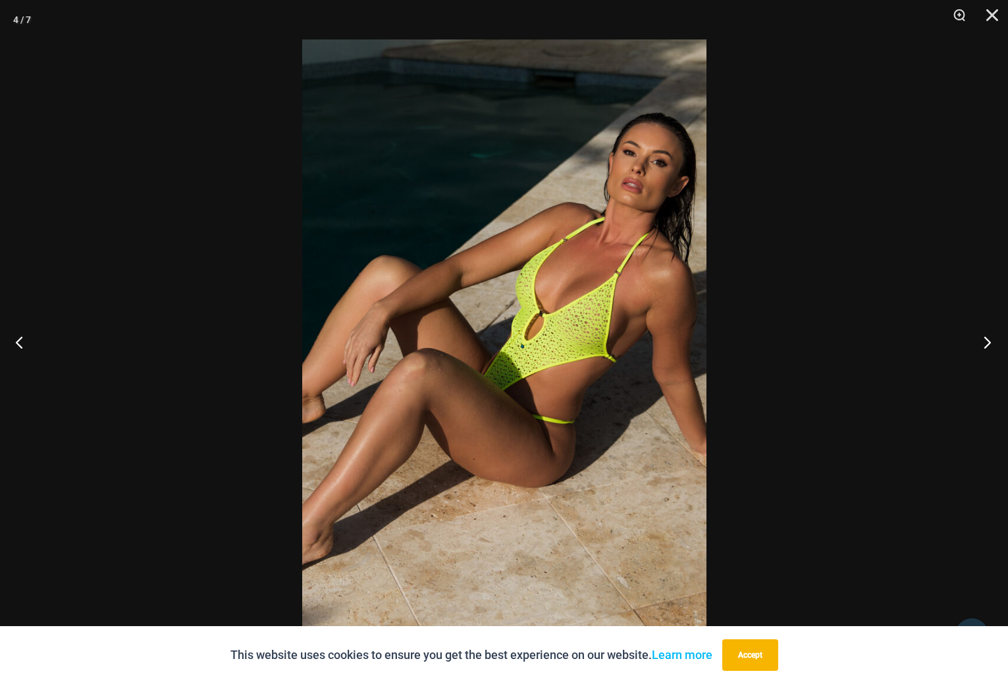
click at [984, 342] on button "Next" at bounding box center [982, 342] width 49 height 66
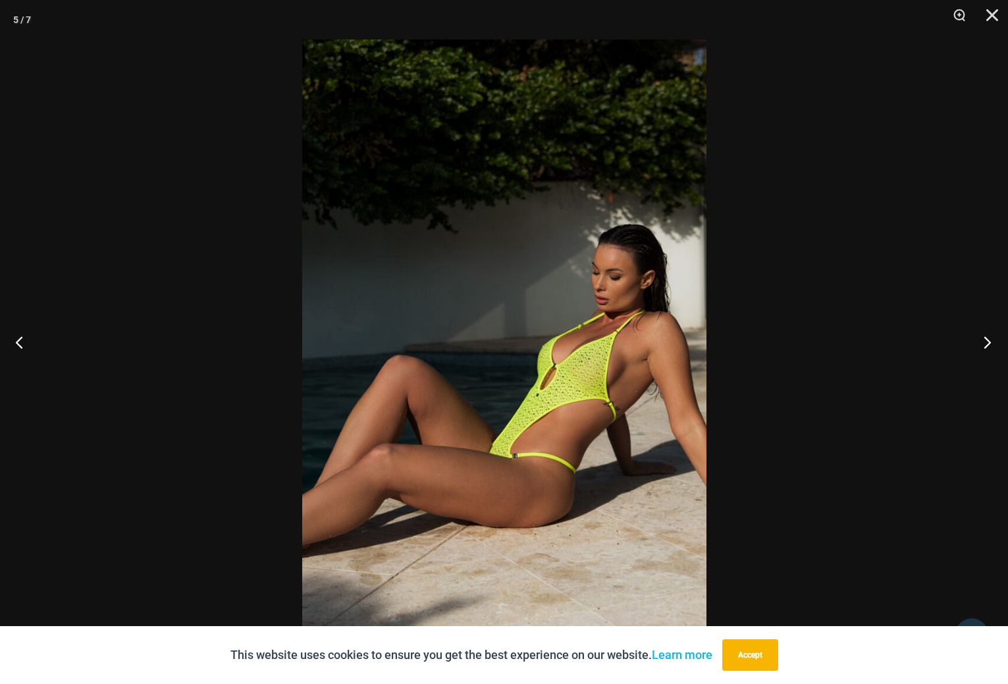
click at [984, 342] on button "Next" at bounding box center [982, 342] width 49 height 66
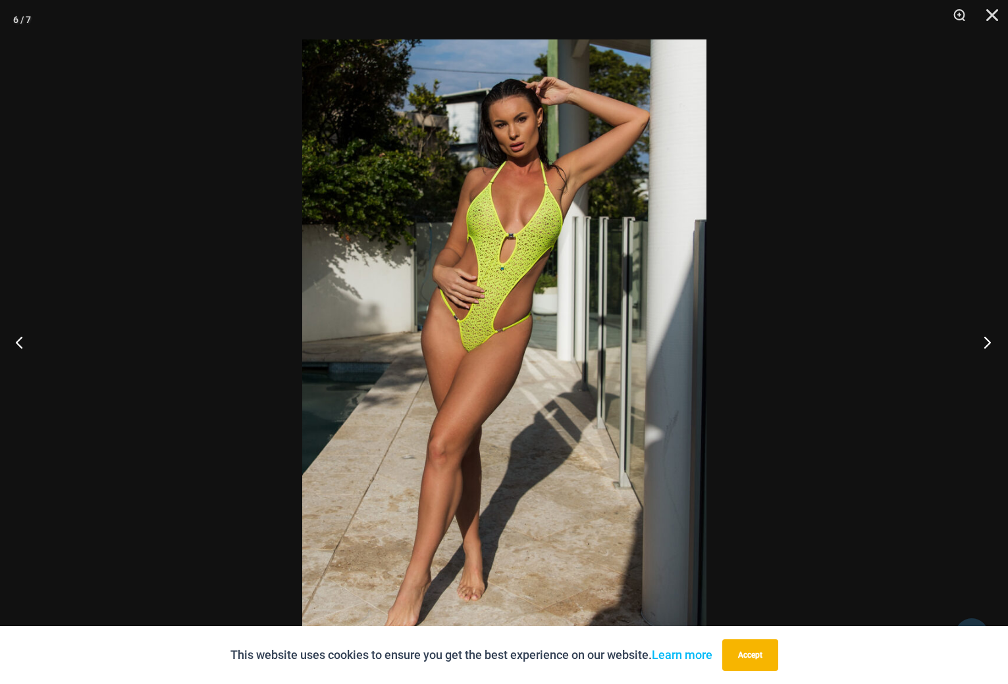
click at [984, 342] on button "Next" at bounding box center [982, 342] width 49 height 66
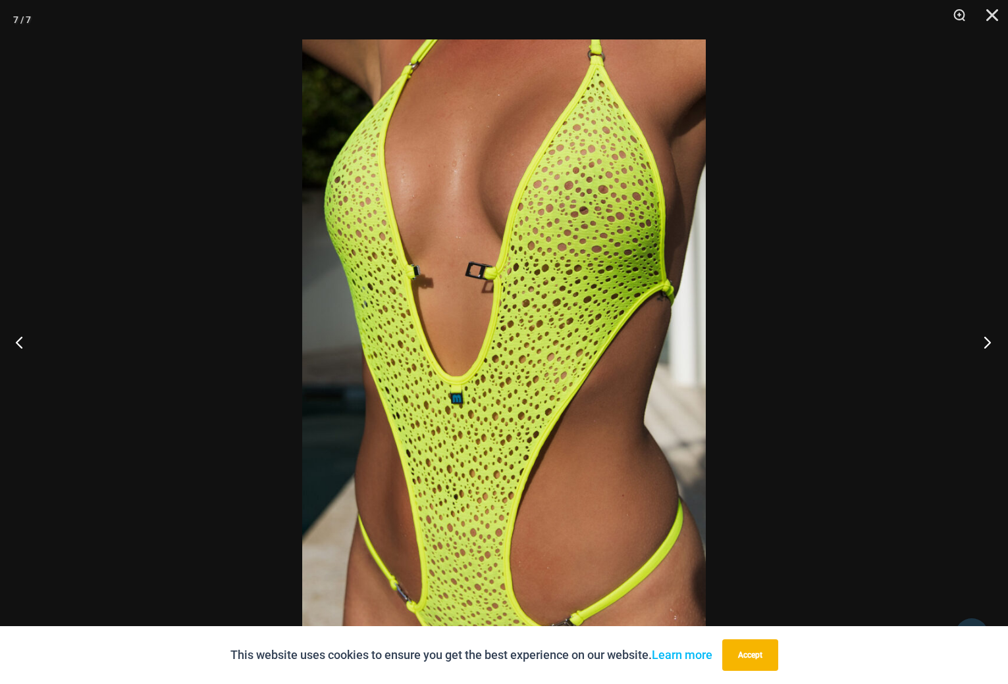
click at [984, 342] on button "Next" at bounding box center [982, 342] width 49 height 66
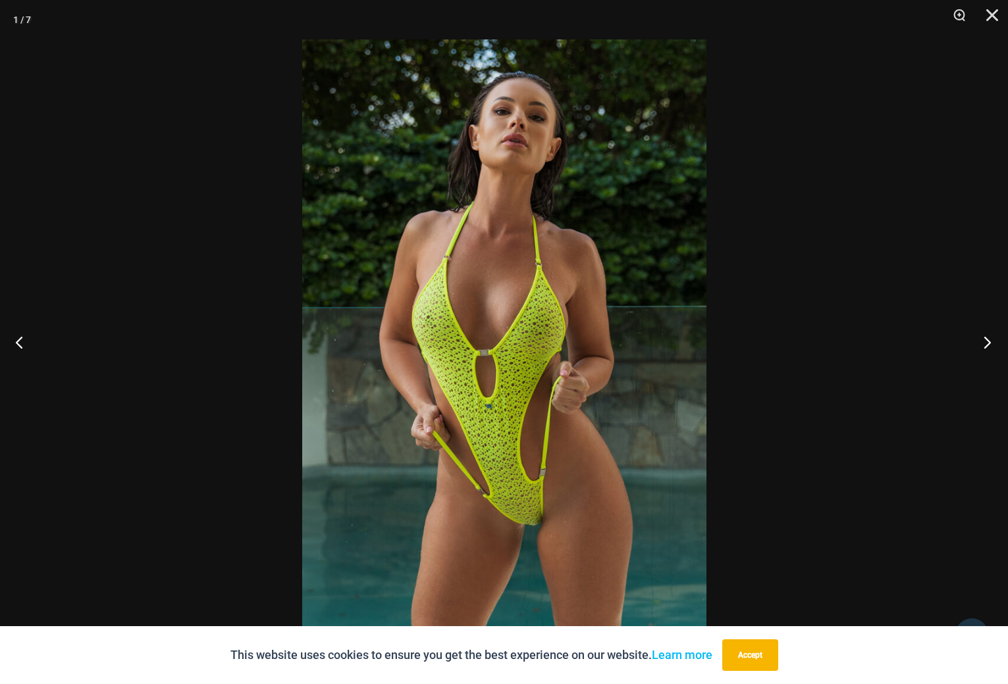
click at [984, 342] on button "Next" at bounding box center [982, 342] width 49 height 66
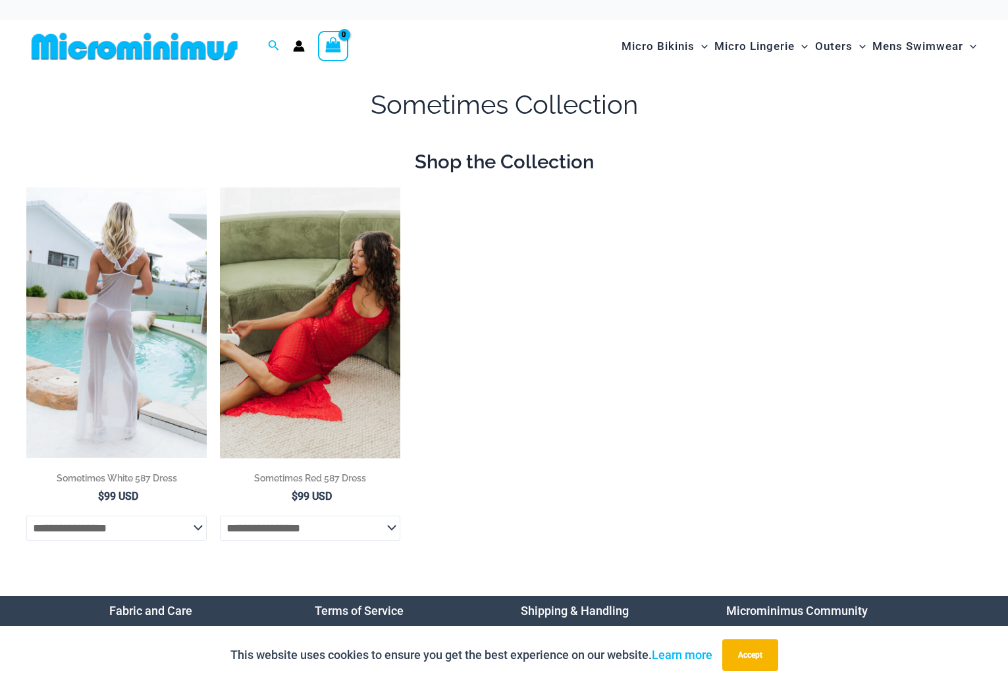
click at [134, 316] on img at bounding box center [116, 323] width 180 height 270
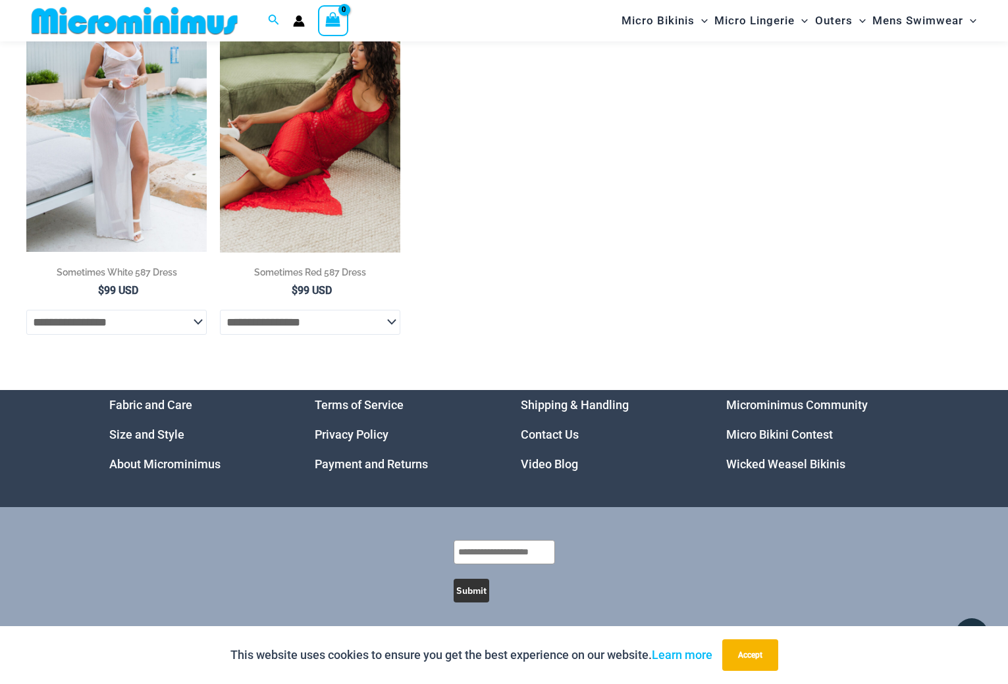
scroll to position [202, 0]
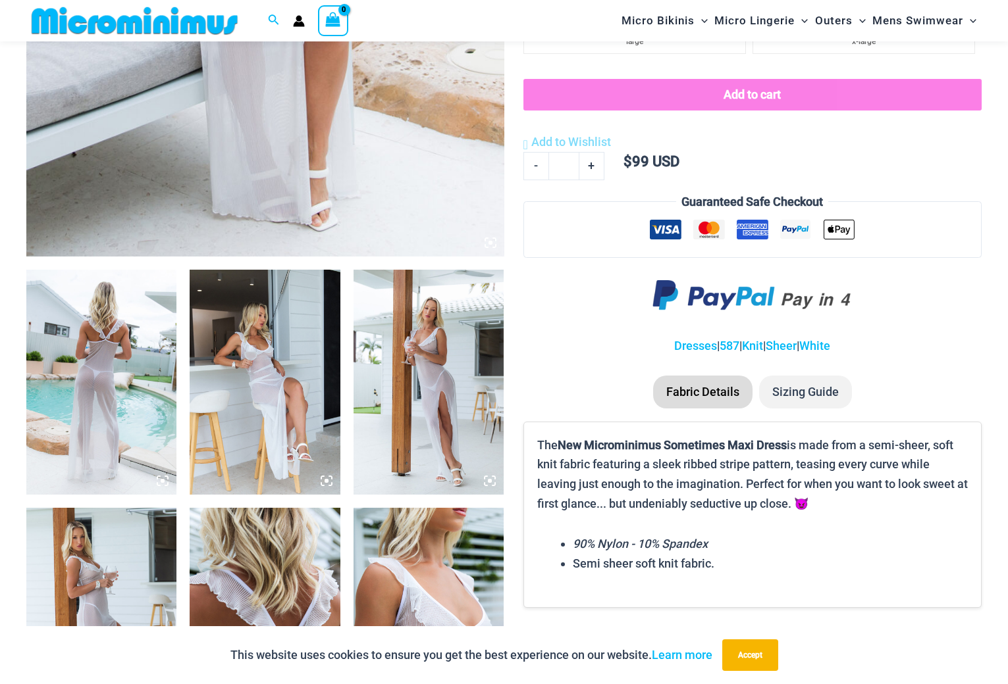
scroll to position [711, 0]
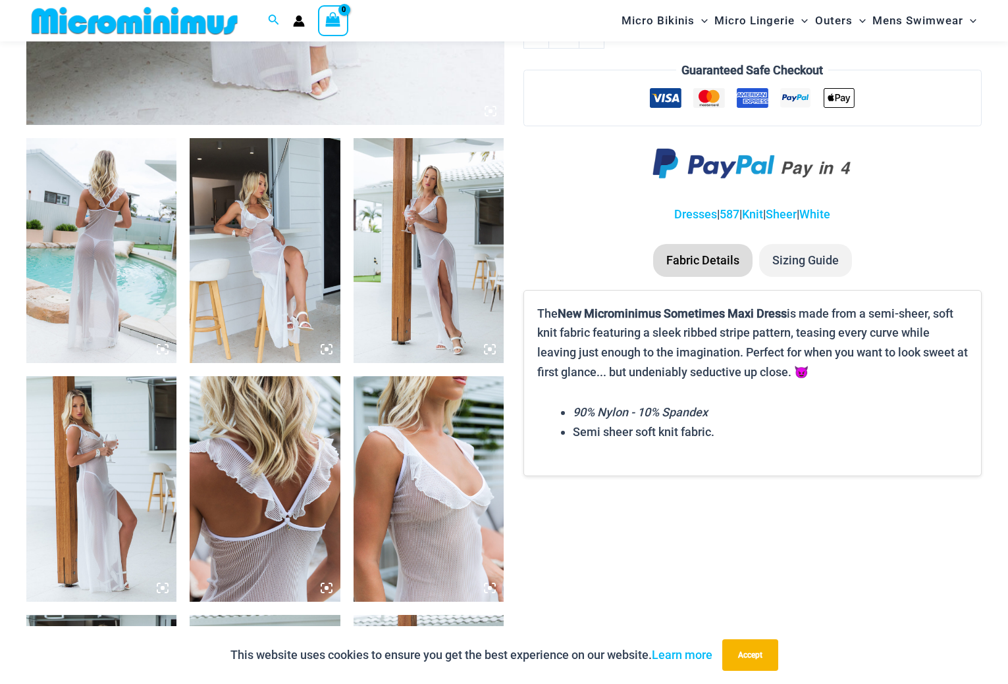
click at [86, 246] on img at bounding box center [101, 251] width 150 height 226
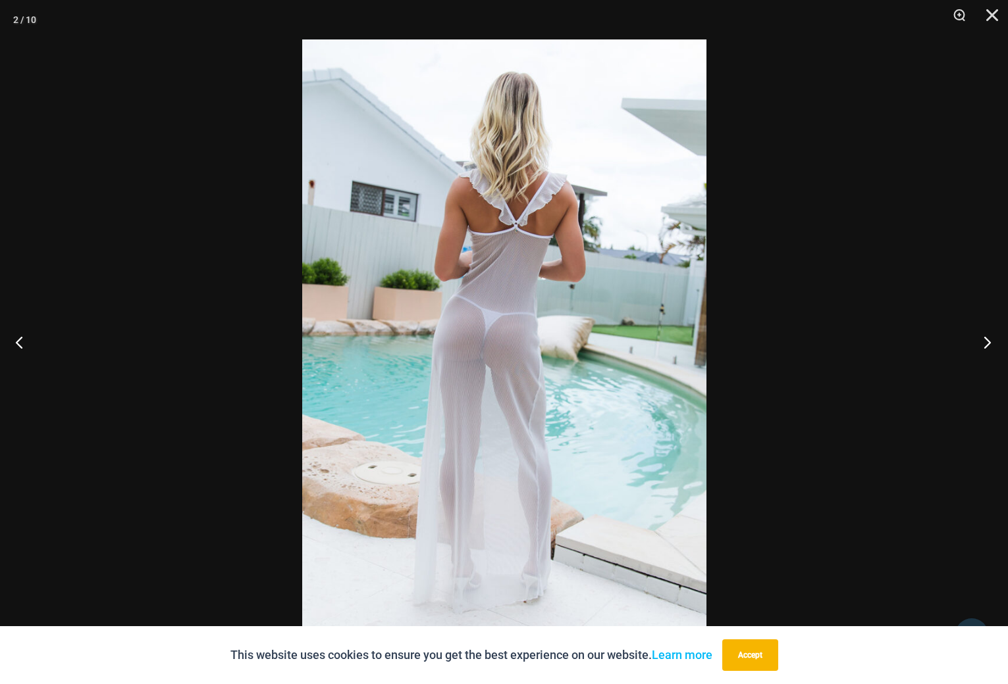
click at [983, 343] on button "Next" at bounding box center [982, 342] width 49 height 66
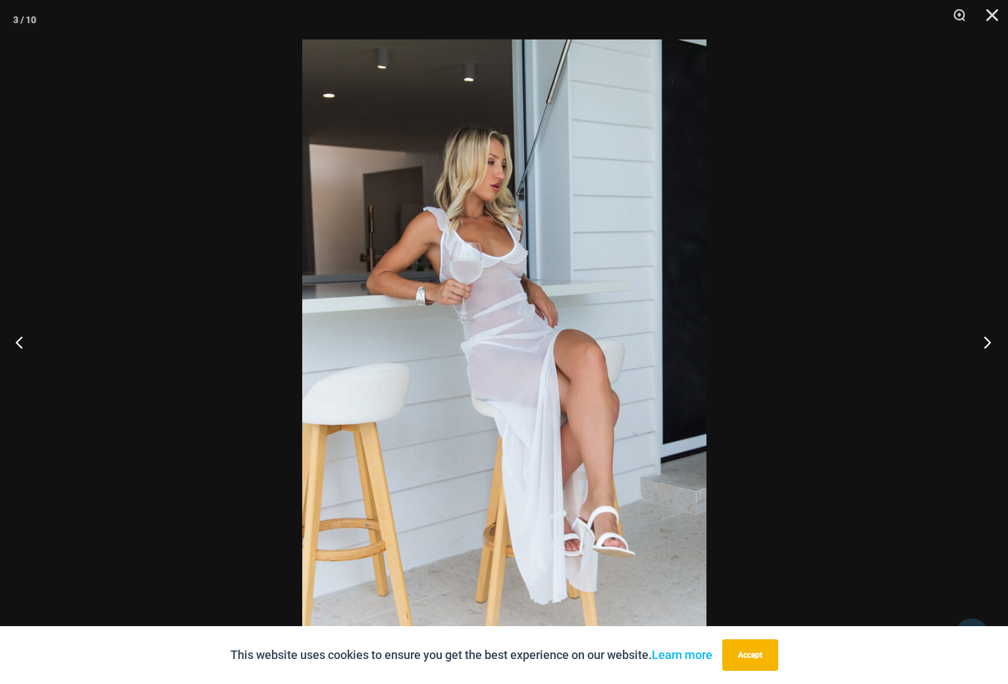
click at [983, 343] on button "Next" at bounding box center [982, 342] width 49 height 66
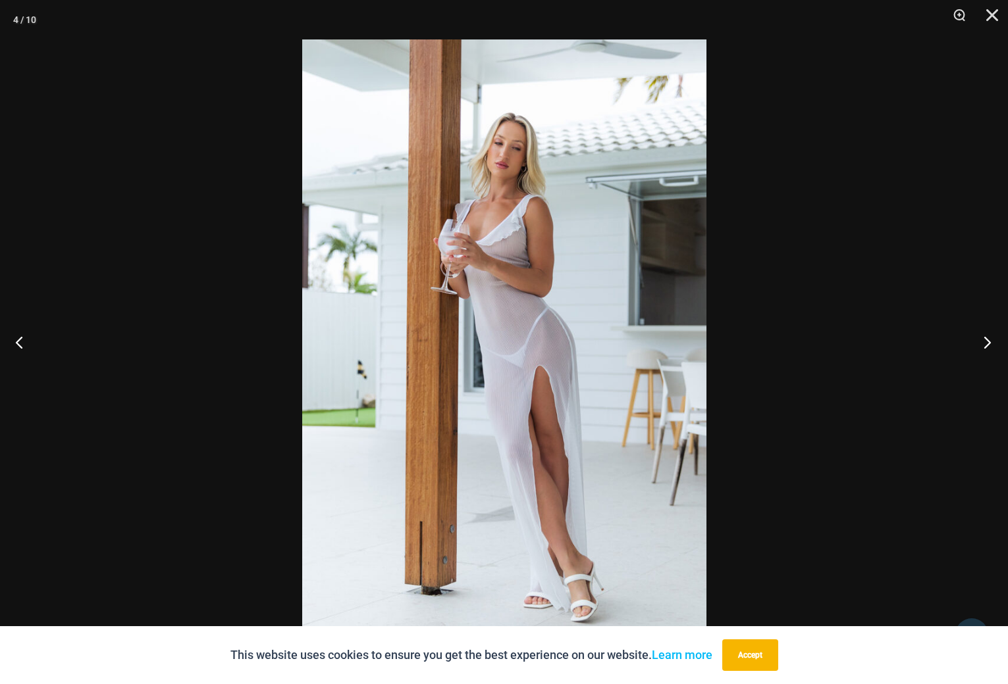
click at [983, 343] on button "Next" at bounding box center [982, 342] width 49 height 66
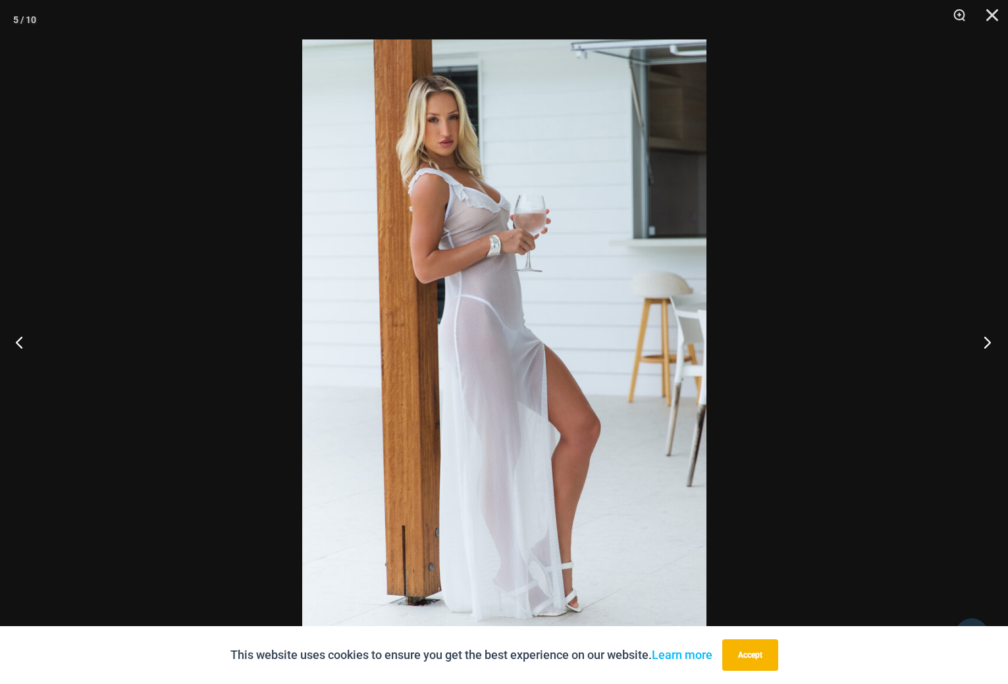
click at [983, 343] on button "Next" at bounding box center [982, 342] width 49 height 66
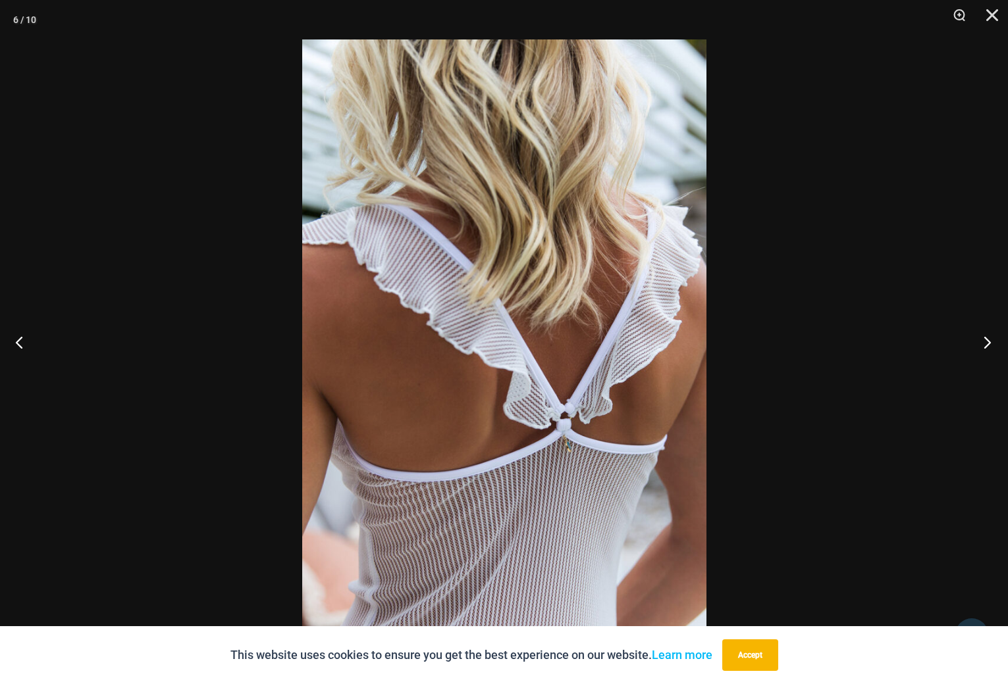
click at [981, 343] on button "Next" at bounding box center [982, 342] width 49 height 66
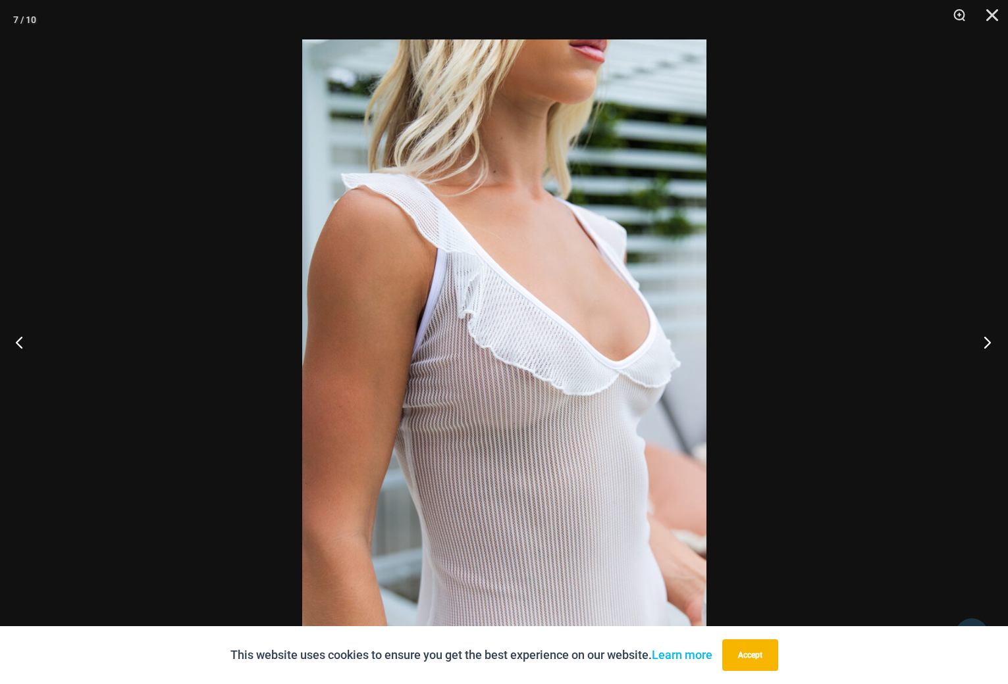
click at [981, 343] on button "Next" at bounding box center [982, 342] width 49 height 66
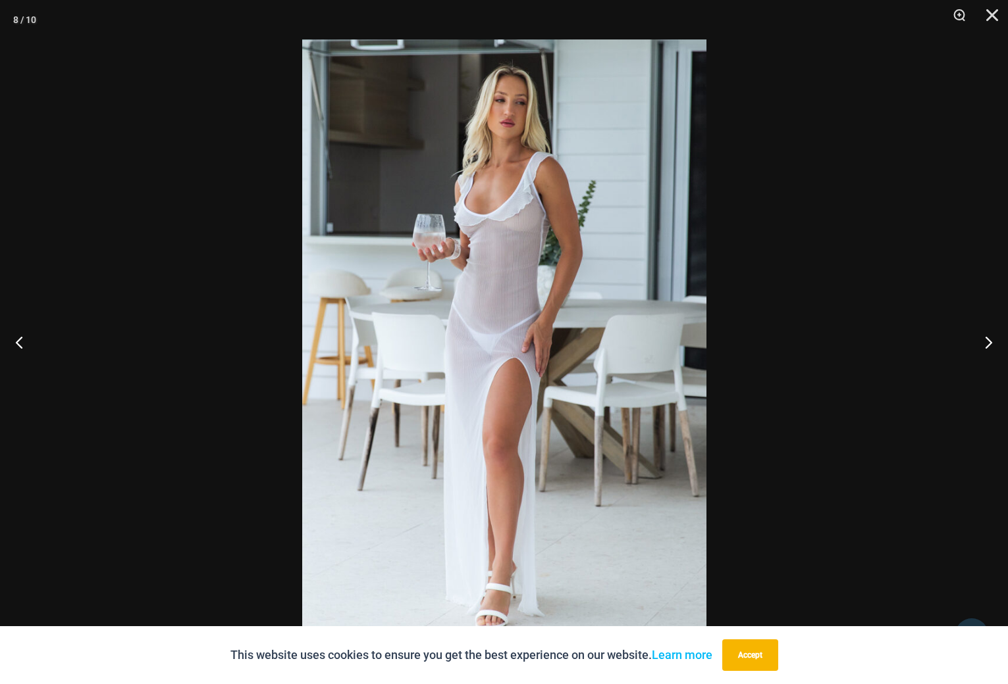
click at [546, 293] on img at bounding box center [504, 341] width 404 height 605
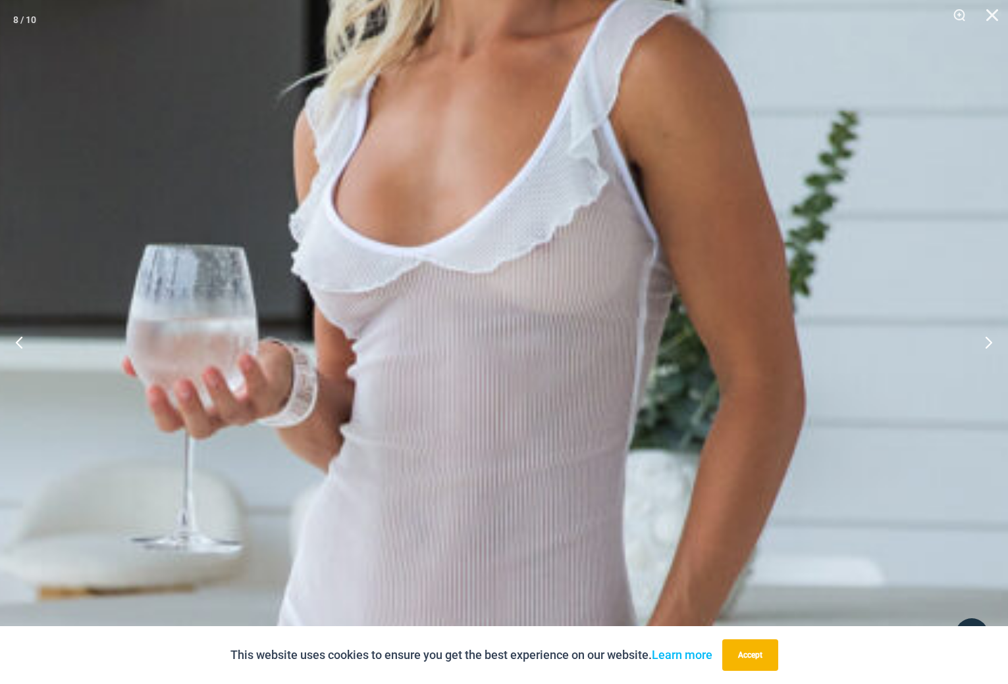
click at [987, 17] on button "Close" at bounding box center [987, 19] width 33 height 39
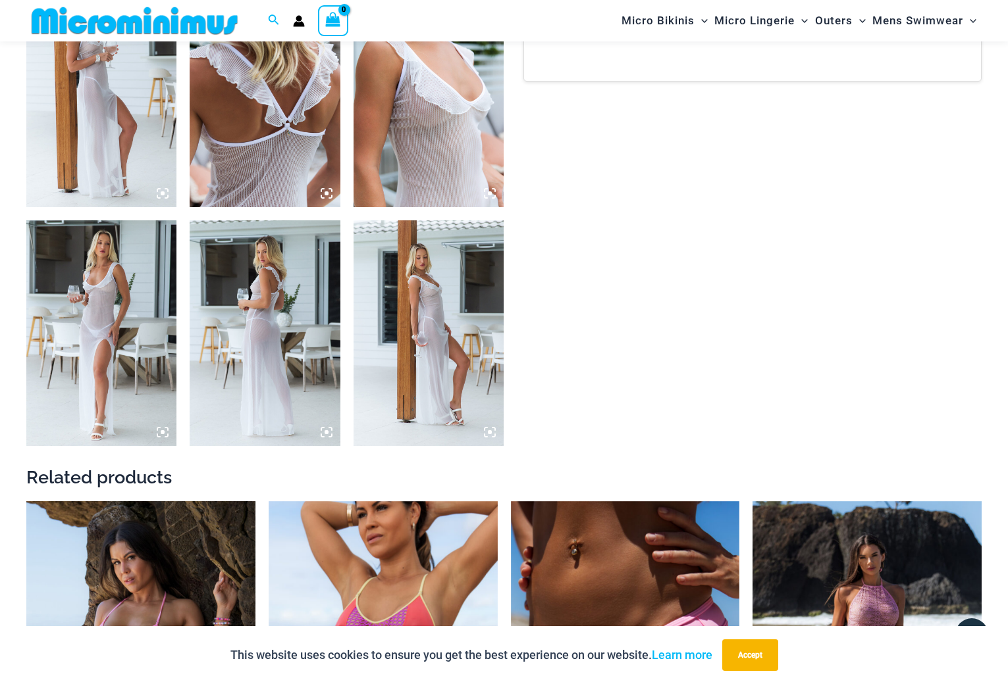
scroll to position [1501, 0]
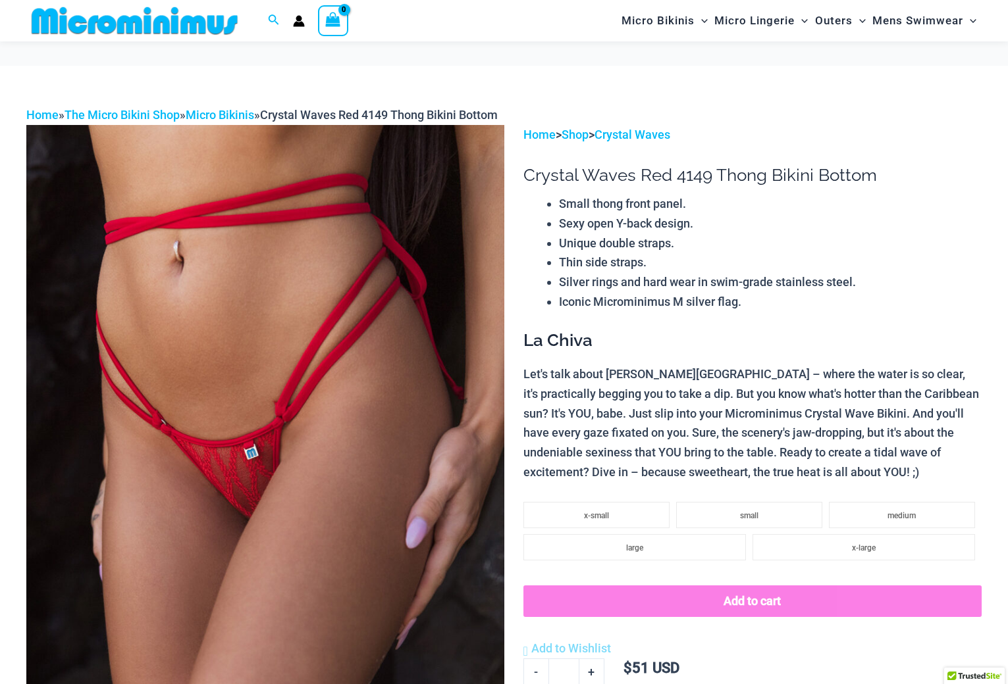
click at [350, 347] on img at bounding box center [265, 483] width 478 height 716
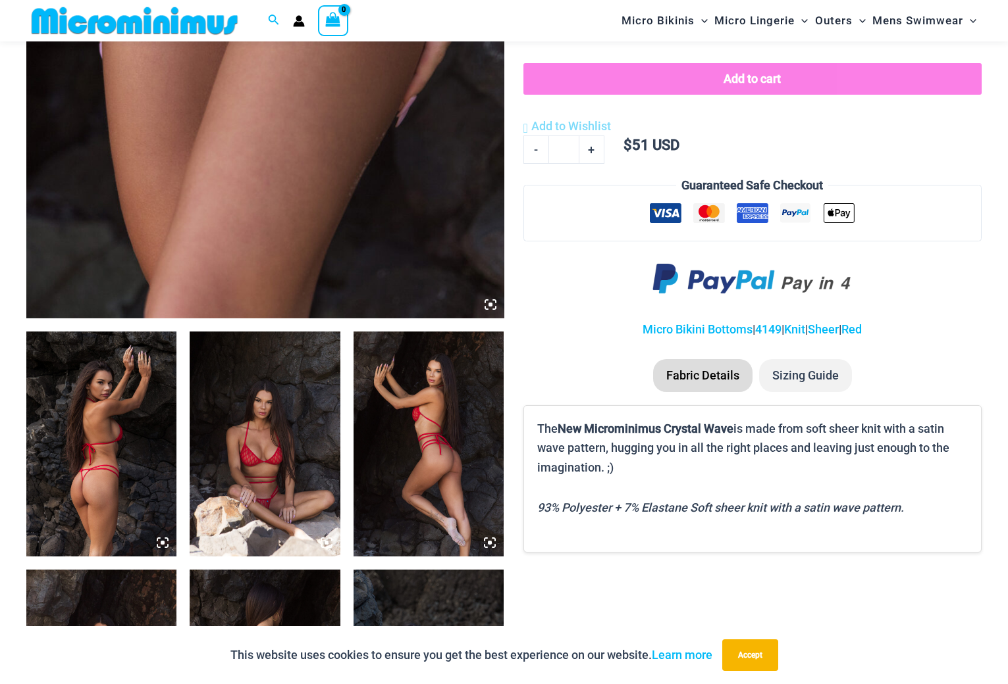
scroll to position [592, 0]
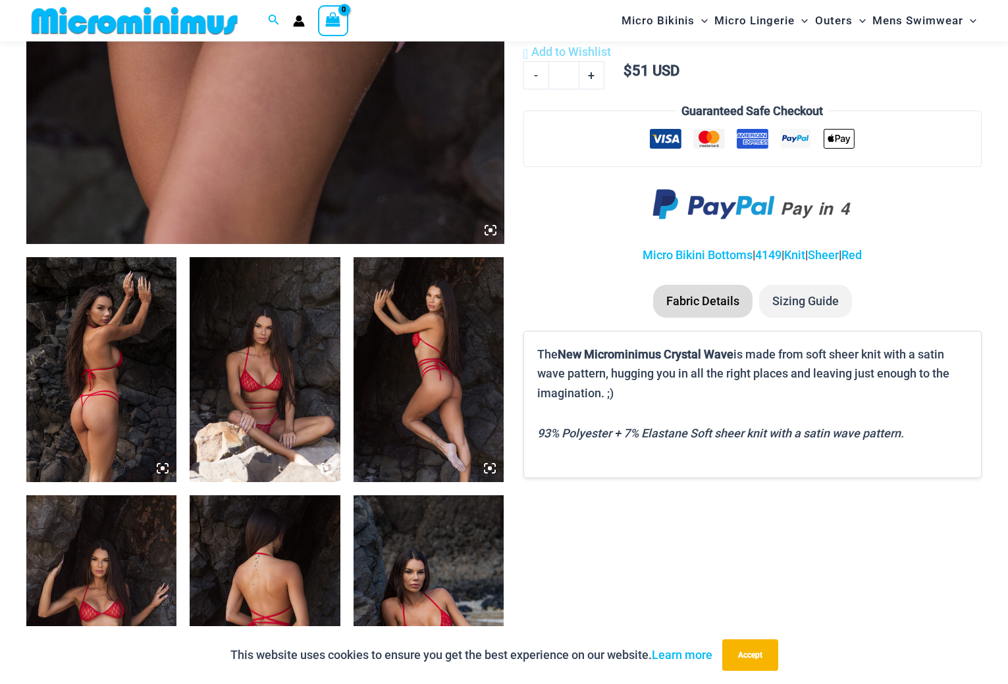
click at [128, 371] on img at bounding box center [101, 370] width 150 height 226
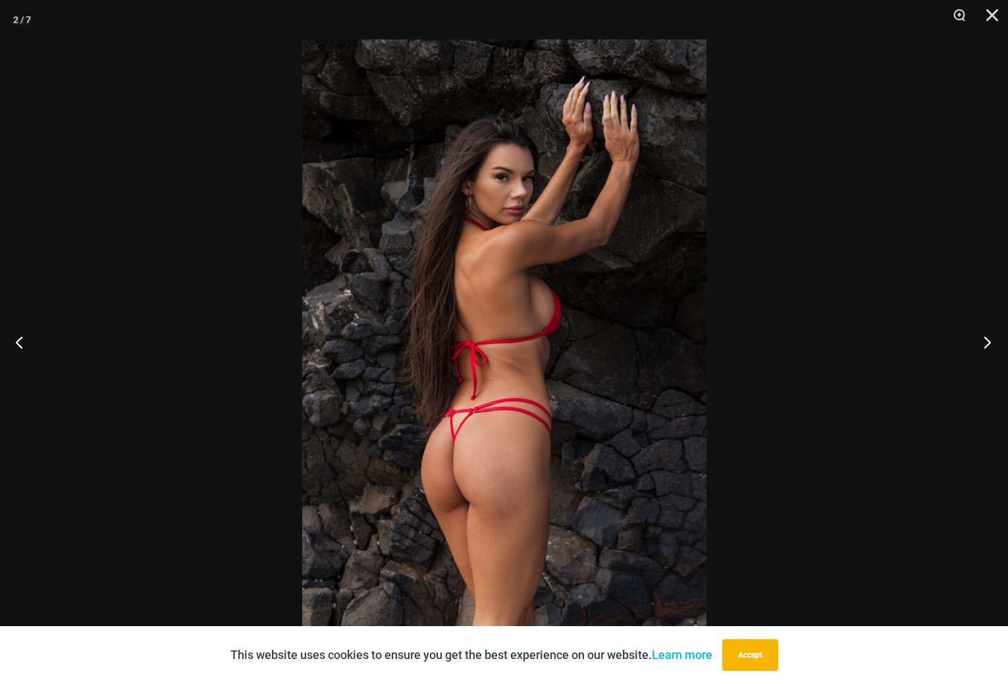
click at [987, 342] on button "Next" at bounding box center [982, 342] width 49 height 66
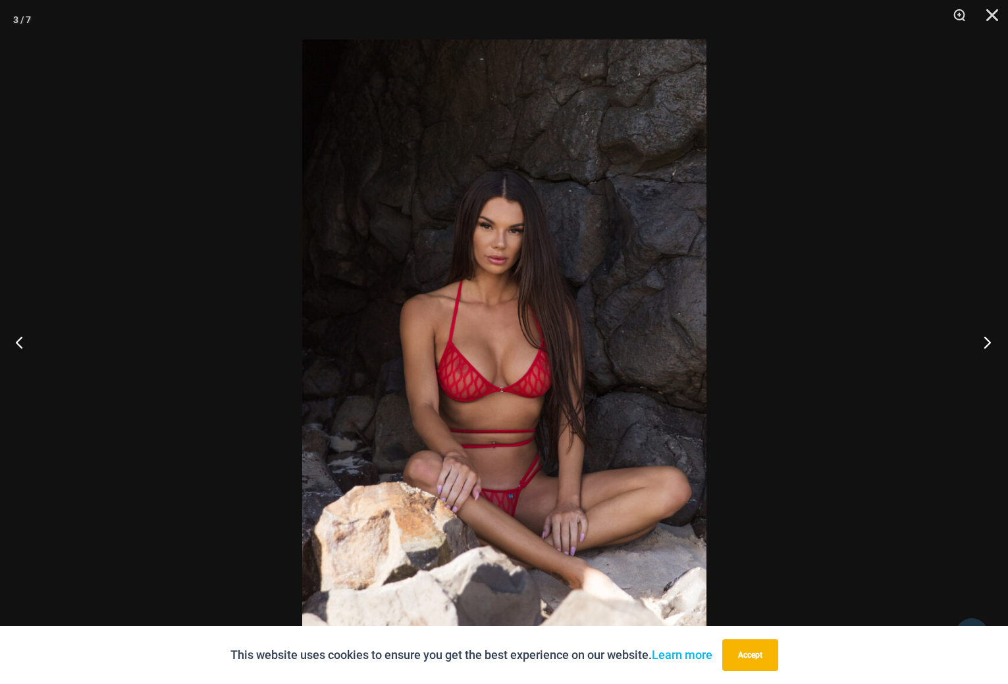
click at [985, 342] on button "Next" at bounding box center [982, 342] width 49 height 66
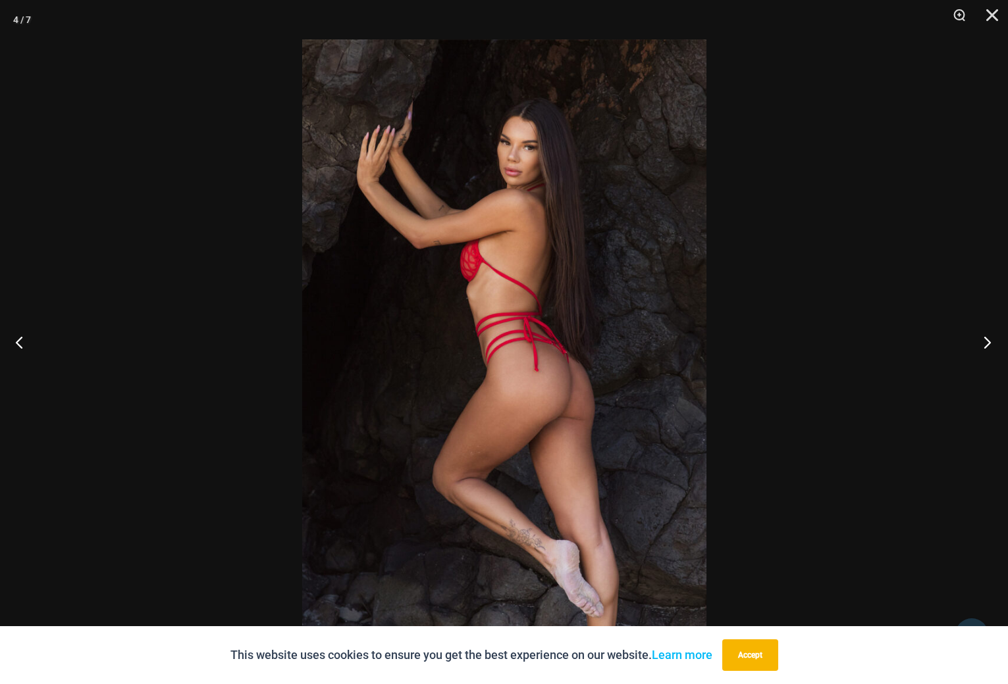
click at [983, 342] on button "Next" at bounding box center [982, 342] width 49 height 66
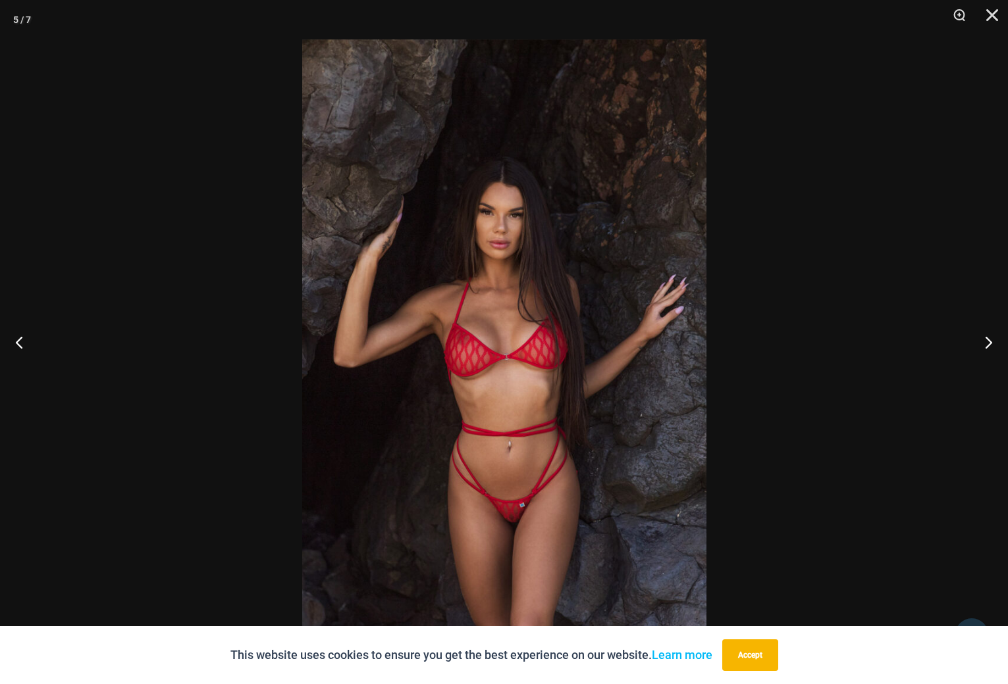
click at [516, 481] on img at bounding box center [504, 341] width 404 height 605
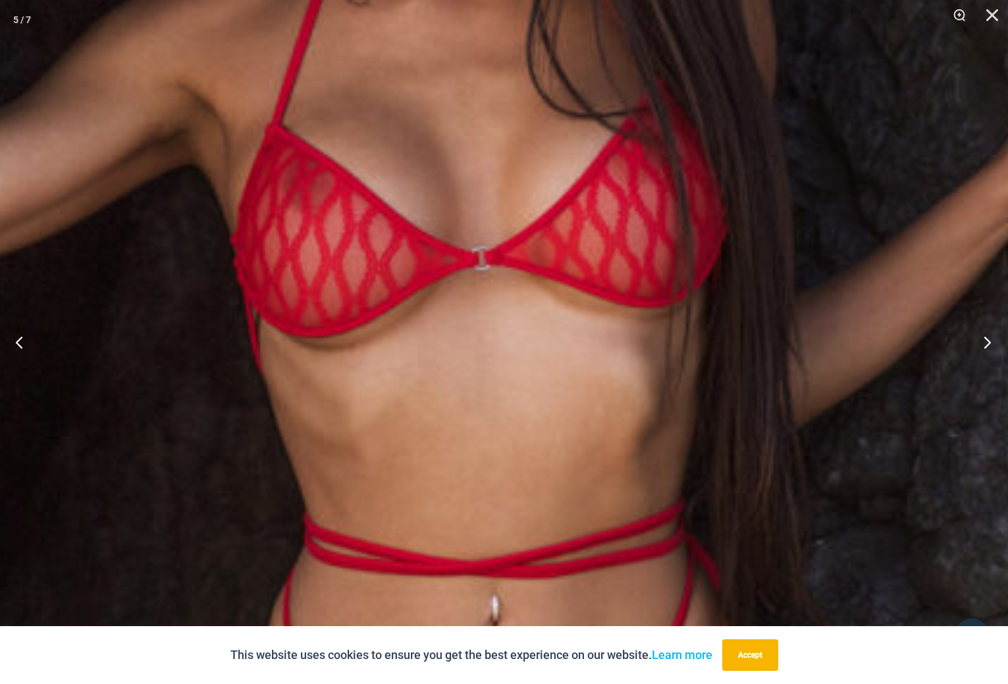
click at [985, 342] on button "Next" at bounding box center [982, 342] width 49 height 66
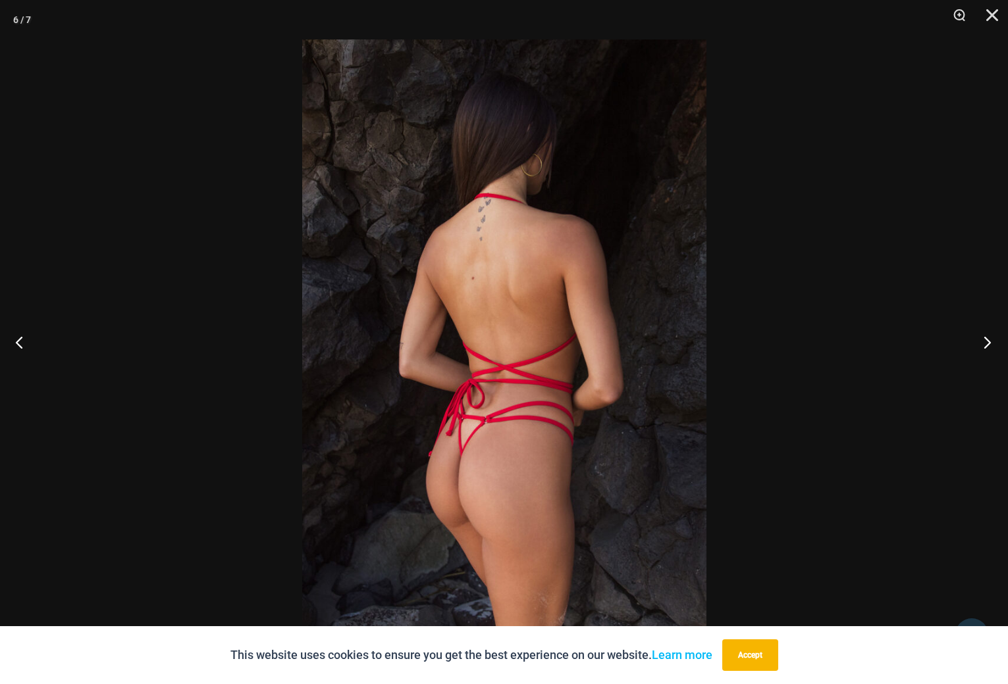
click at [985, 342] on button "Next" at bounding box center [982, 342] width 49 height 66
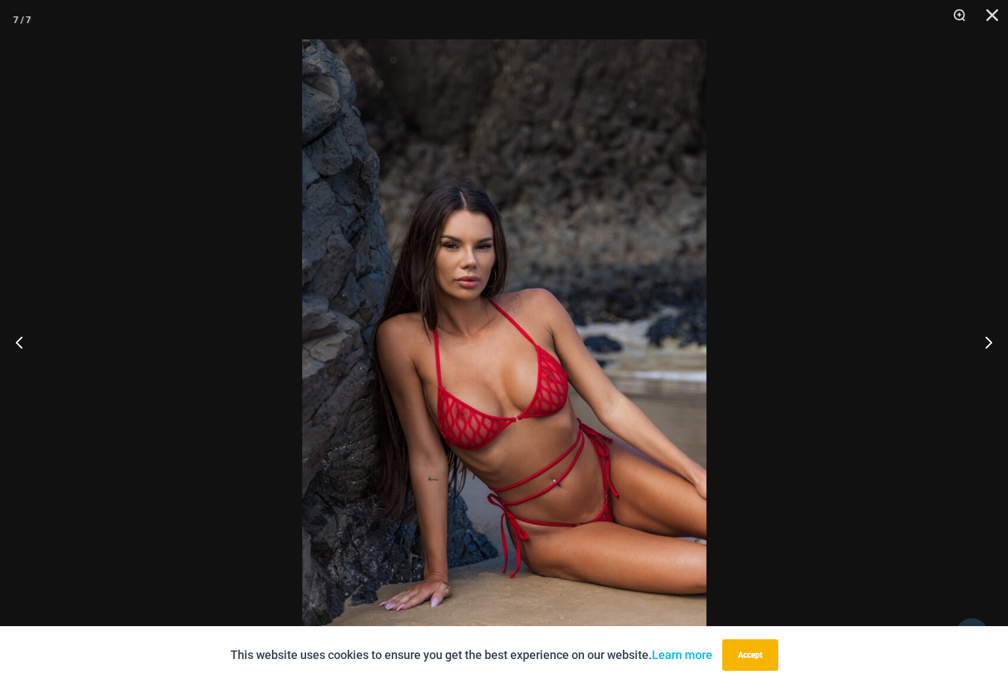
click at [528, 376] on img at bounding box center [504, 341] width 404 height 605
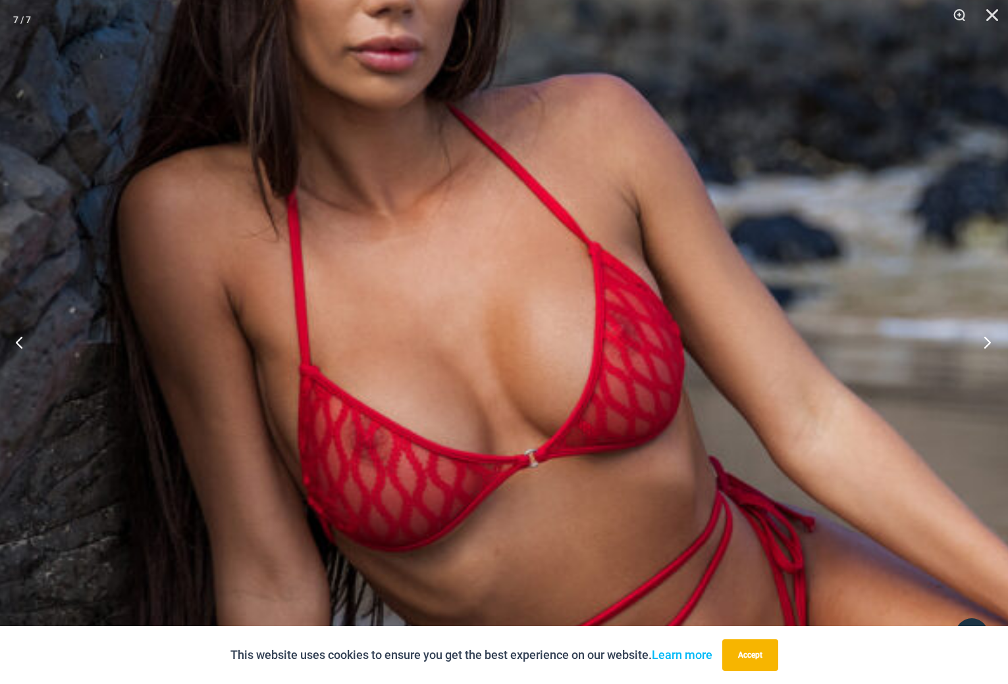
click at [994, 342] on button "Next" at bounding box center [982, 342] width 49 height 66
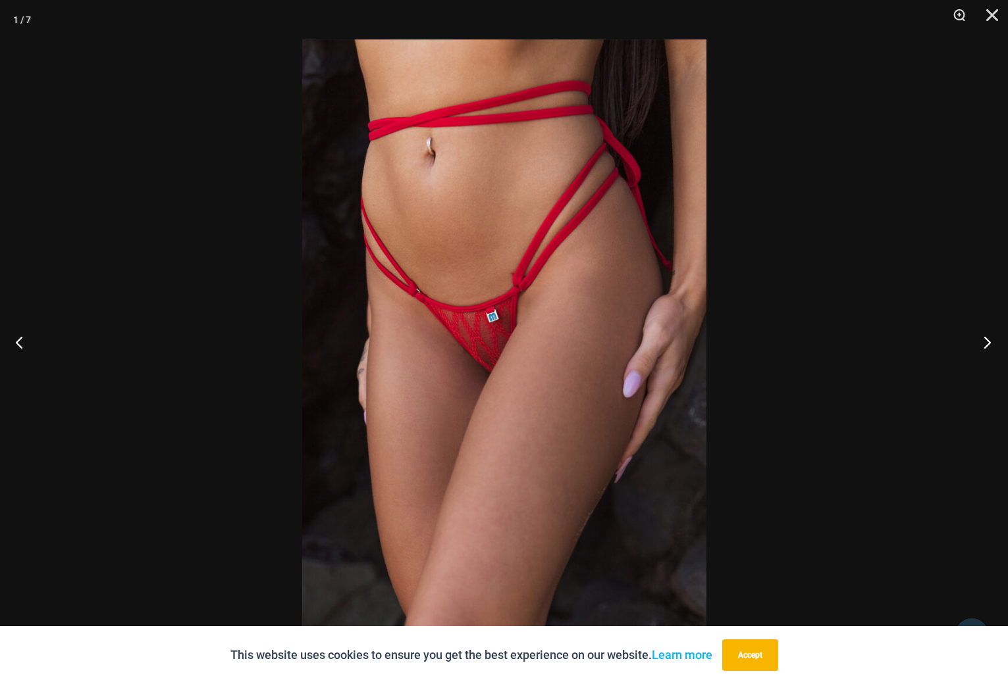
click at [990, 342] on button "Next" at bounding box center [982, 342] width 49 height 66
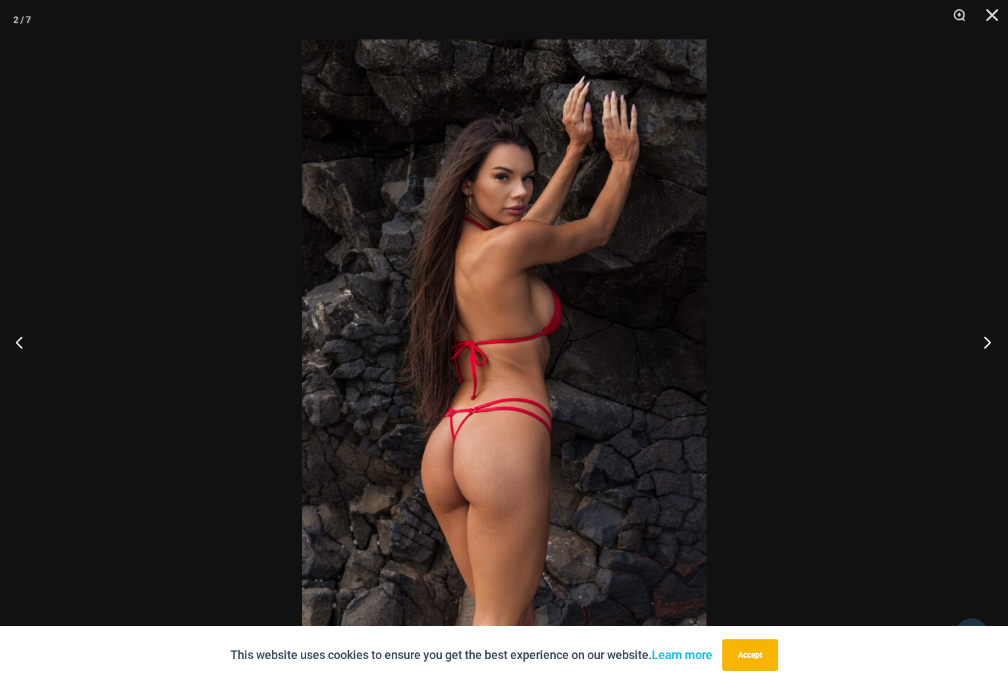
click at [990, 342] on button "Next" at bounding box center [982, 342] width 49 height 66
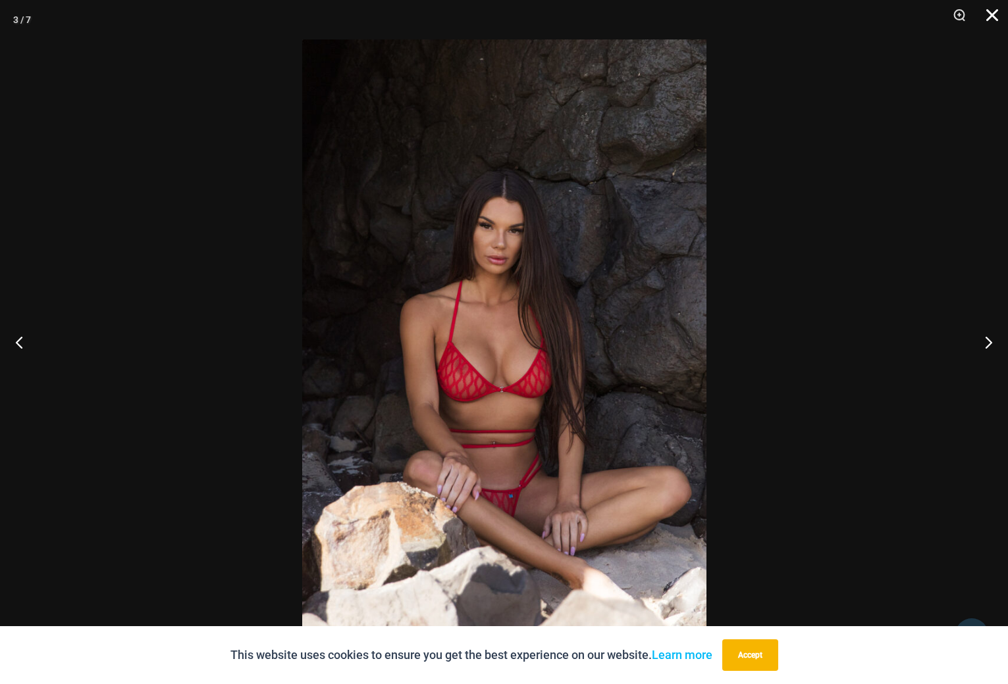
click at [995, 13] on button "Close" at bounding box center [987, 19] width 33 height 39
